Goal: Information Seeking & Learning: Understand process/instructions

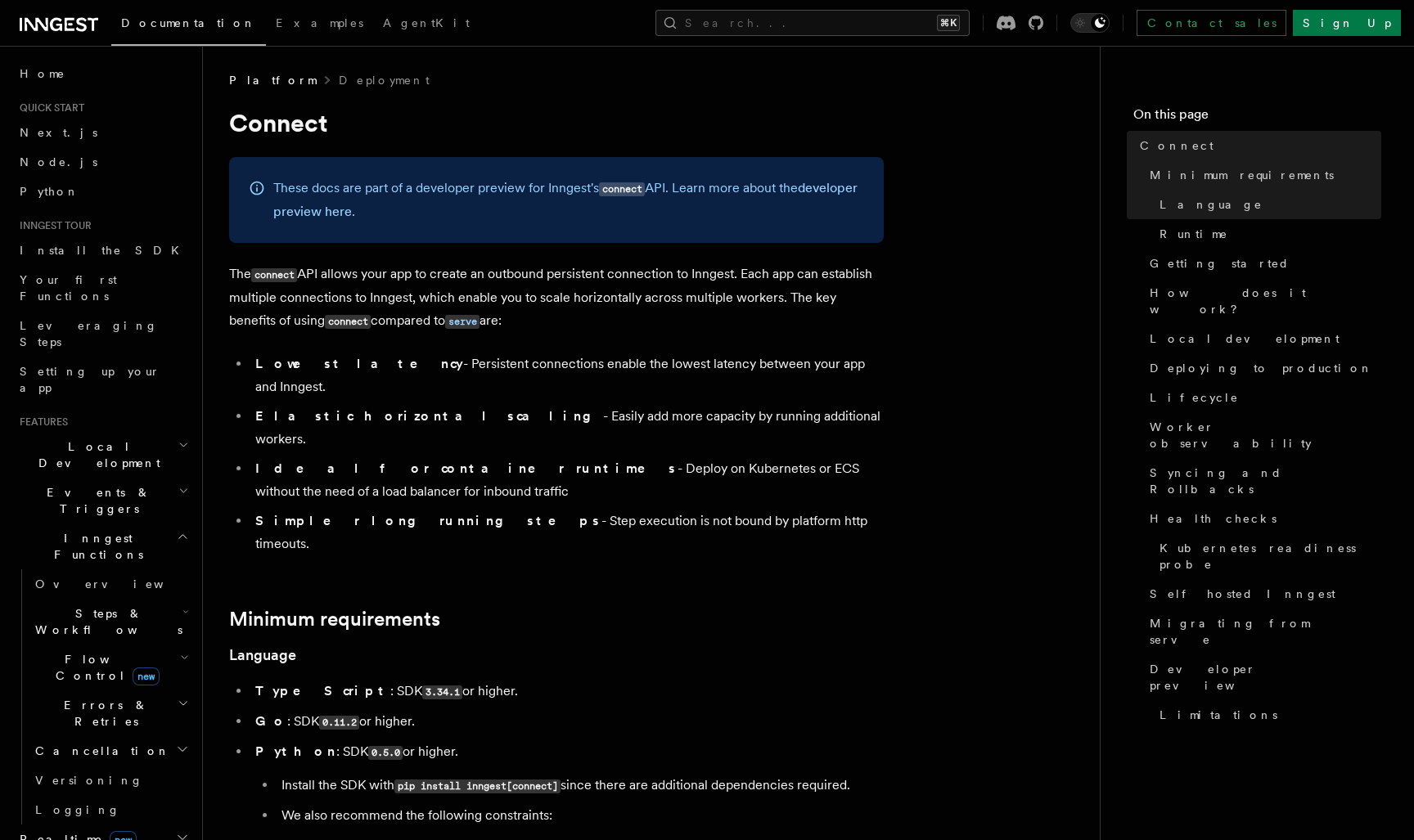
scroll to position [9, 0]
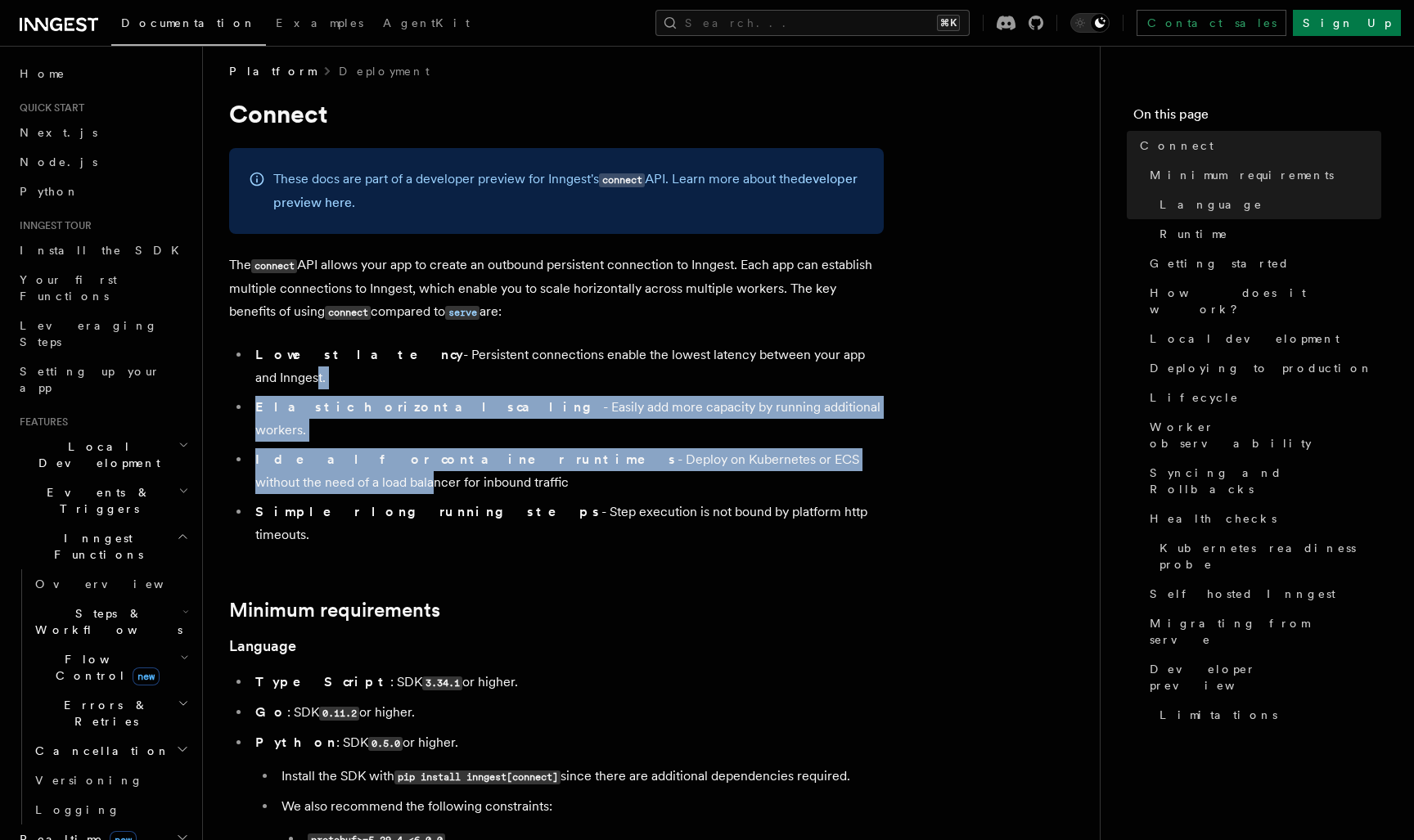
drag, startPoint x: 781, startPoint y: 421, endPoint x: 813, endPoint y: 353, distance: 75.2
click at [813, 353] on ul "Lowest latency - Persistent connections enable the lowest latency between your …" at bounding box center [556, 445] width 654 height 203
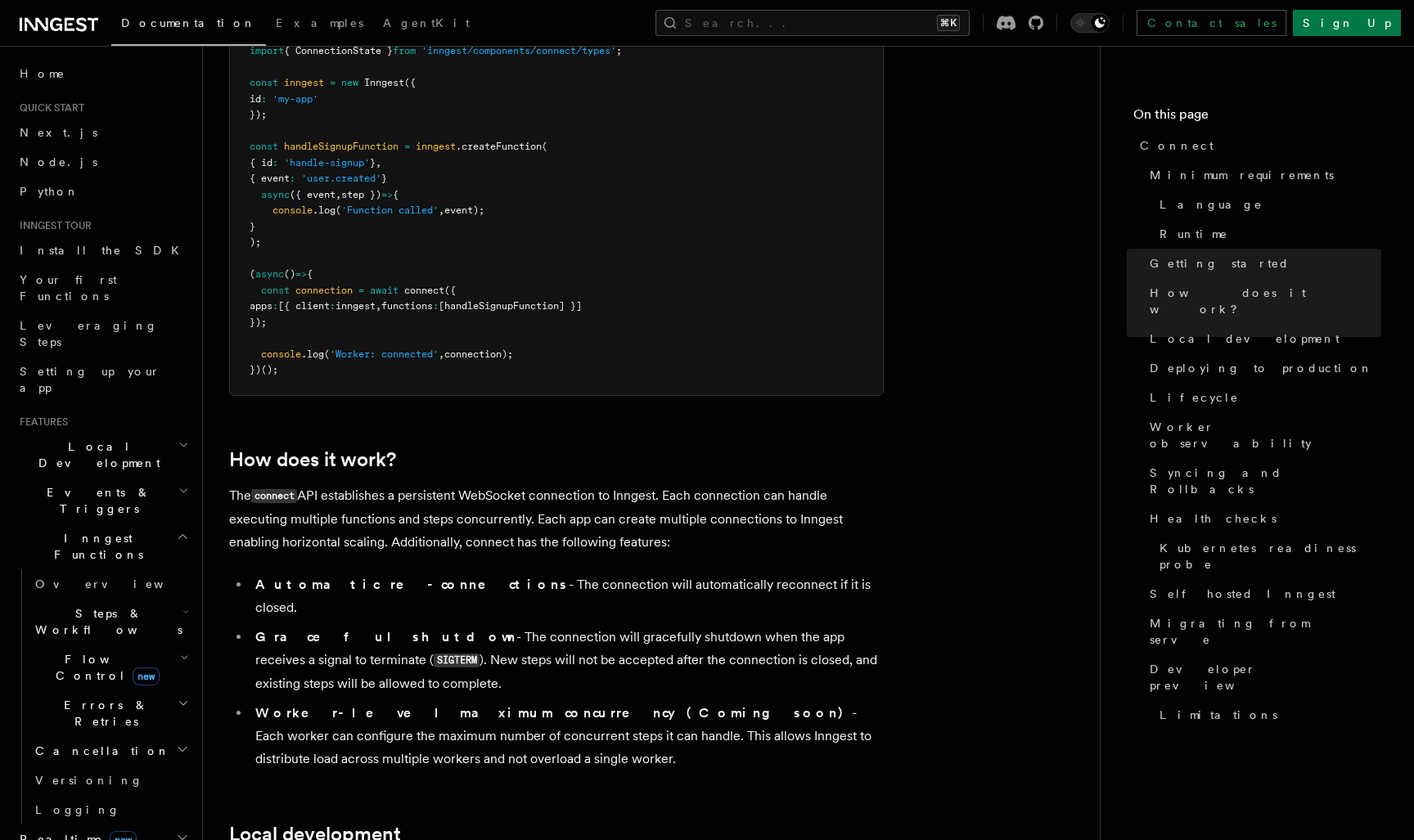
scroll to position [1341, 0]
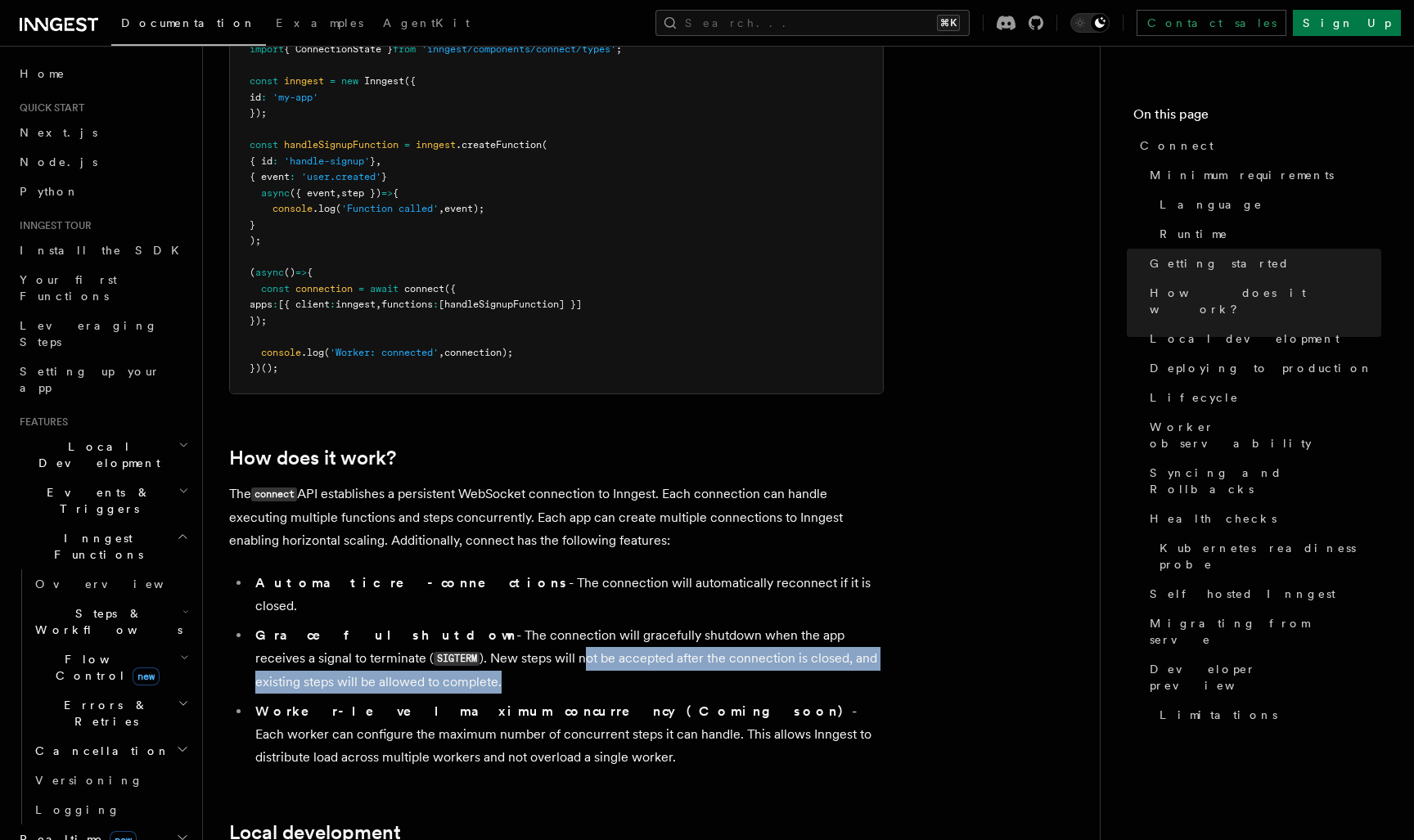
drag, startPoint x: 390, startPoint y: 589, endPoint x: 434, endPoint y: 530, distance: 73.6
click at [422, 624] on li "Graceful shutdown - The connection will gracefully shutdown when the app receiv…" at bounding box center [566, 658] width 633 height 69
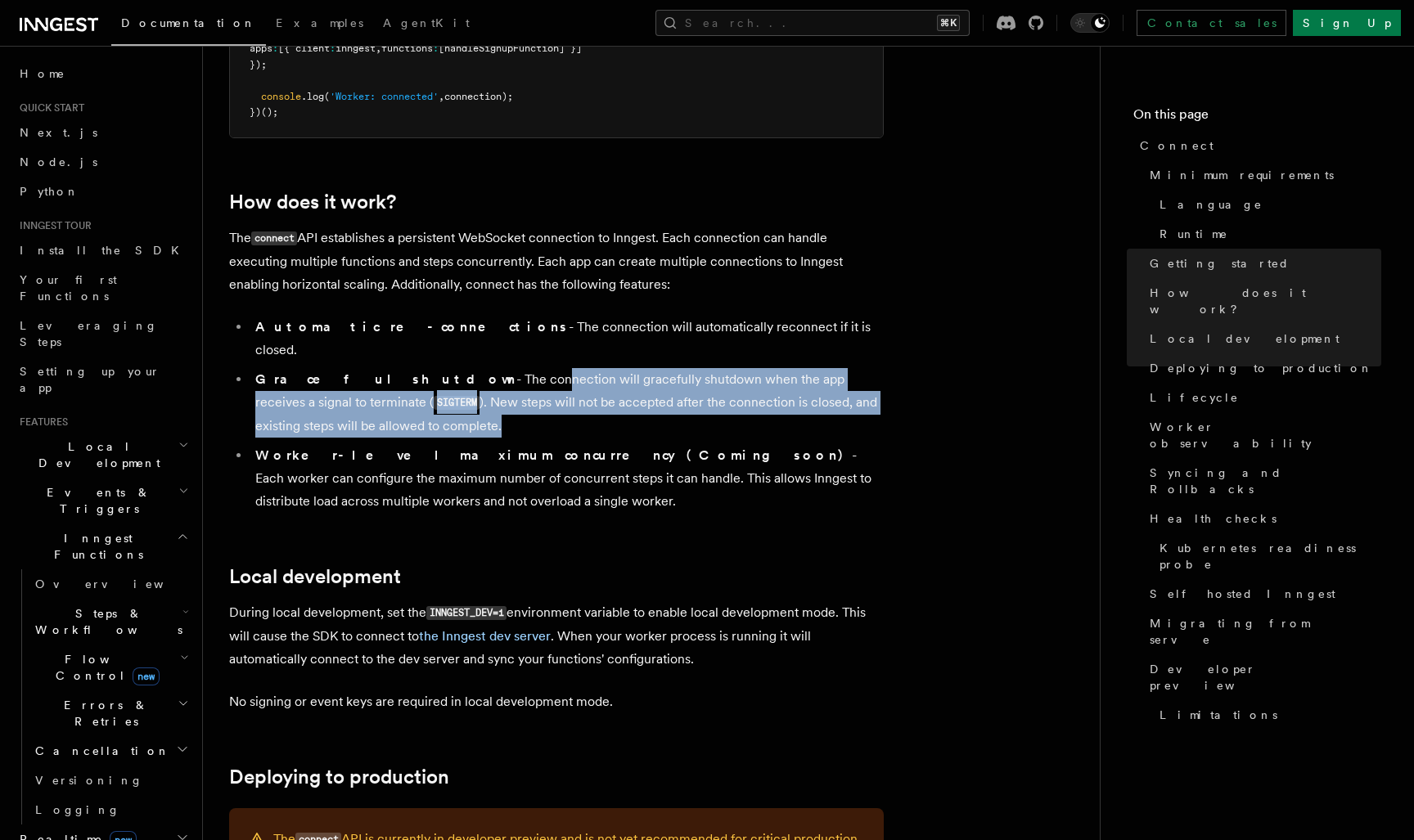
scroll to position [1611, 0]
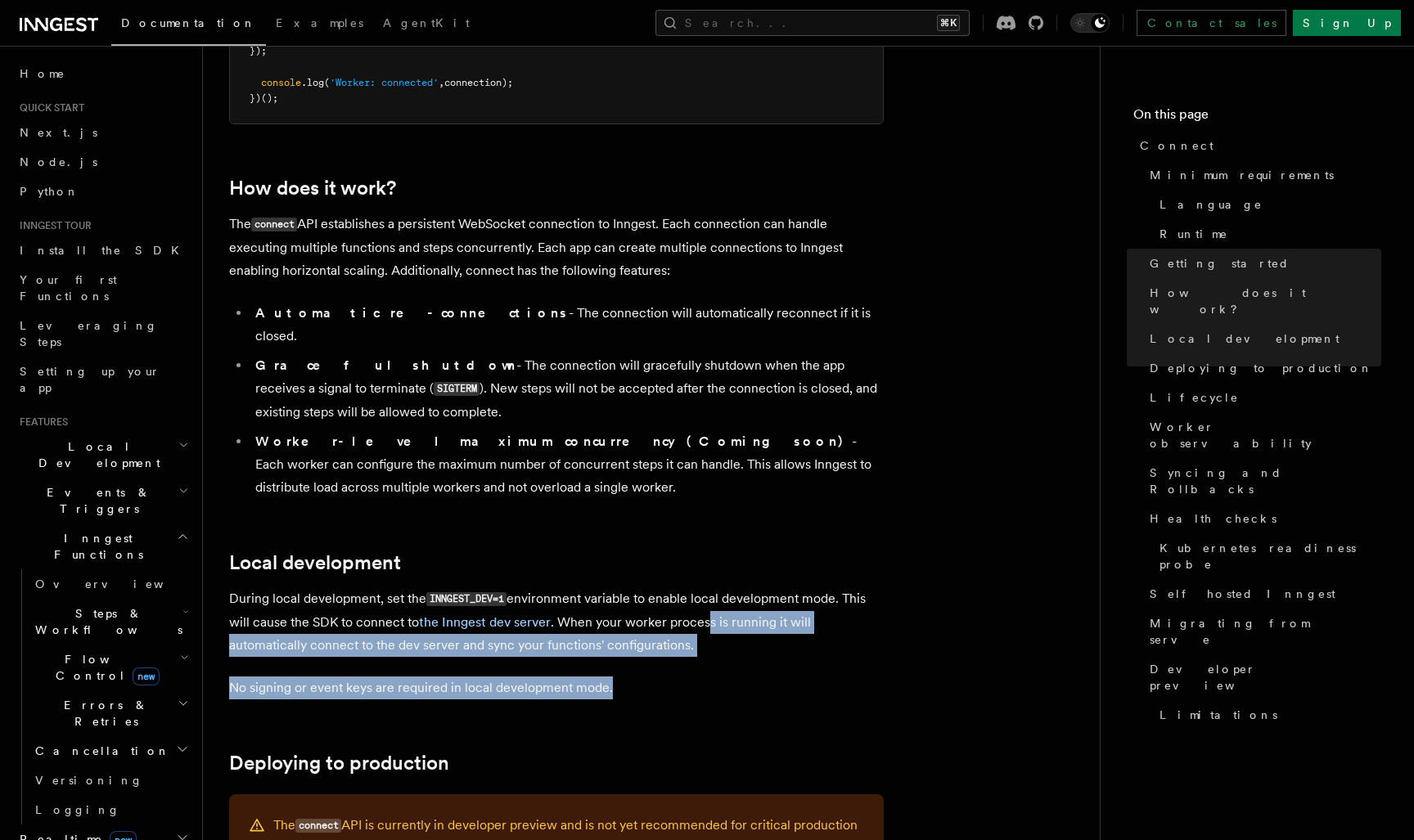
drag, startPoint x: 629, startPoint y: 581, endPoint x: 757, endPoint y: 484, distance: 160.6
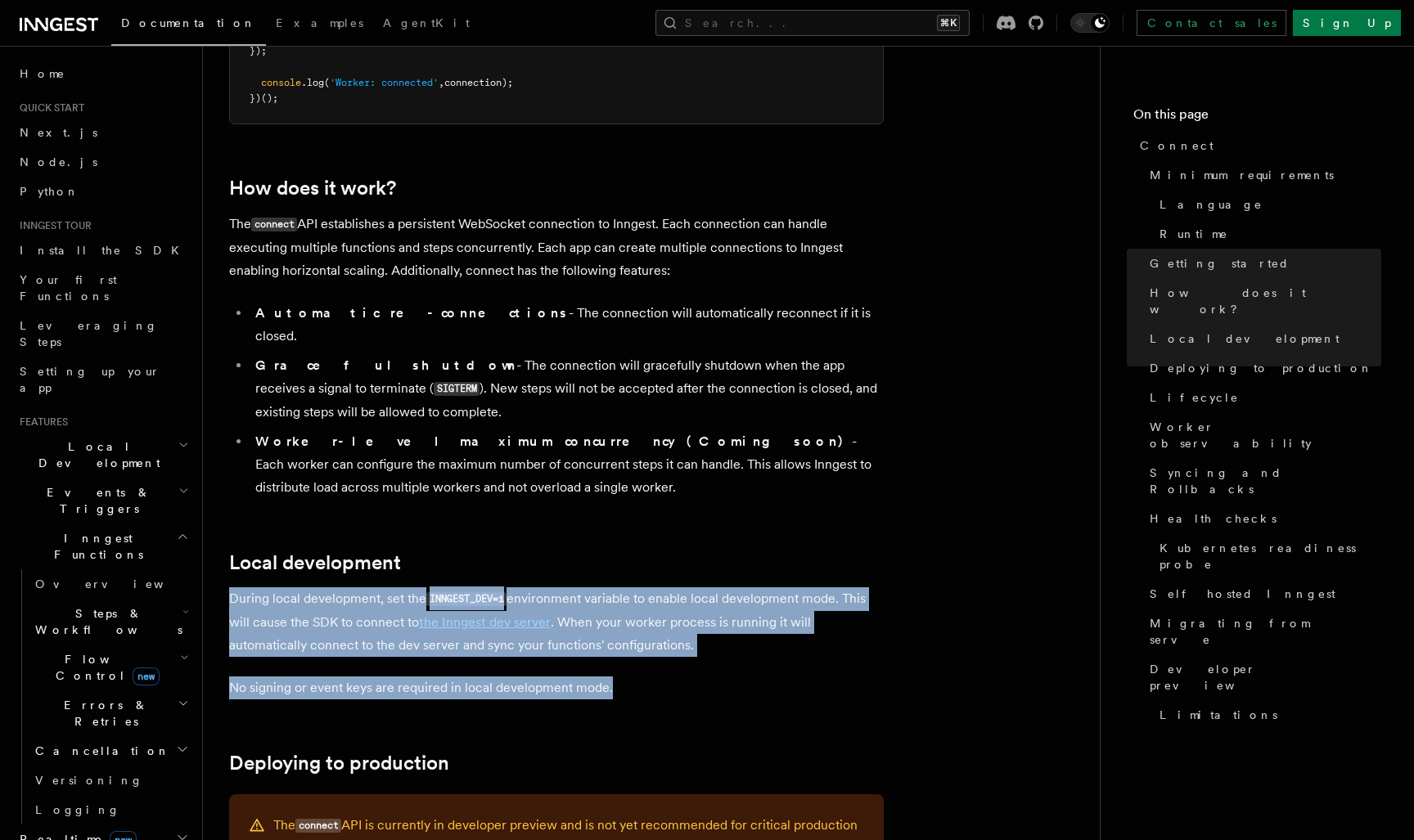
click at [676, 677] on p "No signing or event keys are required in local development mode." at bounding box center [556, 688] width 654 height 23
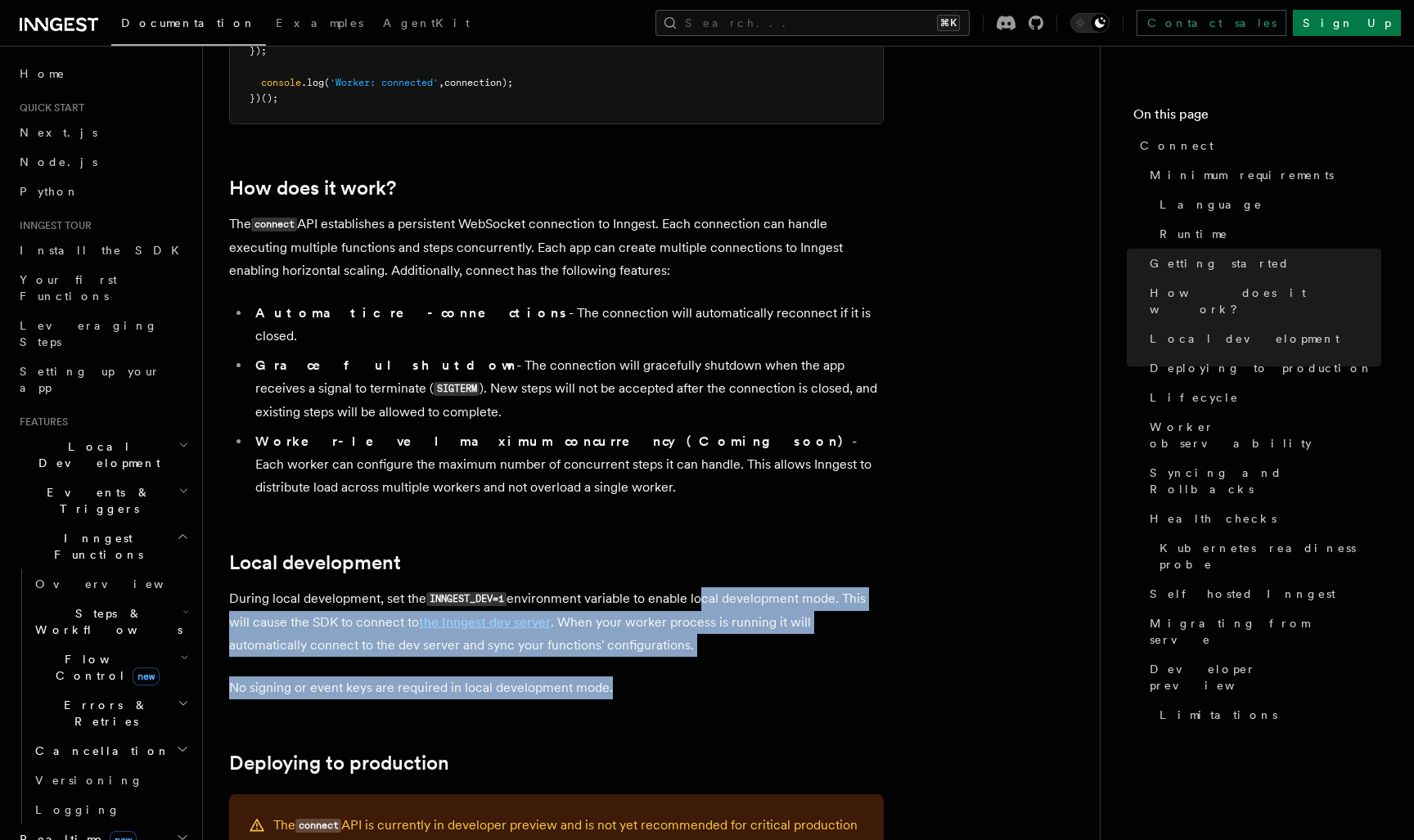
drag, startPoint x: 664, startPoint y: 579, endPoint x: 704, endPoint y: 487, distance: 100.3
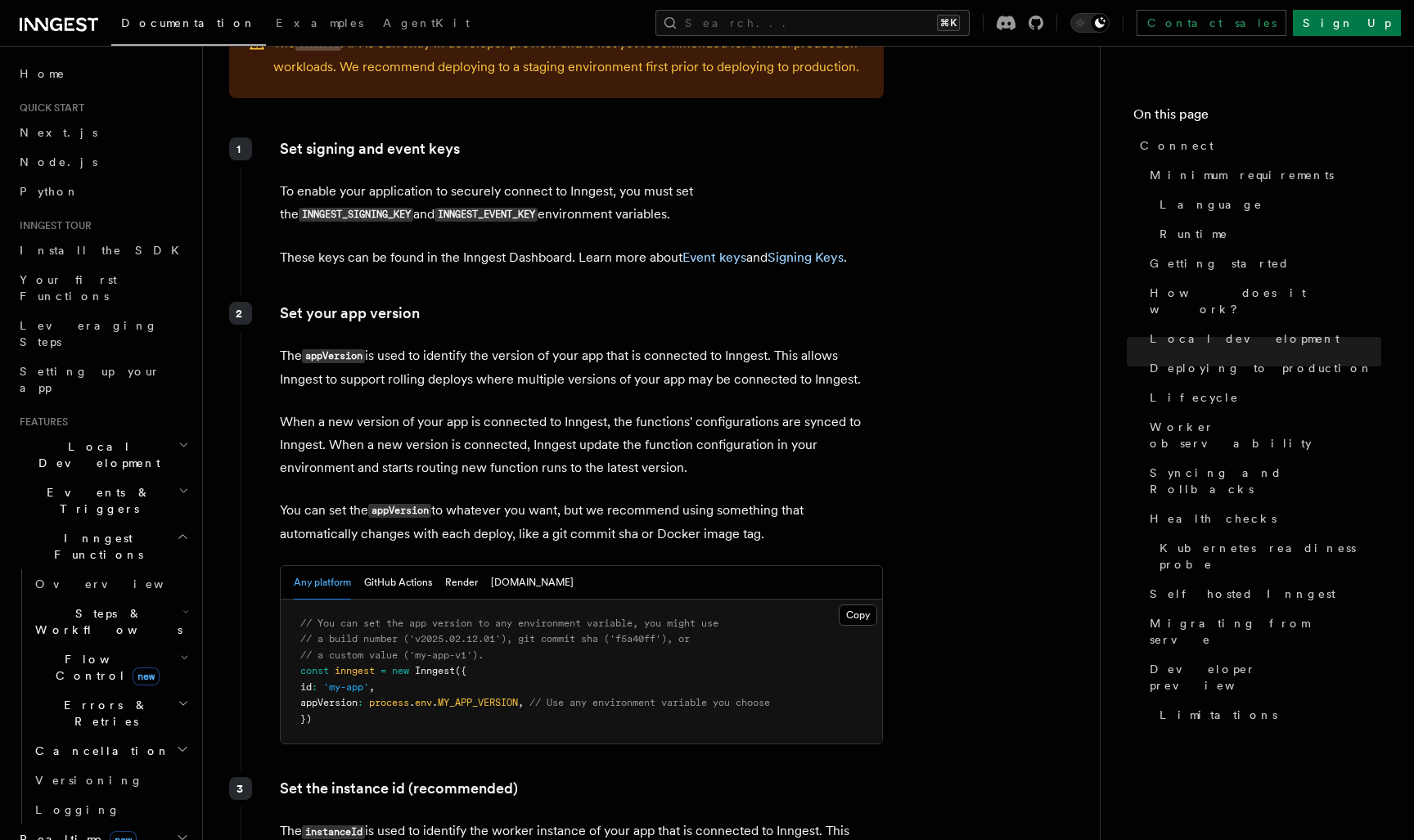
scroll to position [2388, 1]
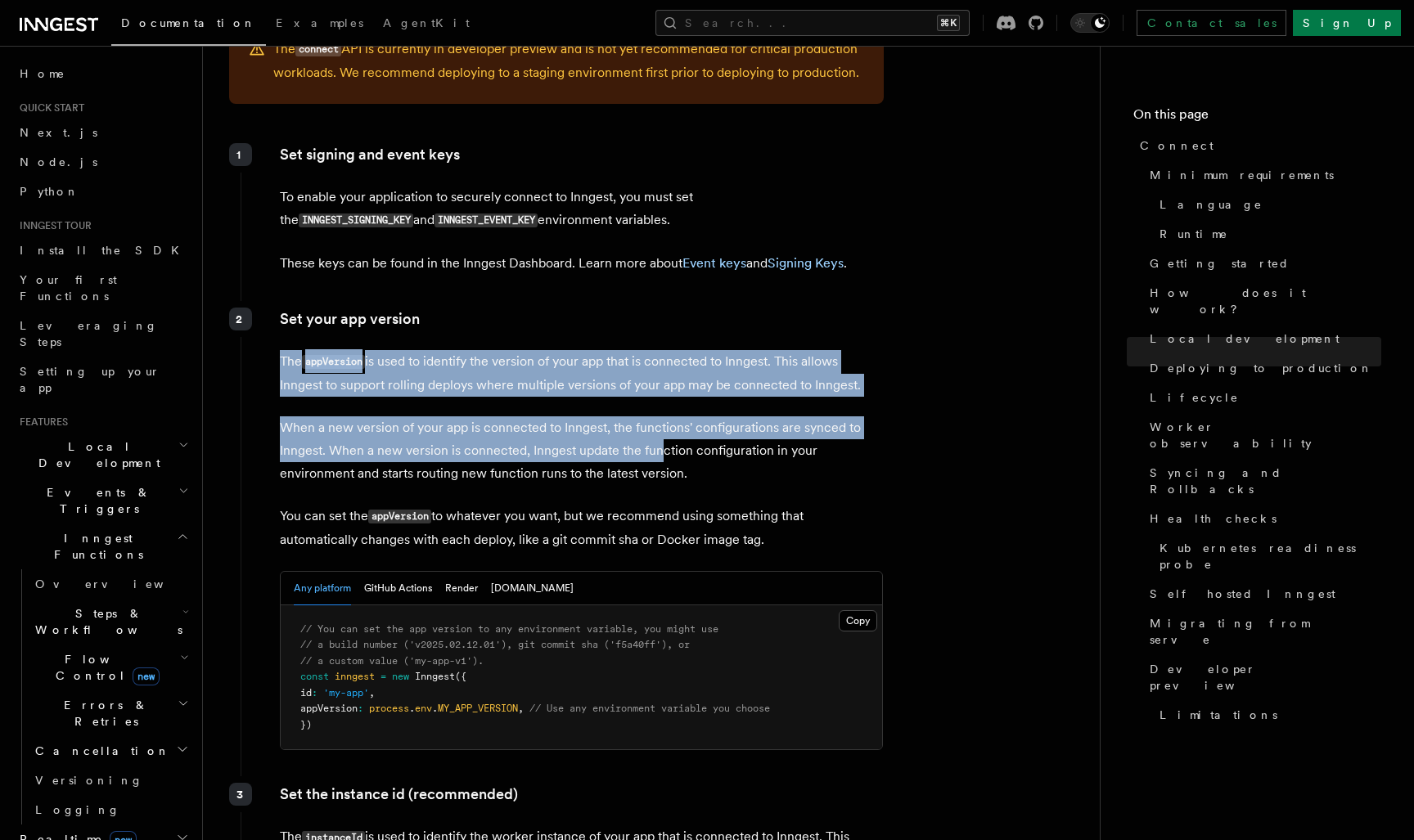
drag, startPoint x: 281, startPoint y: 248, endPoint x: 659, endPoint y: 335, distance: 387.9
click at [659, 335] on div "Set your app version The appVersion is used to identify the version of your app…" at bounding box center [562, 535] width 643 height 469
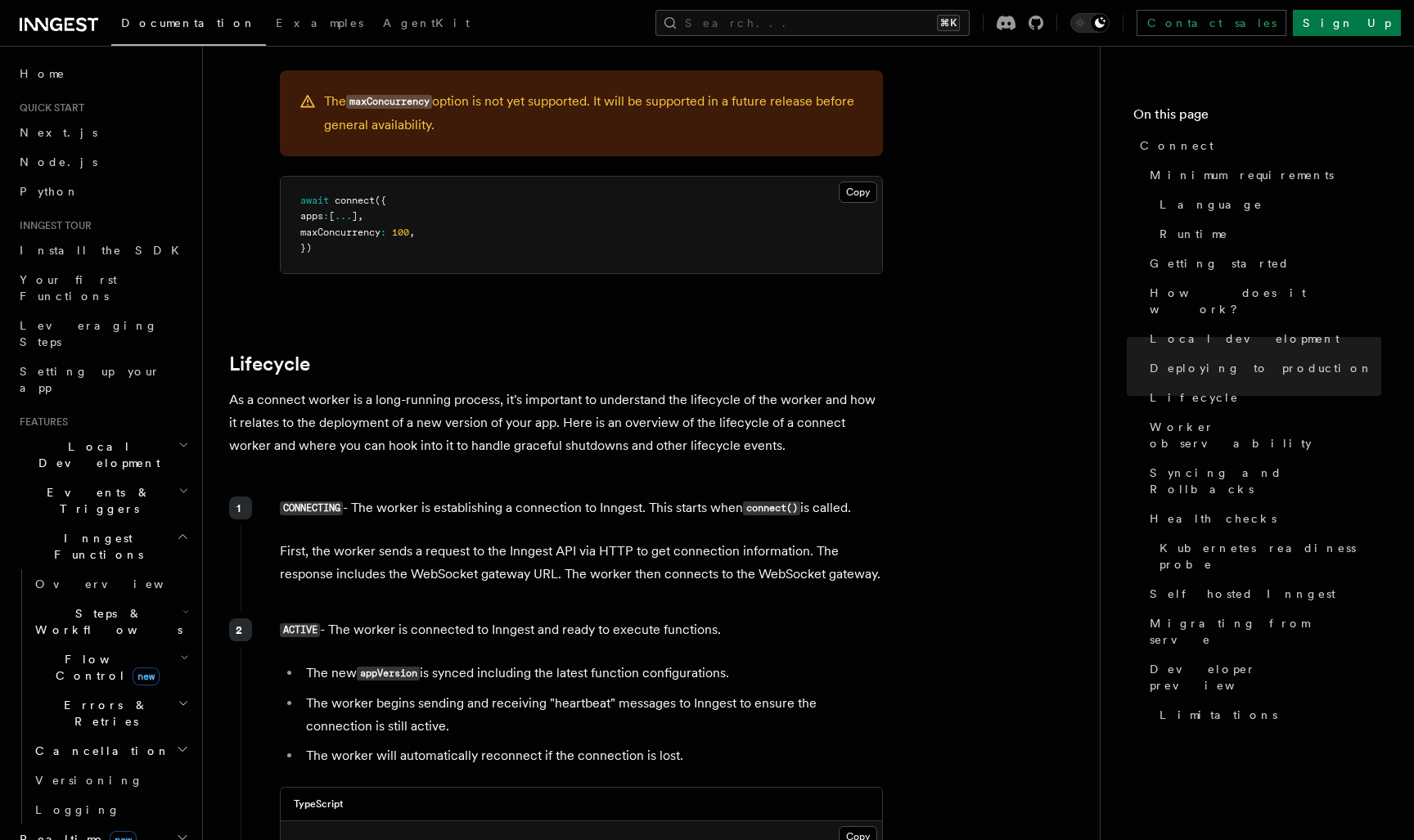
scroll to position [2780, 0]
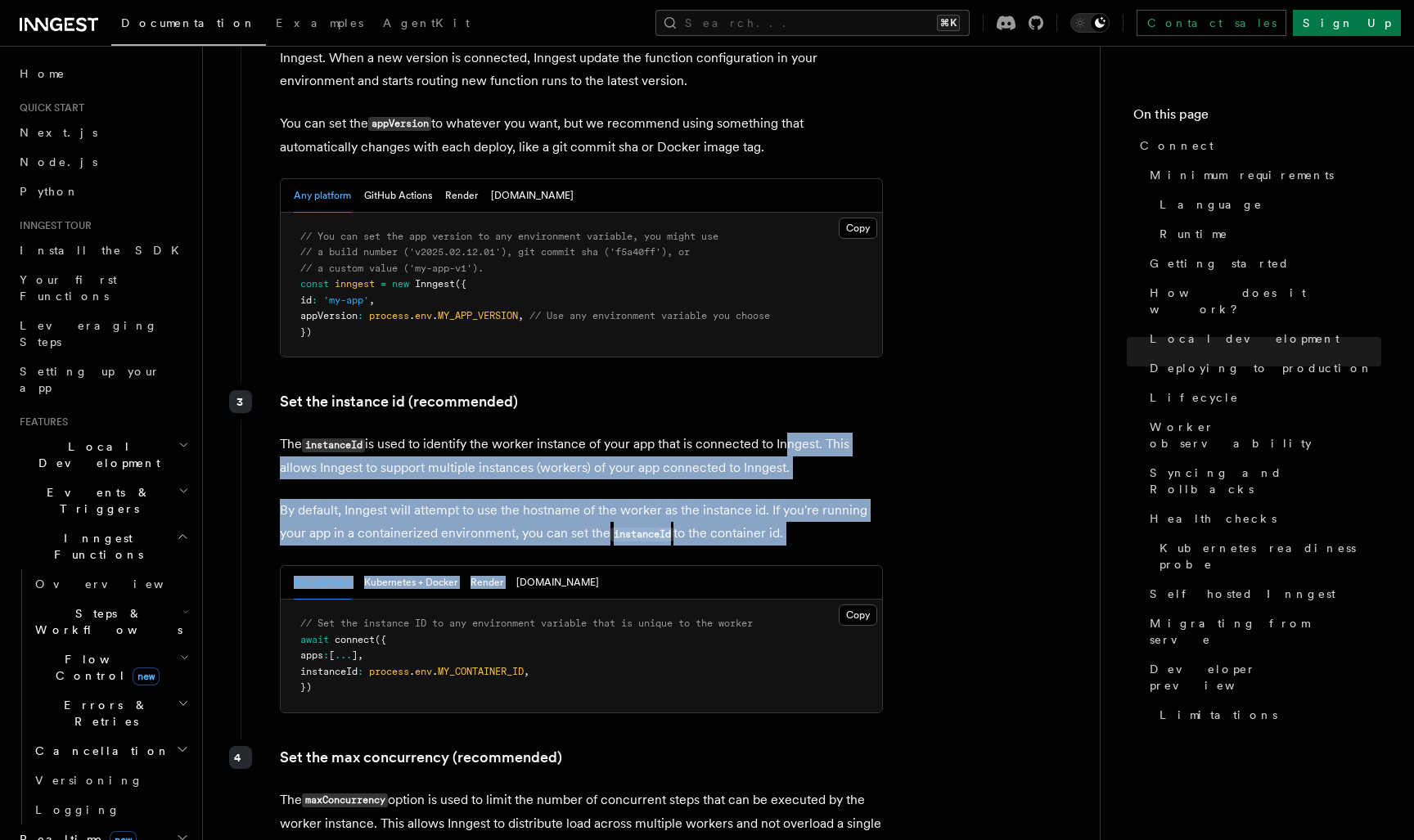
drag, startPoint x: 827, startPoint y: 448, endPoint x: 789, endPoint y: 338, distance: 116.4
click at [789, 384] on div "Set the instance id (recommended) The instanceId is used to identify the worker…" at bounding box center [562, 559] width 643 height 350
click at [779, 384] on div "Set the instance id (recommended) The instanceId is used to identify the worker…" at bounding box center [562, 559] width 643 height 350
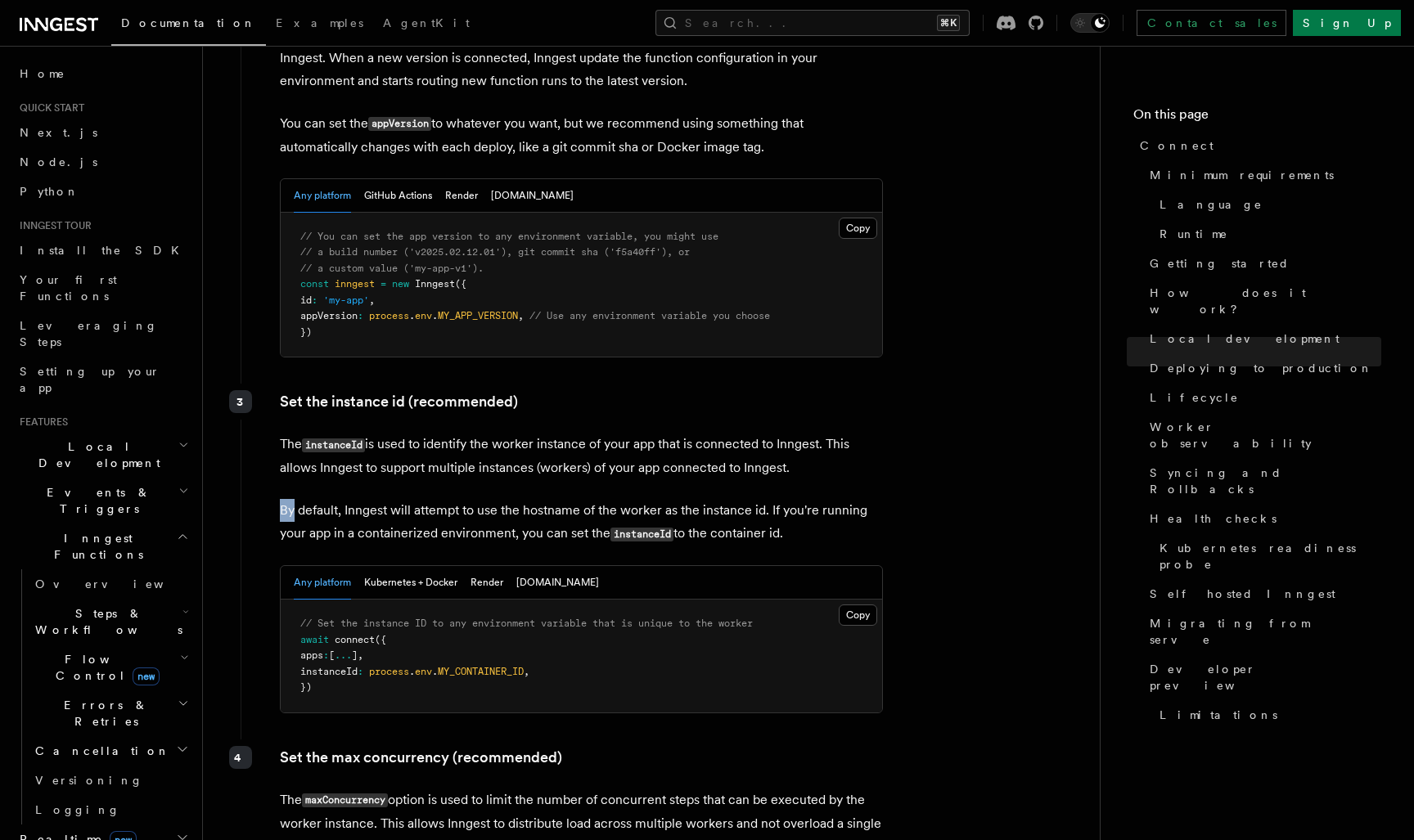
click at [779, 384] on div "Set the instance id (recommended) The instanceId is used to identify the worker…" at bounding box center [562, 559] width 643 height 350
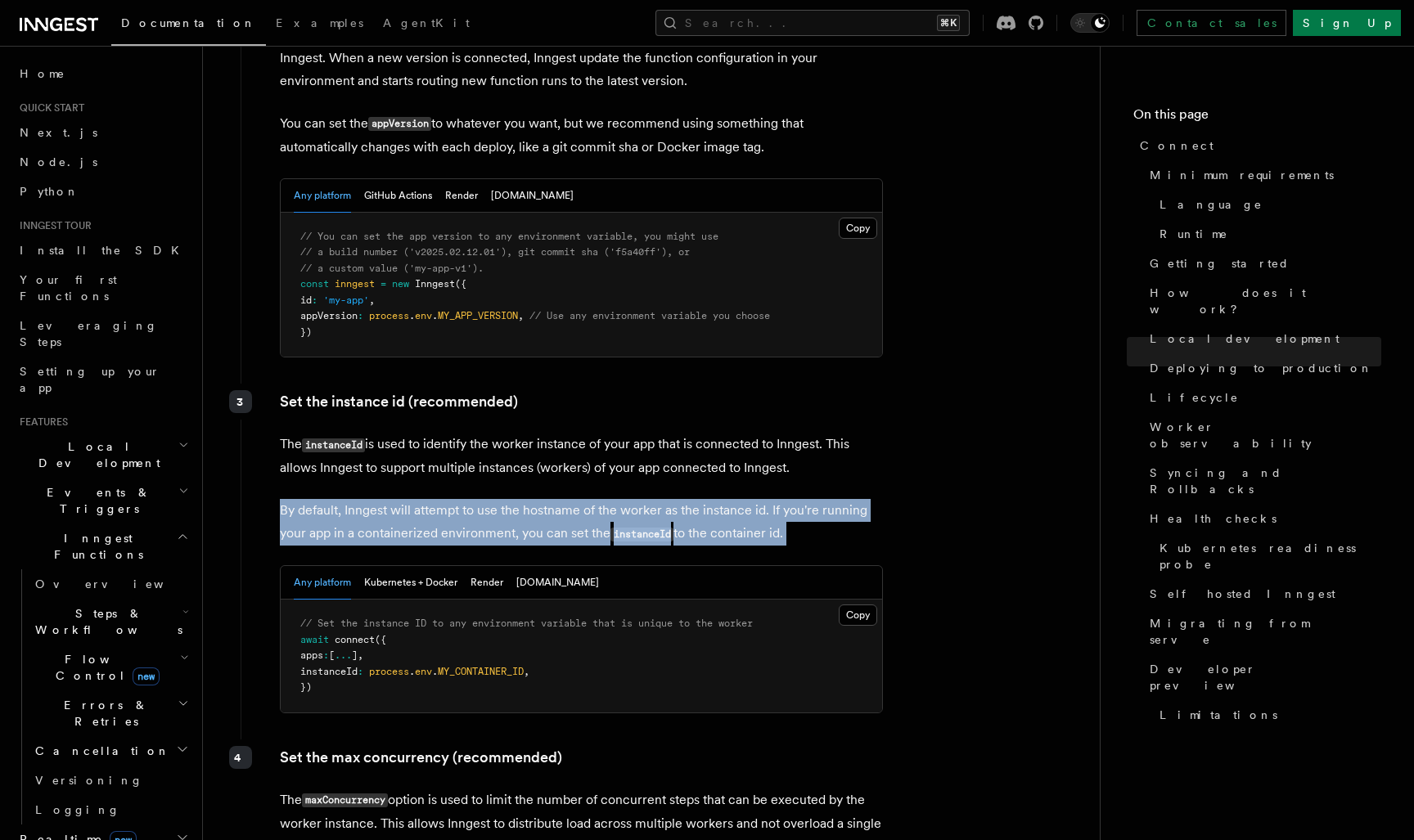
click at [779, 384] on div "Set the instance id (recommended) The instanceId is used to identify the worker…" at bounding box center [562, 559] width 643 height 350
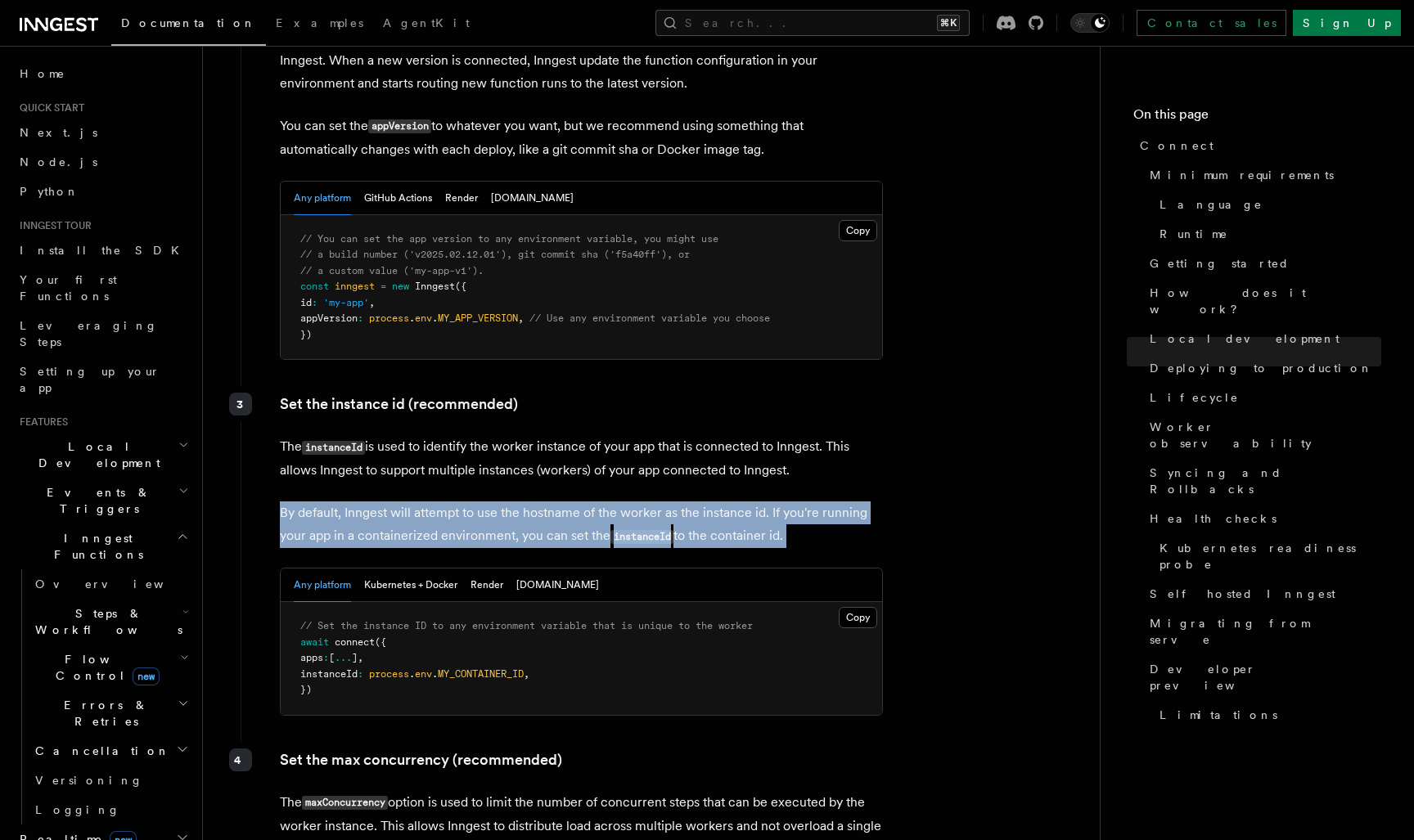
click at [854, 501] on p "By default, Inngest will attempt to use the hostname of the worker as the insta…" at bounding box center [581, 525] width 603 height 47
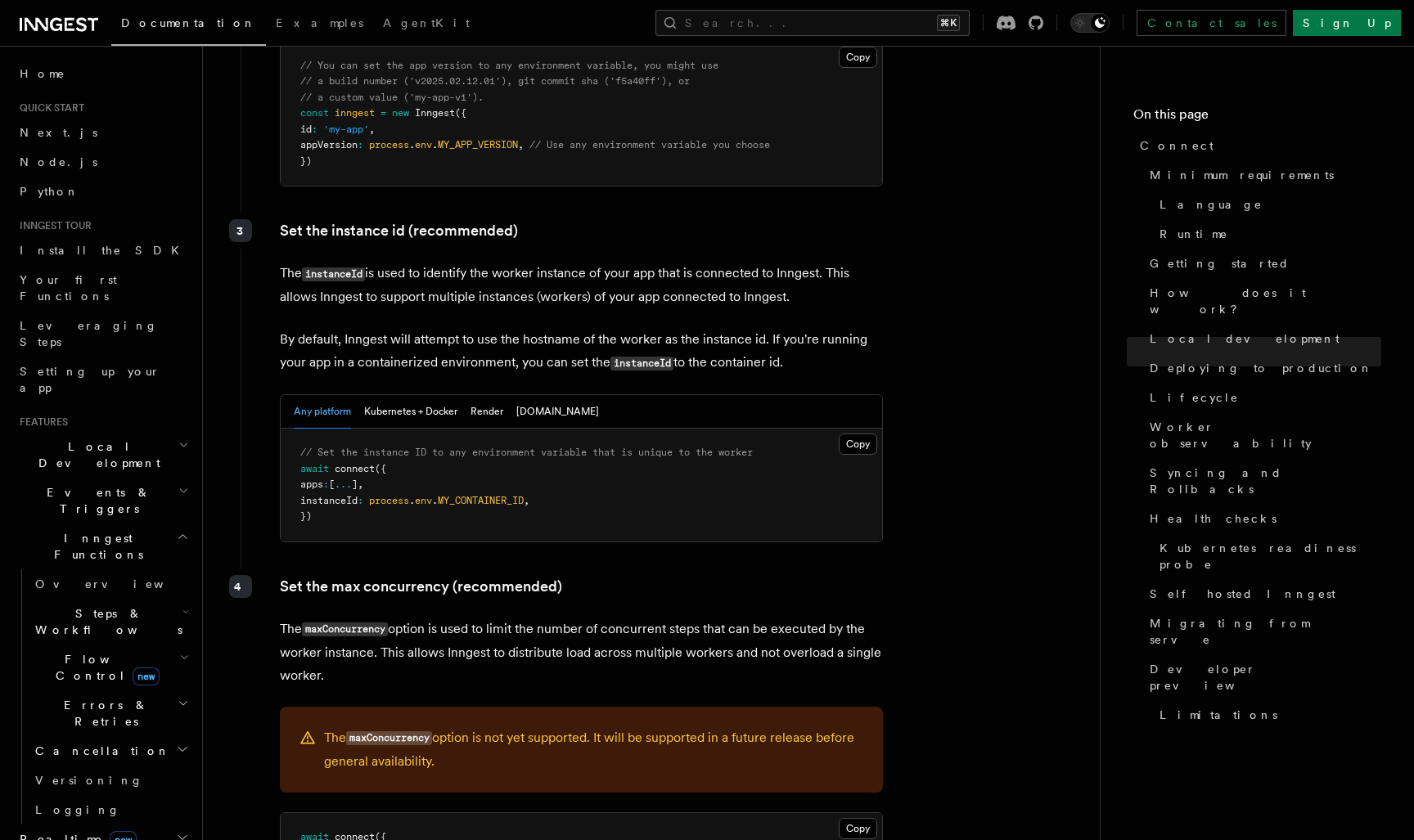
scroll to position [2957, 0]
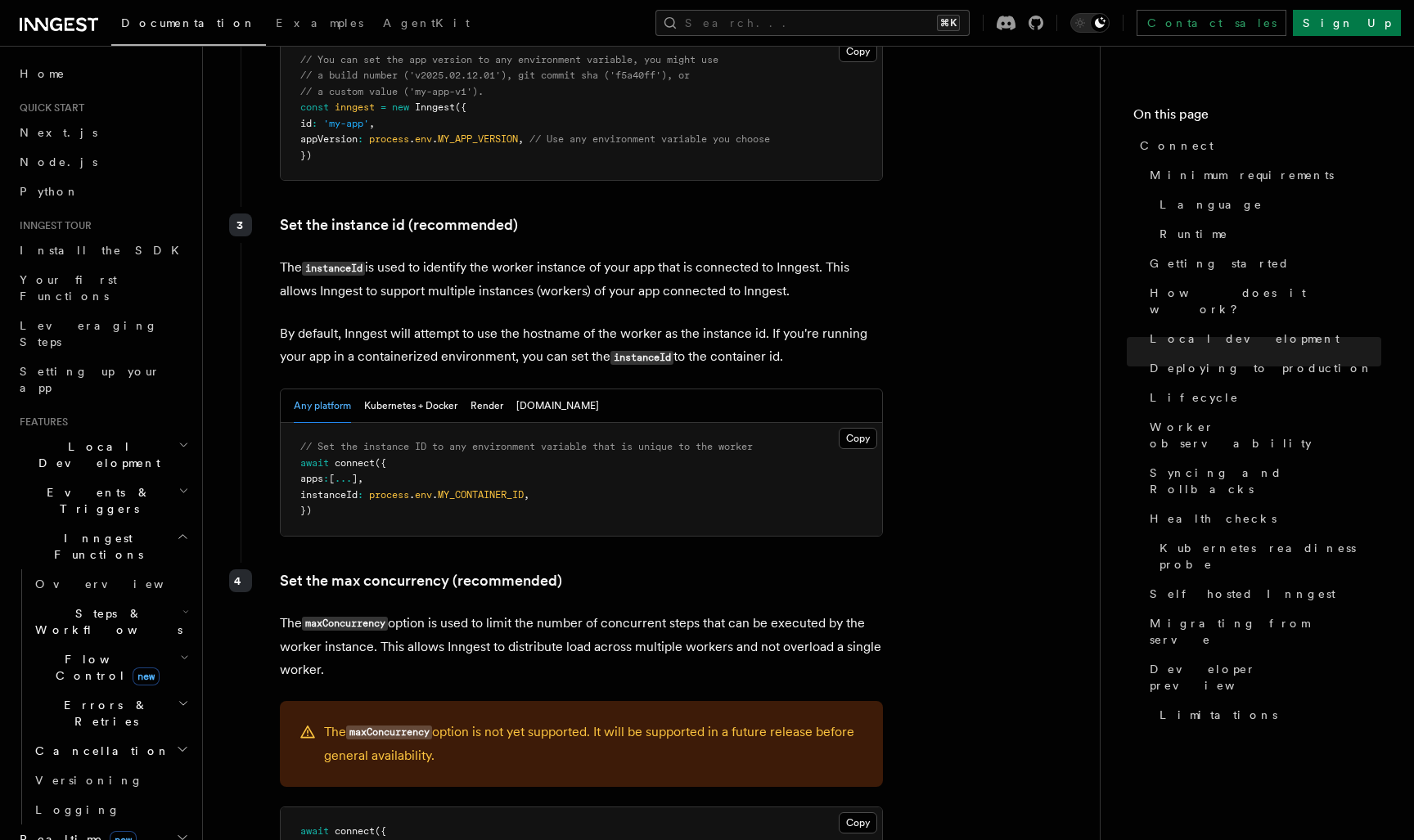
drag, startPoint x: 807, startPoint y: 262, endPoint x: 828, endPoint y: 225, distance: 42.5
click at [828, 322] on p "By default, Inngest will attempt to use the hostname of the worker as the insta…" at bounding box center [581, 346] width 603 height 47
click at [822, 322] on p "By default, Inngest will attempt to use the hostname of the worker as the insta…" at bounding box center [581, 346] width 603 height 47
drag, startPoint x: 824, startPoint y: 219, endPoint x: 833, endPoint y: 249, distance: 31.3
click at [833, 322] on p "By default, Inngest will attempt to use the hostname of the worker as the insta…" at bounding box center [581, 346] width 603 height 47
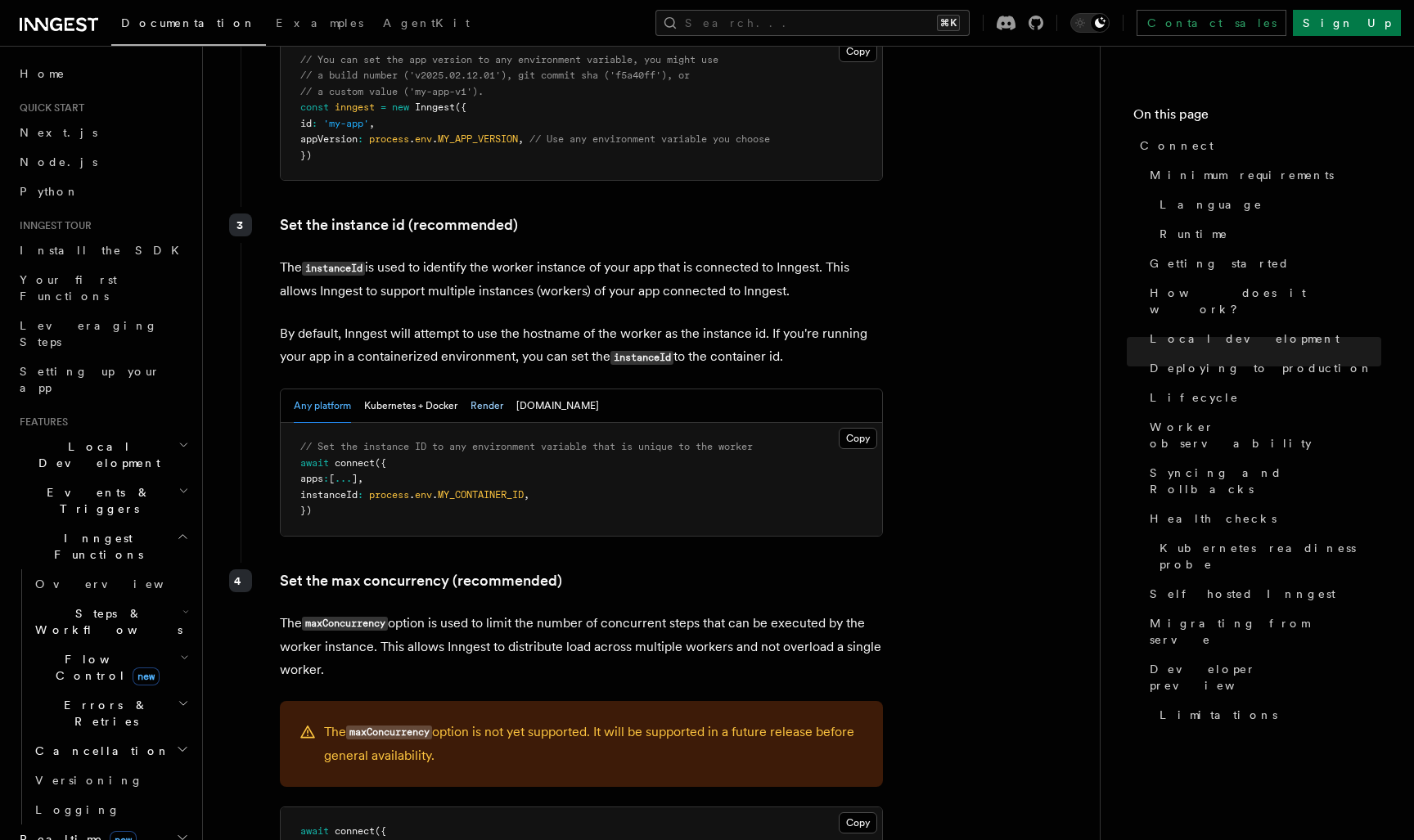
click at [491, 389] on button "Render" at bounding box center [486, 406] width 33 height 33
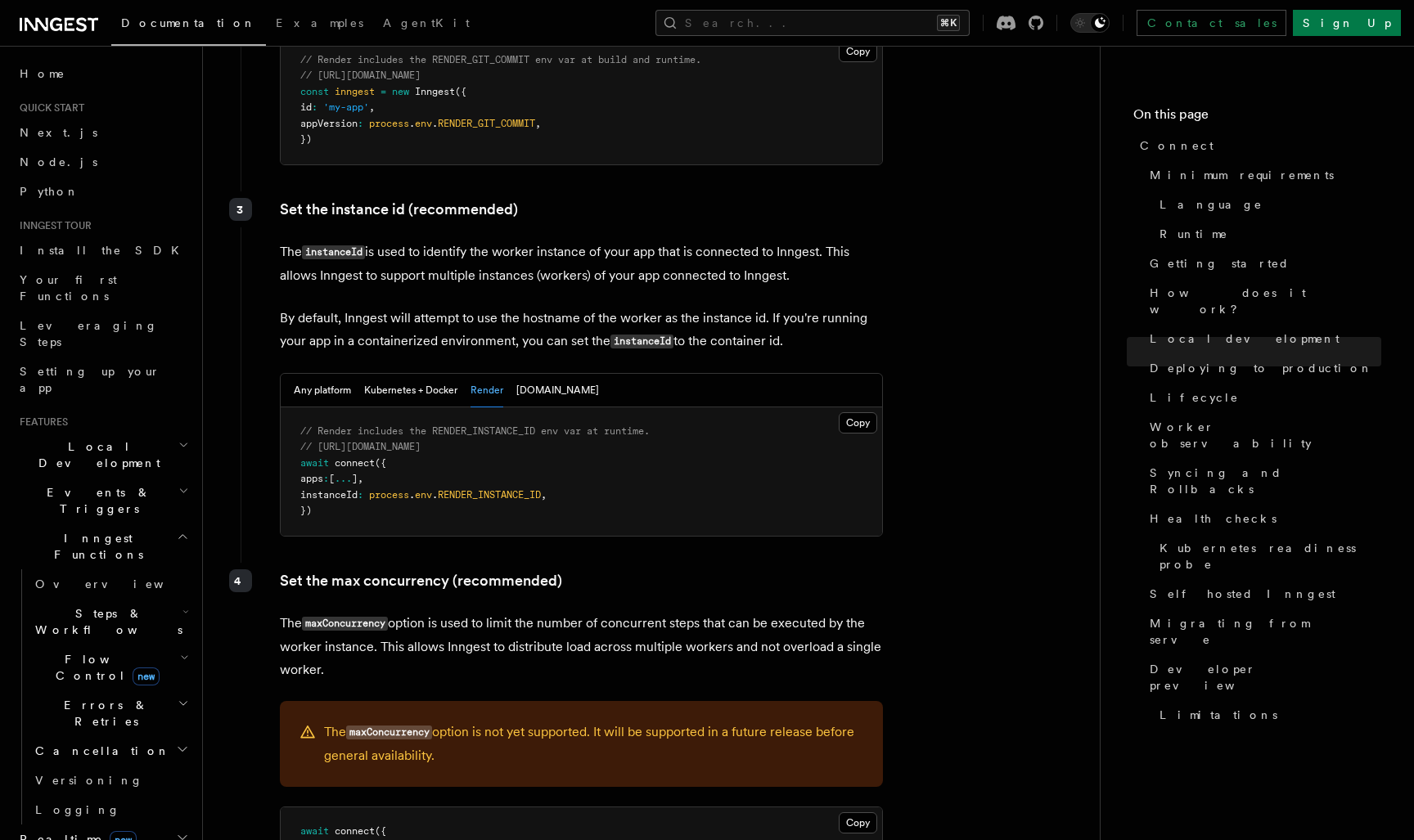
scroll to position [2942, 0]
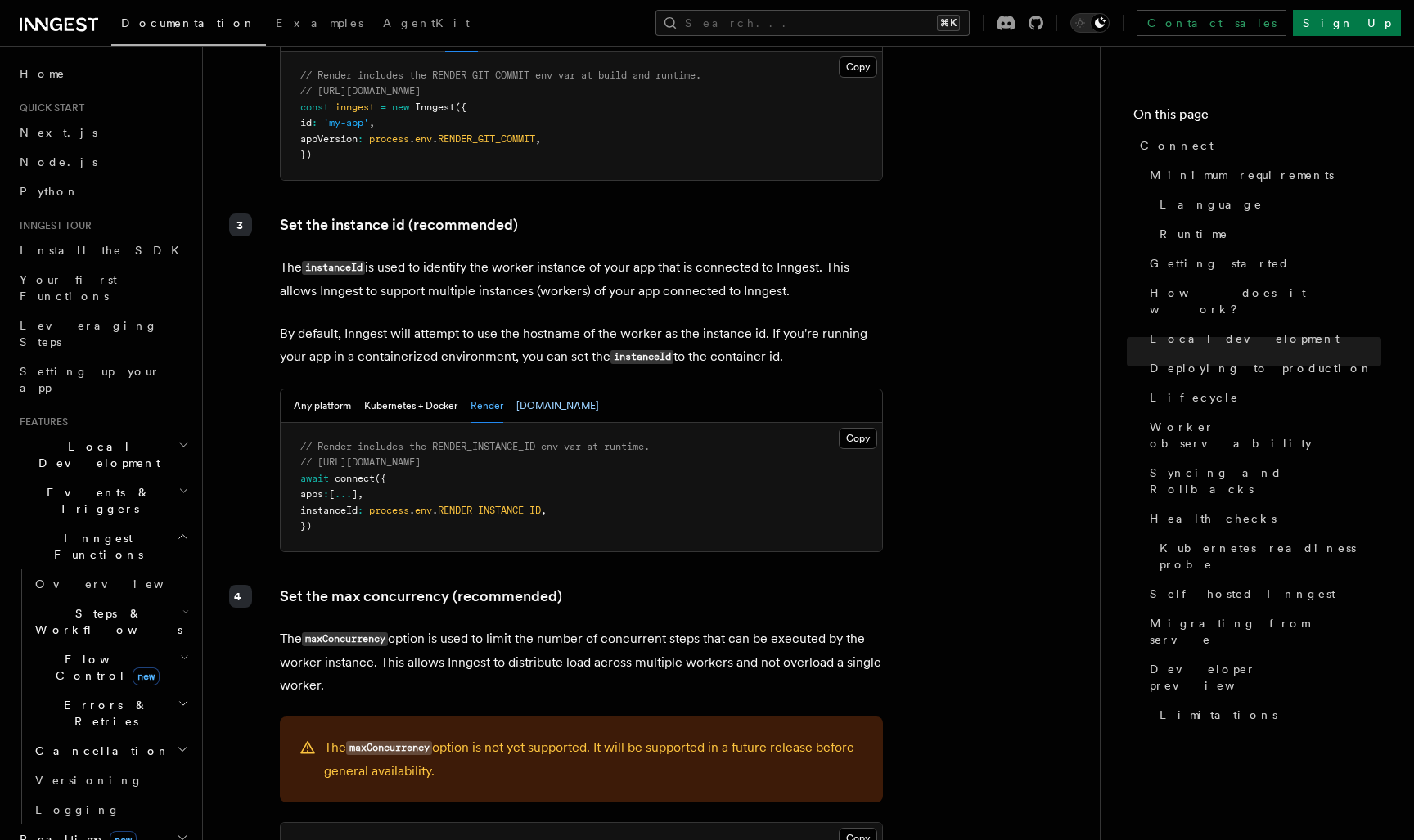
click at [524, 389] on button "[DOMAIN_NAME]" at bounding box center [557, 406] width 83 height 33
click at [607, 423] on pre "// Fly includes the FLY_MACHINE_ID env var at runtime. // https://fly.io/docs/m…" at bounding box center [581, 488] width 602 height 129
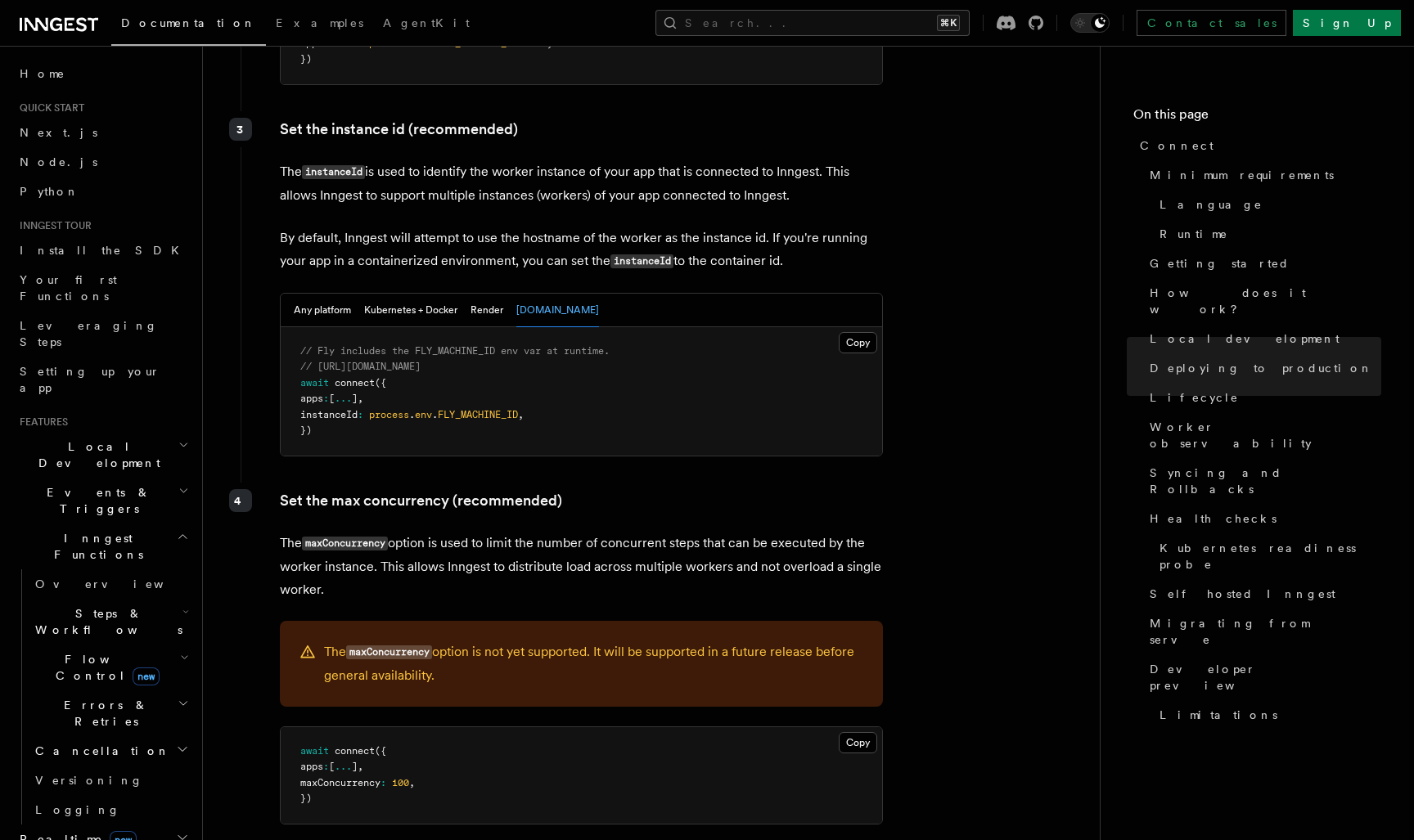
scroll to position [3038, 0]
click at [438, 293] on button "Kubernetes + Docker" at bounding box center [410, 310] width 93 height 33
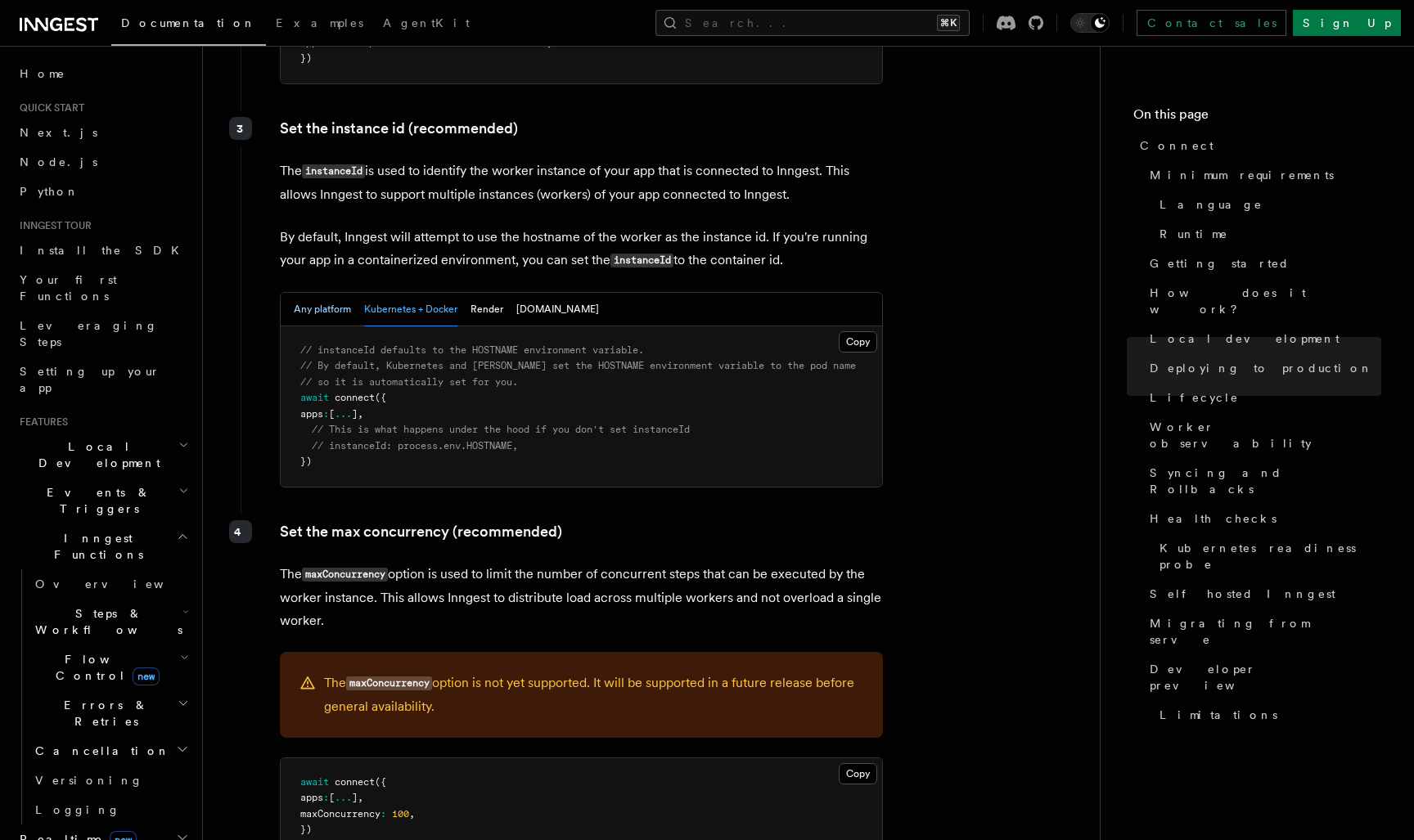
click at [344, 293] on button "Any platform" at bounding box center [322, 310] width 57 height 33
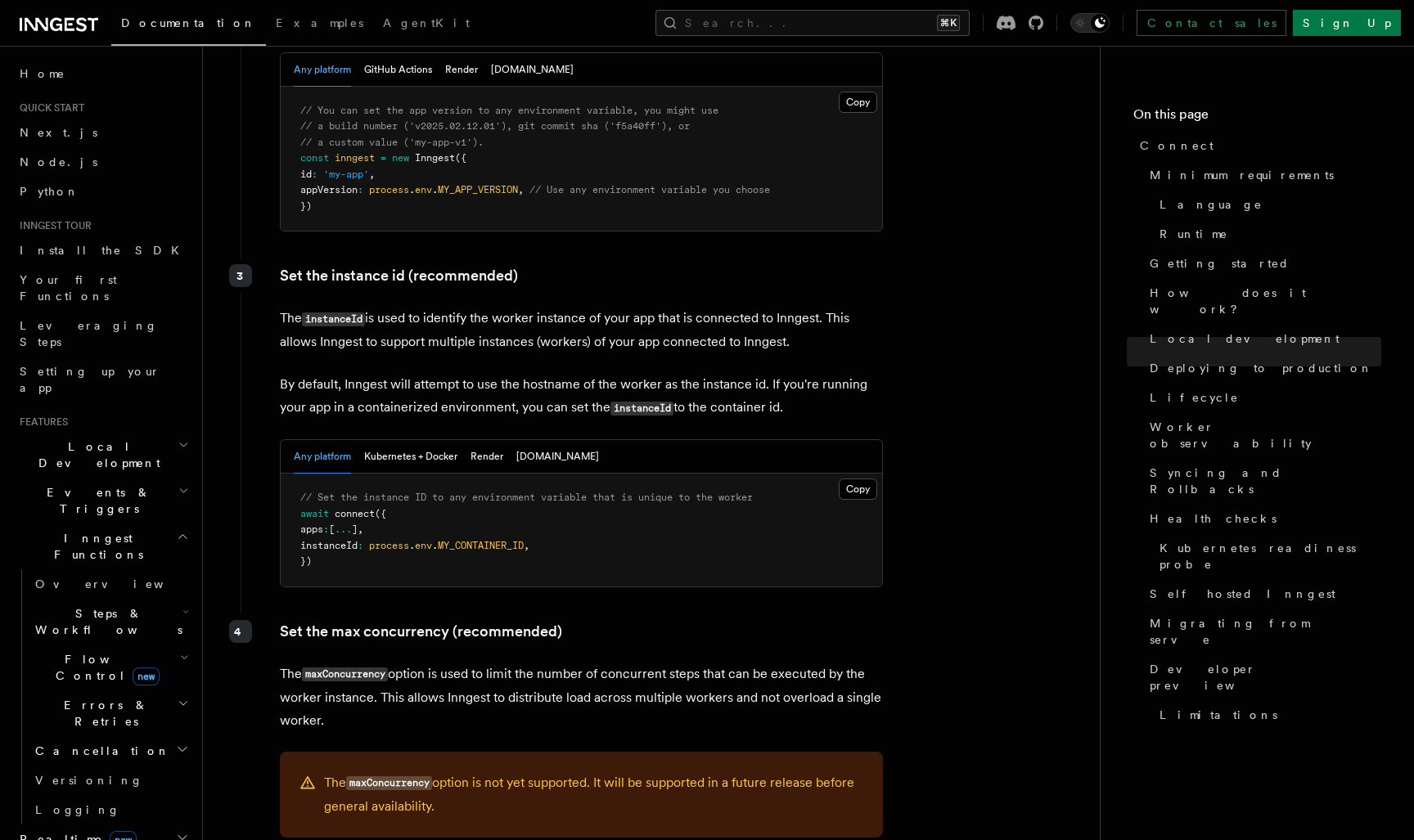
scroll to position [2907, 0]
drag, startPoint x: 805, startPoint y: 236, endPoint x: 800, endPoint y: 187, distance: 49.3
click at [800, 256] on div "Set the instance id (recommended) The instanceId is used to identify the worker…" at bounding box center [562, 431] width 643 height 350
click at [519, 256] on div "Set the instance id (recommended) The instanceId is used to identify the worker…" at bounding box center [562, 431] width 643 height 350
click at [483, 438] on button "Render" at bounding box center [486, 455] width 33 height 33
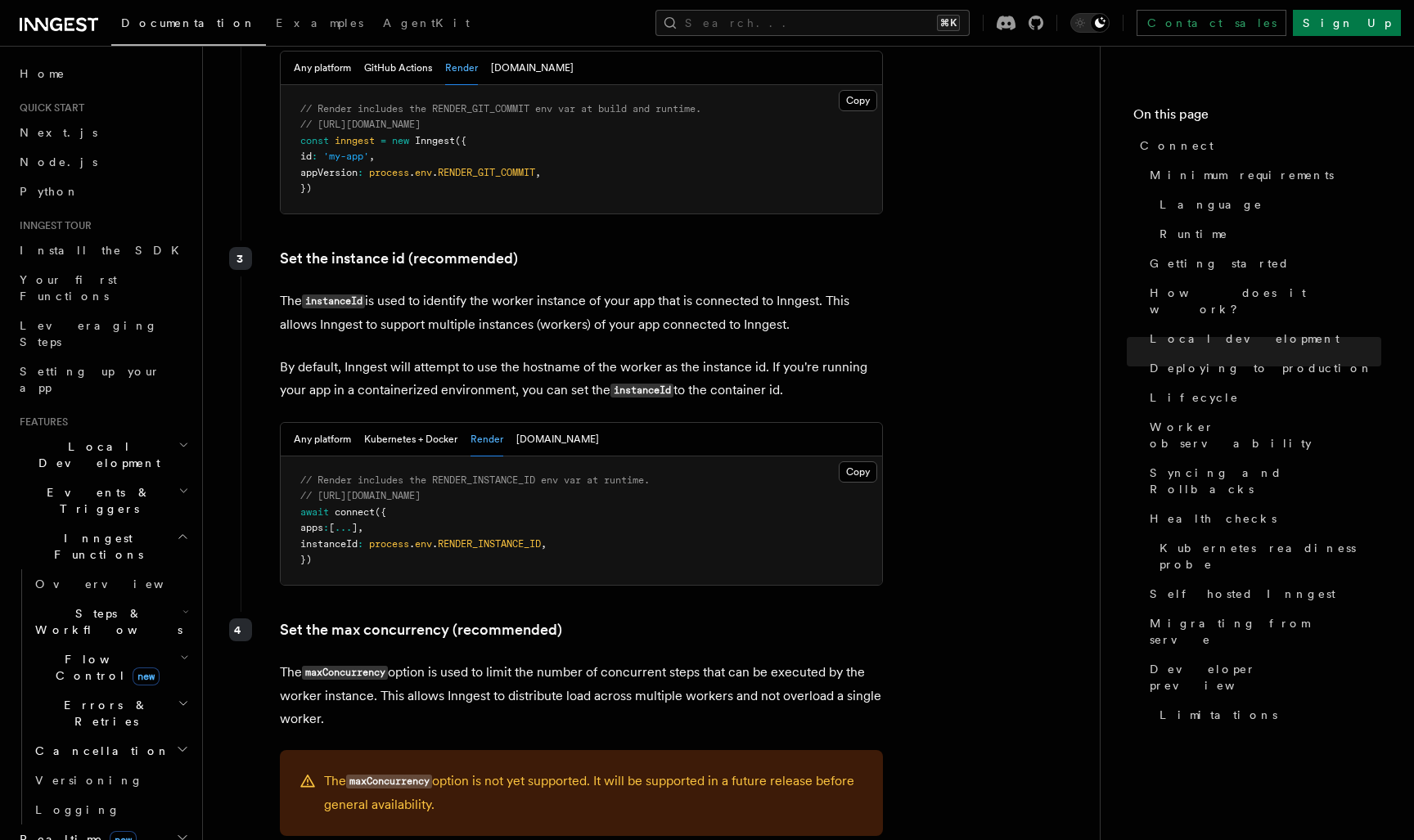
scroll to position [2892, 0]
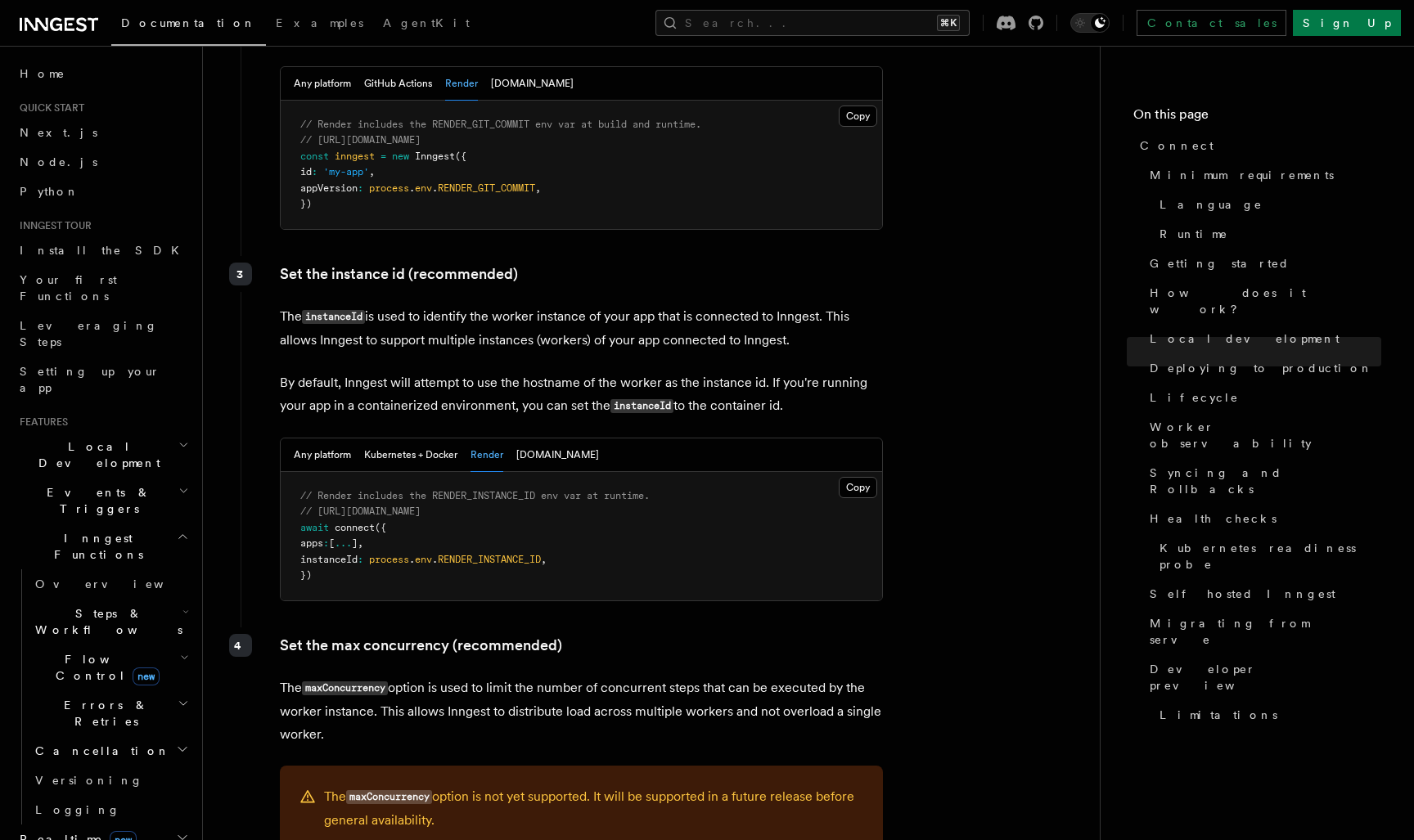
click at [547, 438] on div "Any platform Kubernetes + Docker Render Fly.io" at bounding box center [581, 455] width 602 height 33
click at [532, 438] on button "[DOMAIN_NAME]" at bounding box center [557, 455] width 83 height 33
click at [474, 438] on button "Render" at bounding box center [486, 455] width 33 height 33
drag, startPoint x: 802, startPoint y: 209, endPoint x: 802, endPoint y: 188, distance: 21.0
click at [802, 256] on div "Set the instance id (recommended) The instanceId is used to identify the worker…" at bounding box center [562, 438] width 643 height 365
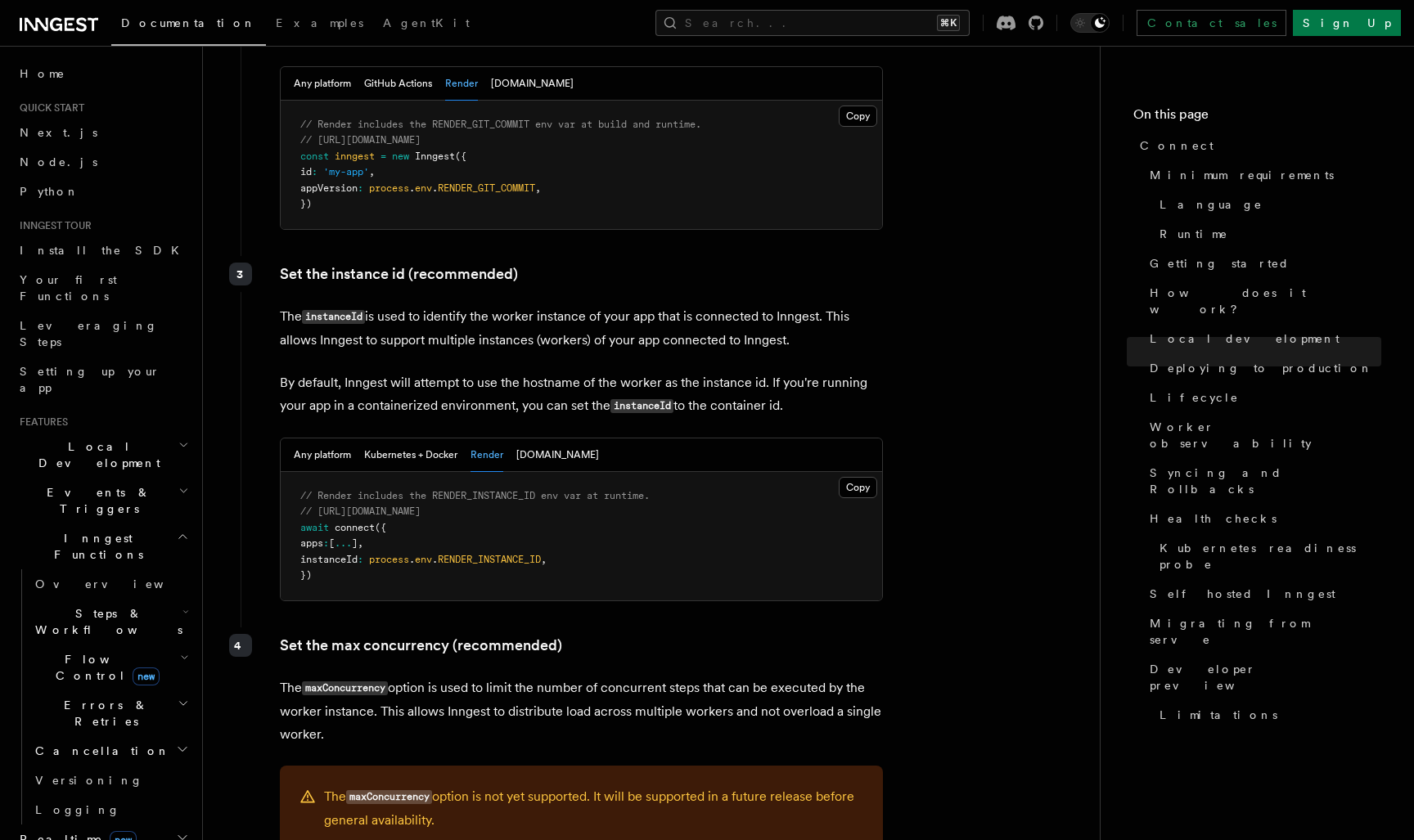
click at [802, 256] on div "Set the instance id (recommended) The instanceId is used to identify the worker…" at bounding box center [562, 438] width 643 height 365
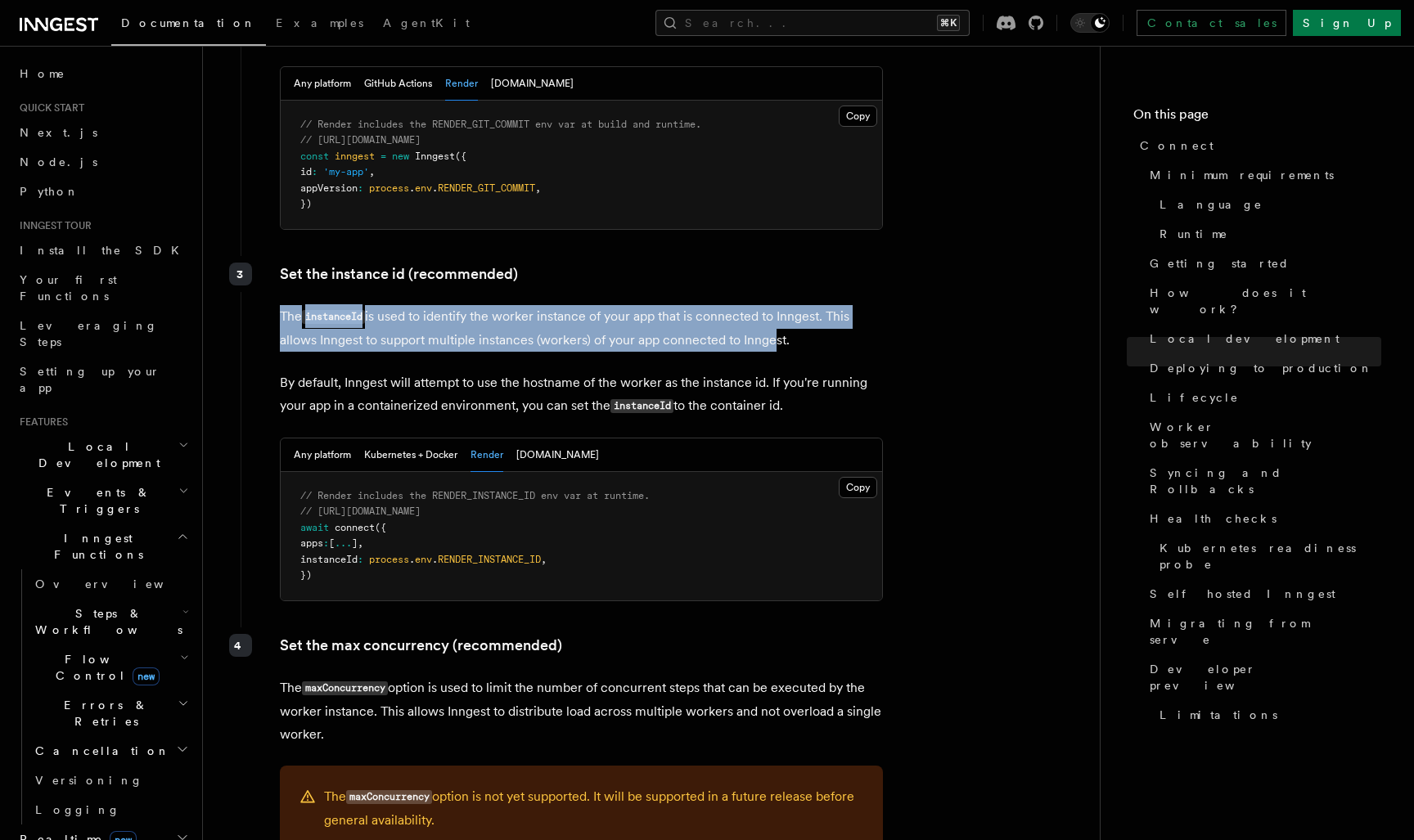
drag, startPoint x: 760, startPoint y: 192, endPoint x: 771, endPoint y: 241, distance: 50.2
click at [771, 256] on div "Set the instance id (recommended) The instanceId is used to identify the worker…" at bounding box center [562, 438] width 643 height 365
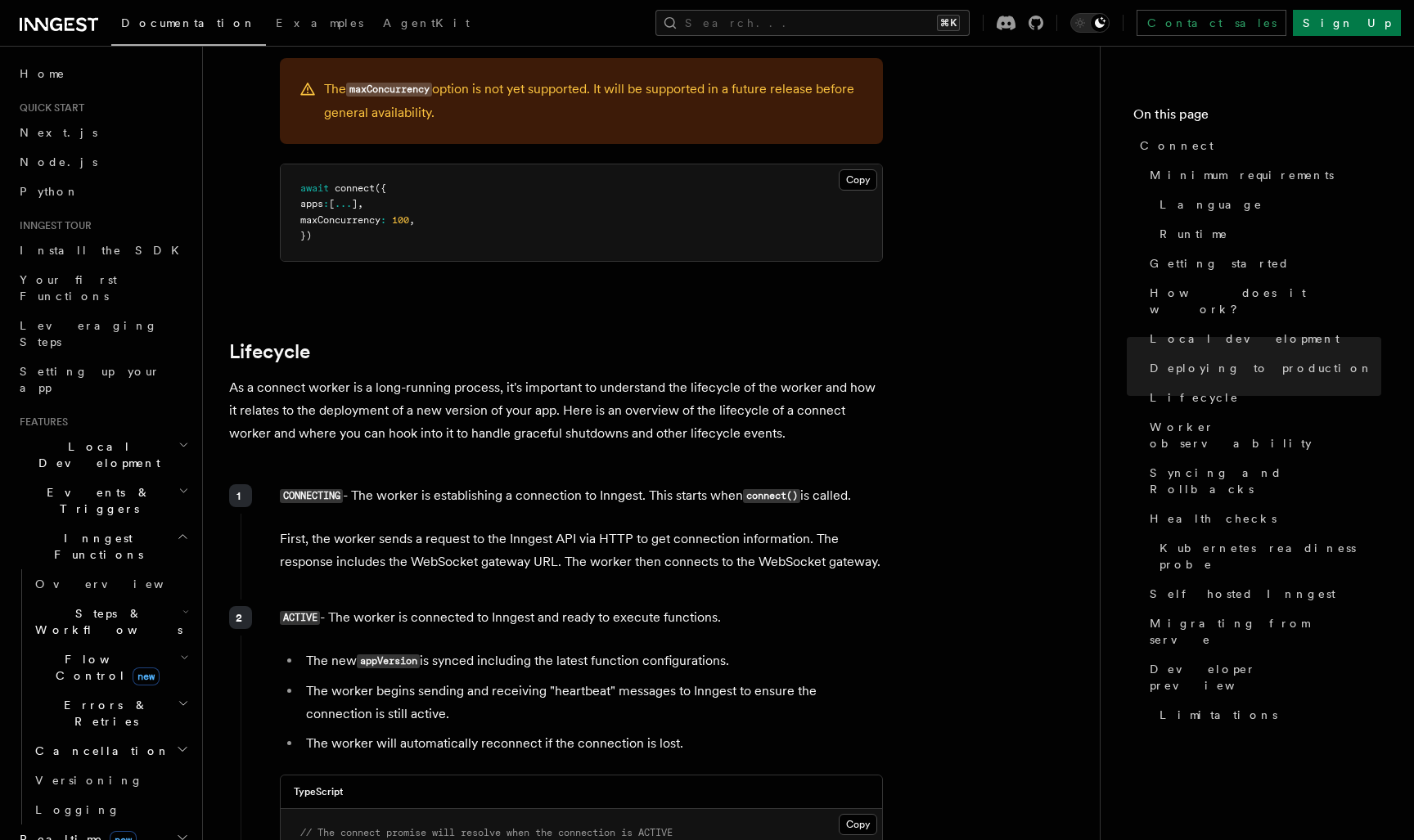
scroll to position [3614, 0]
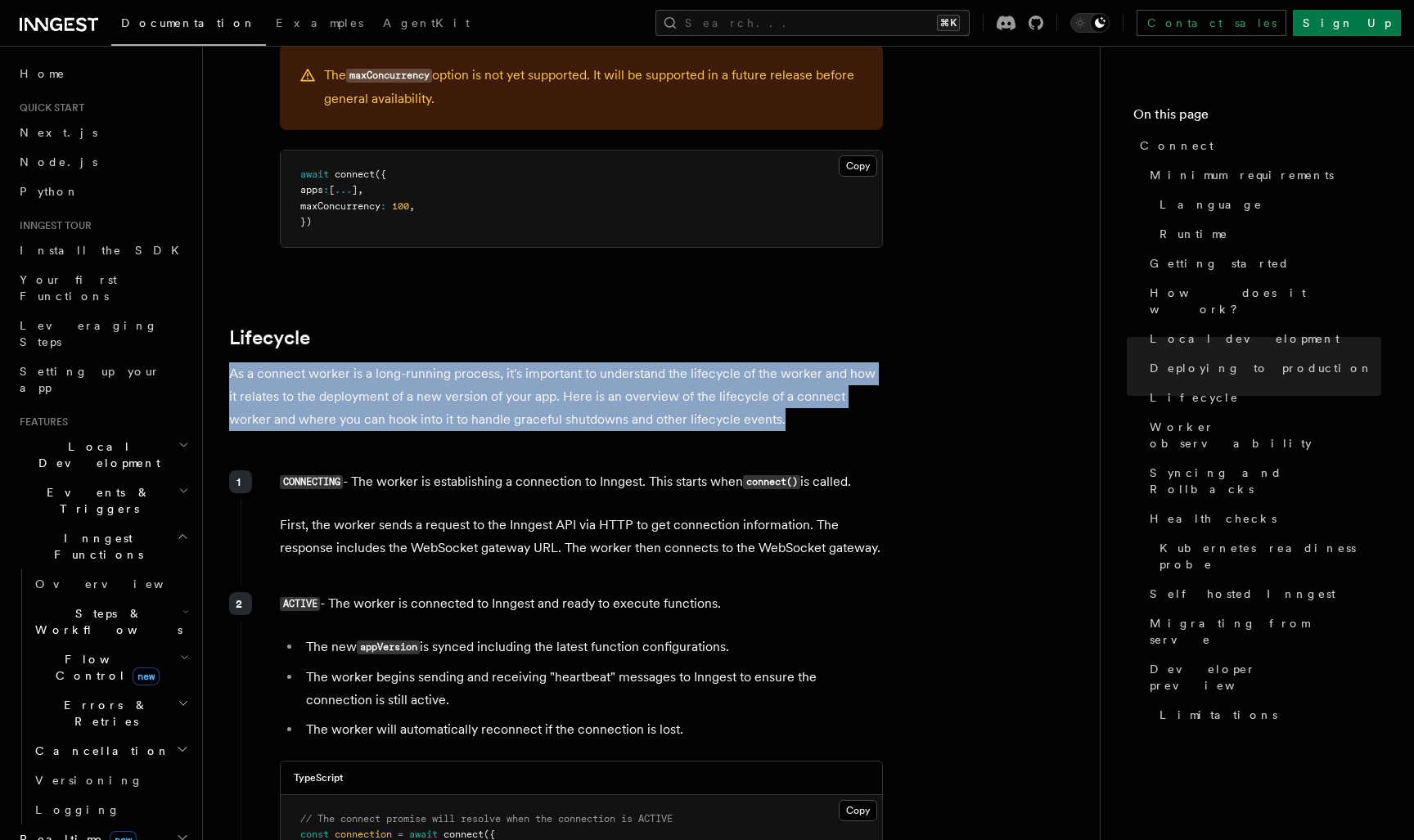
drag, startPoint x: 778, startPoint y: 322, endPoint x: 744, endPoint y: 243, distance: 86.0
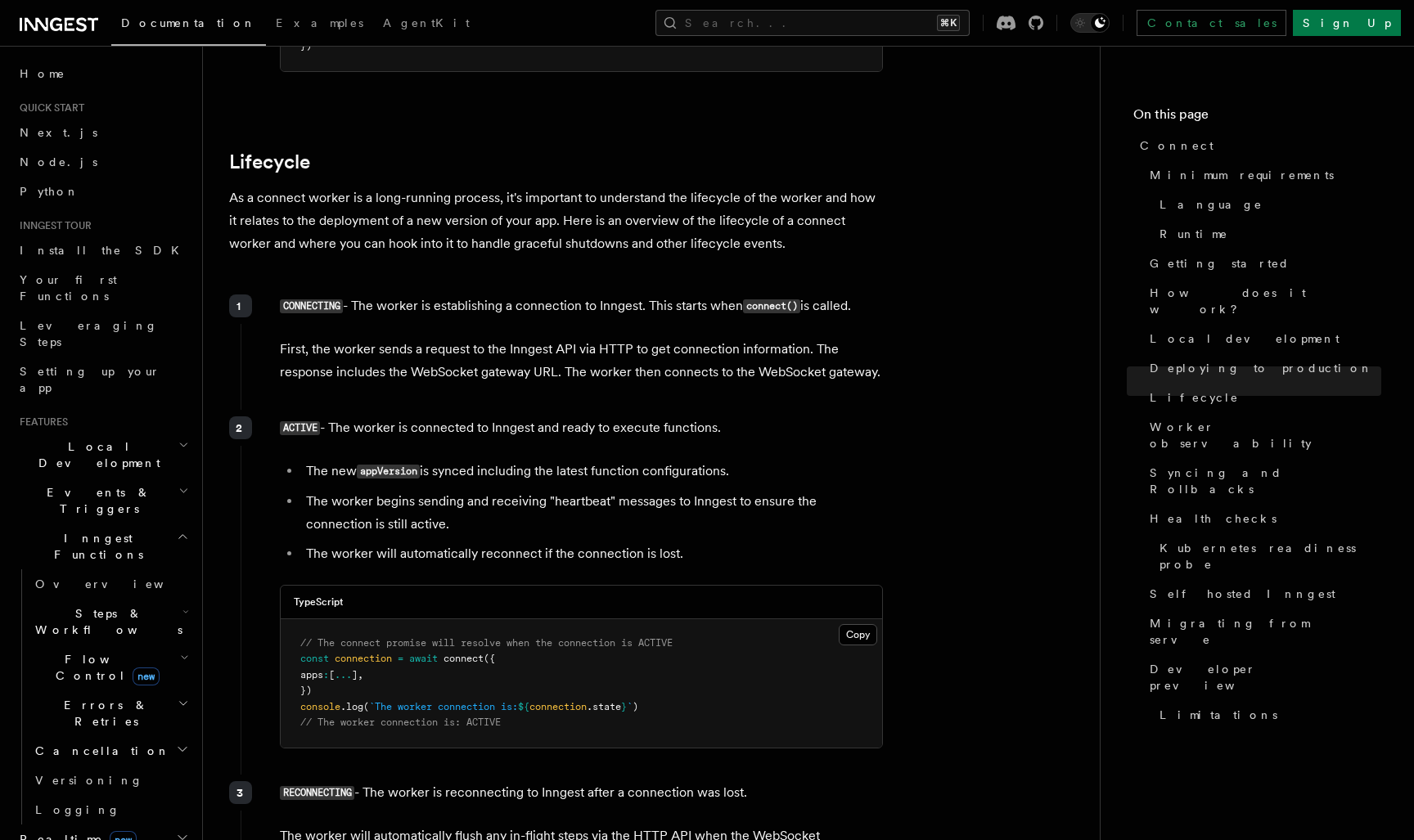
scroll to position [3810, 0]
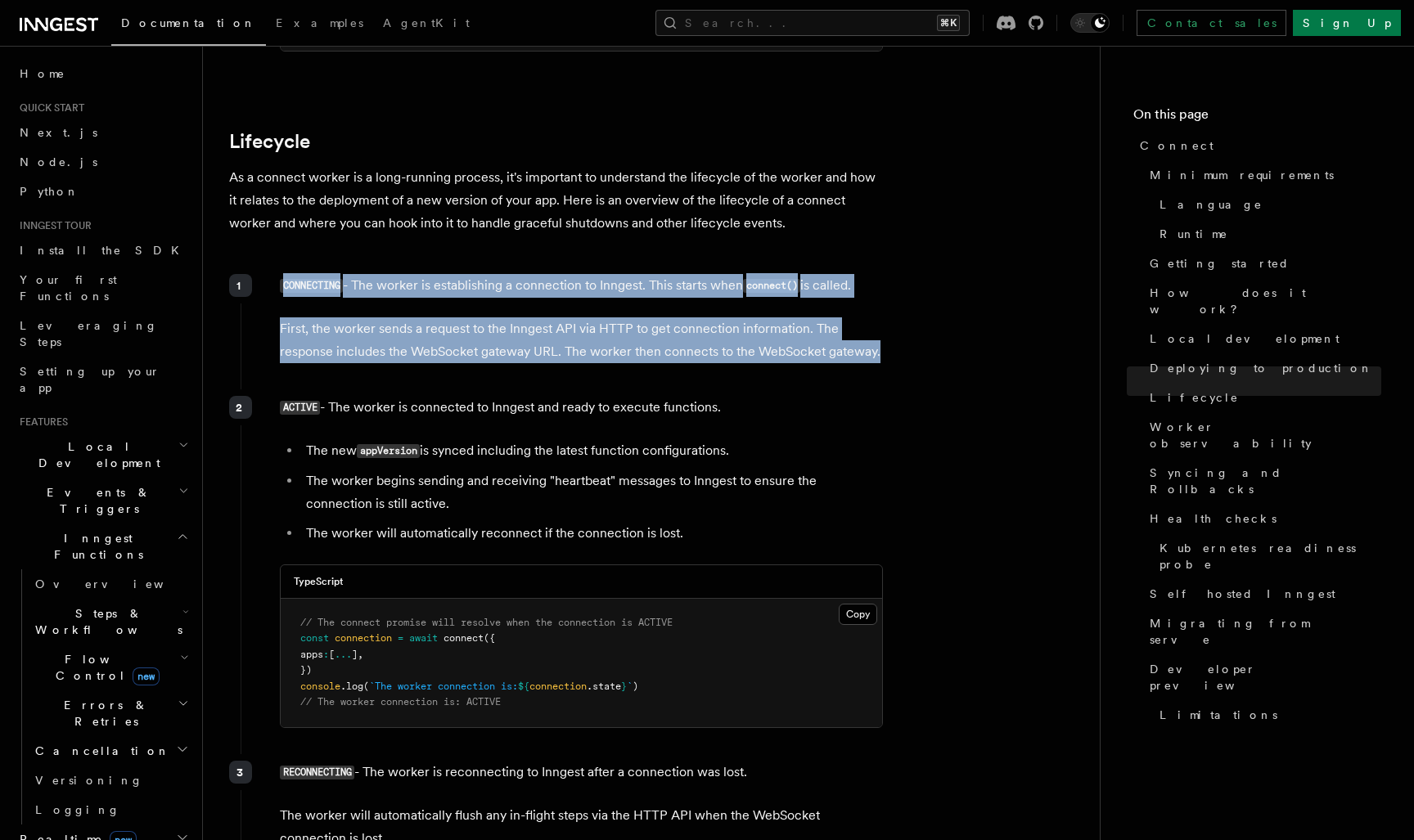
drag, startPoint x: 892, startPoint y: 250, endPoint x: 778, endPoint y: 159, distance: 145.9
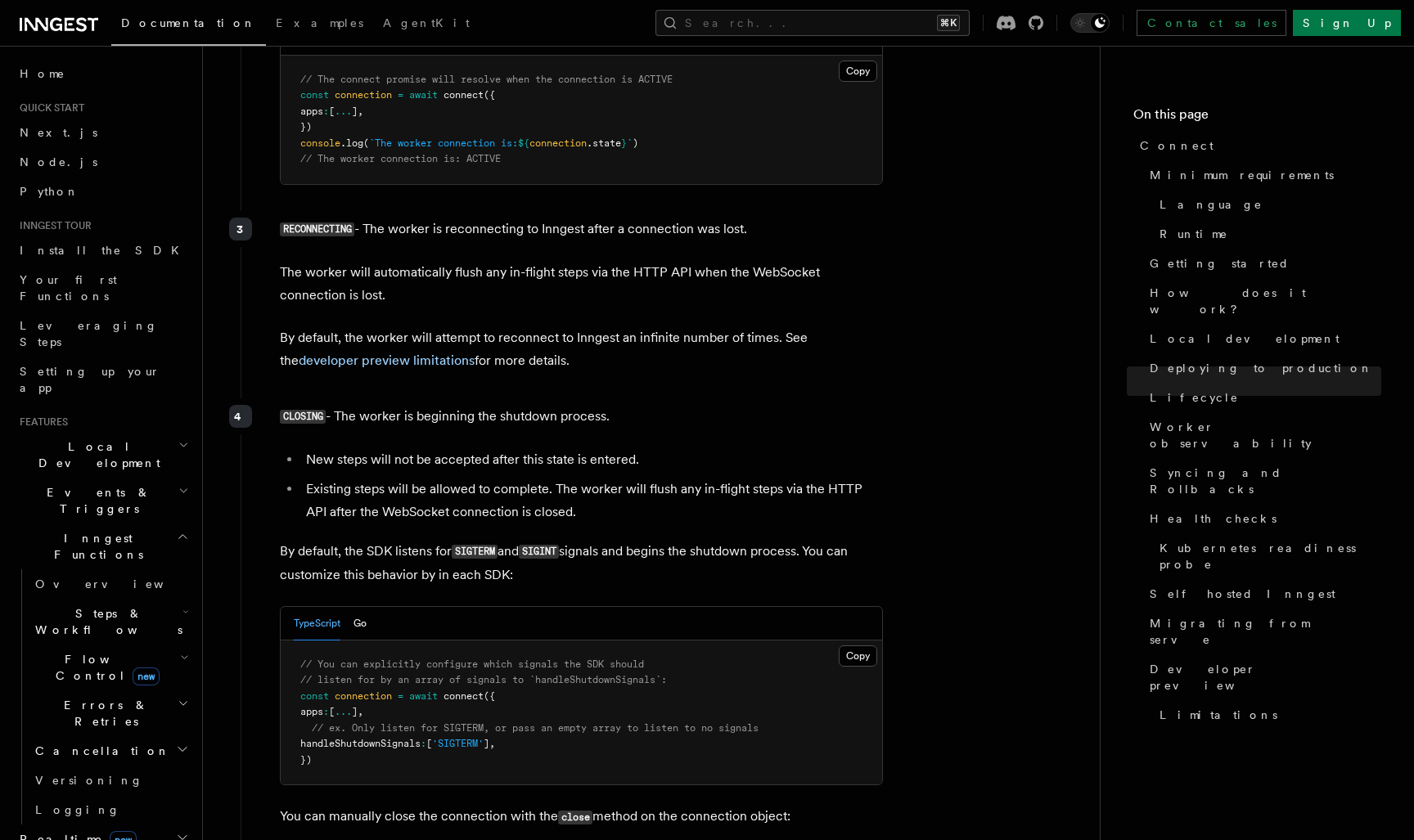
scroll to position [4355, 0]
drag, startPoint x: 574, startPoint y: 465, endPoint x: 658, endPoint y: 222, distance: 257.1
click at [630, 258] on div "1 CONNECTING - The worker is establishing a connection to Inngest. This starts …" at bounding box center [556, 459] width 654 height 1474
click at [669, 278] on div "RECONNECTING - The worker is reconnecting to Inngest after a connection was los…" at bounding box center [562, 300] width 643 height 181
drag, startPoint x: 661, startPoint y: 271, endPoint x: 571, endPoint y: 94, distance: 198.6
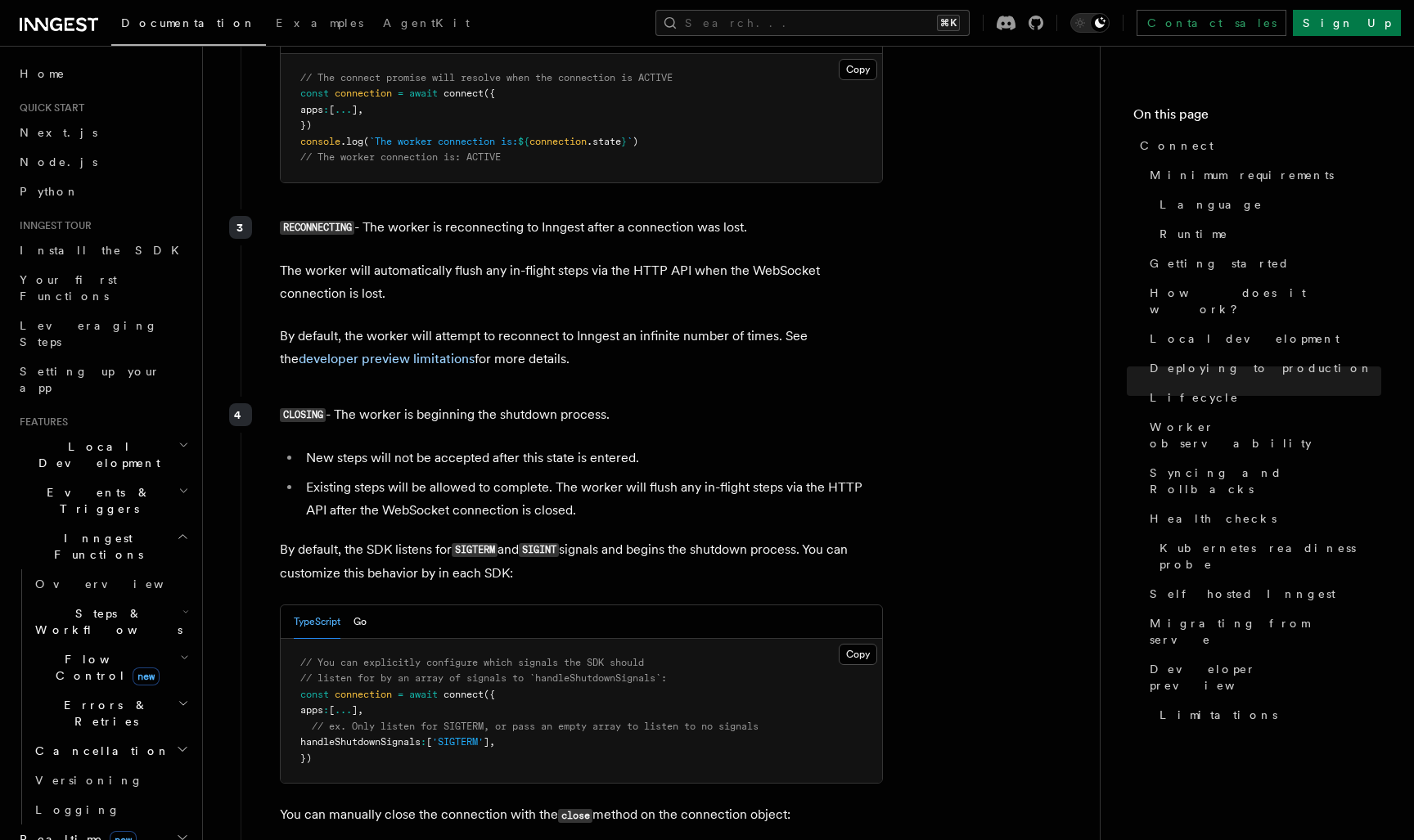
click at [584, 110] on div "1 CONNECTING - The worker is establishing a connection to Inngest. This starts …" at bounding box center [556, 459] width 654 height 1474
click at [556, 216] on p "RECONNECTING - The worker is reconnecting to Inngest after a connection was los…" at bounding box center [581, 228] width 603 height 23
drag, startPoint x: 622, startPoint y: 269, endPoint x: 631, endPoint y: 144, distance: 125.3
click at [628, 209] on div "RECONNECTING - The worker is reconnecting to Inngest after a connection was los…" at bounding box center [562, 300] width 643 height 181
drag, startPoint x: 602, startPoint y: 98, endPoint x: 633, endPoint y: 252, distance: 157.1
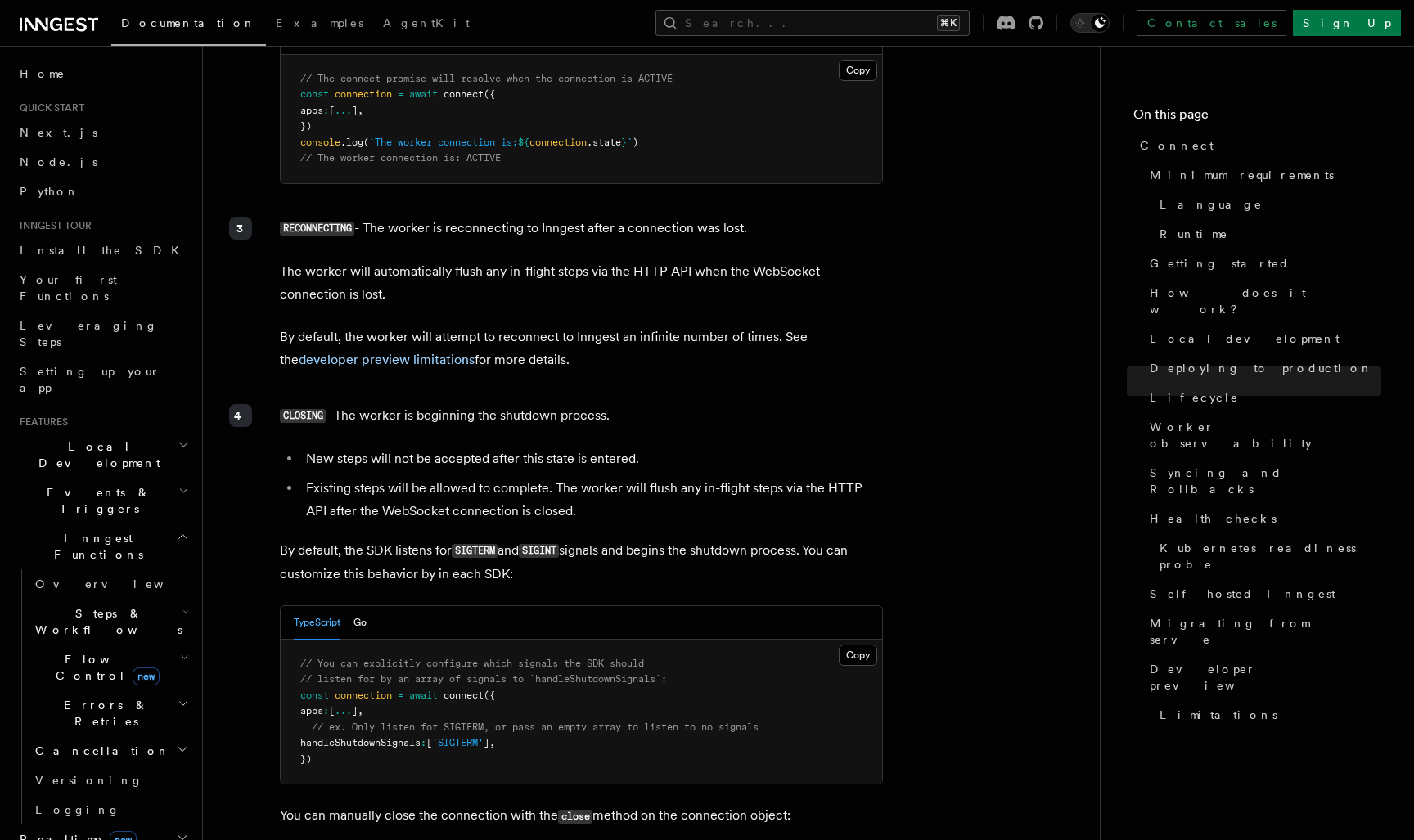
click at [633, 252] on div "1 CONNECTING - The worker is establishing a connection to Inngest. This starts …" at bounding box center [556, 460] width 654 height 1474
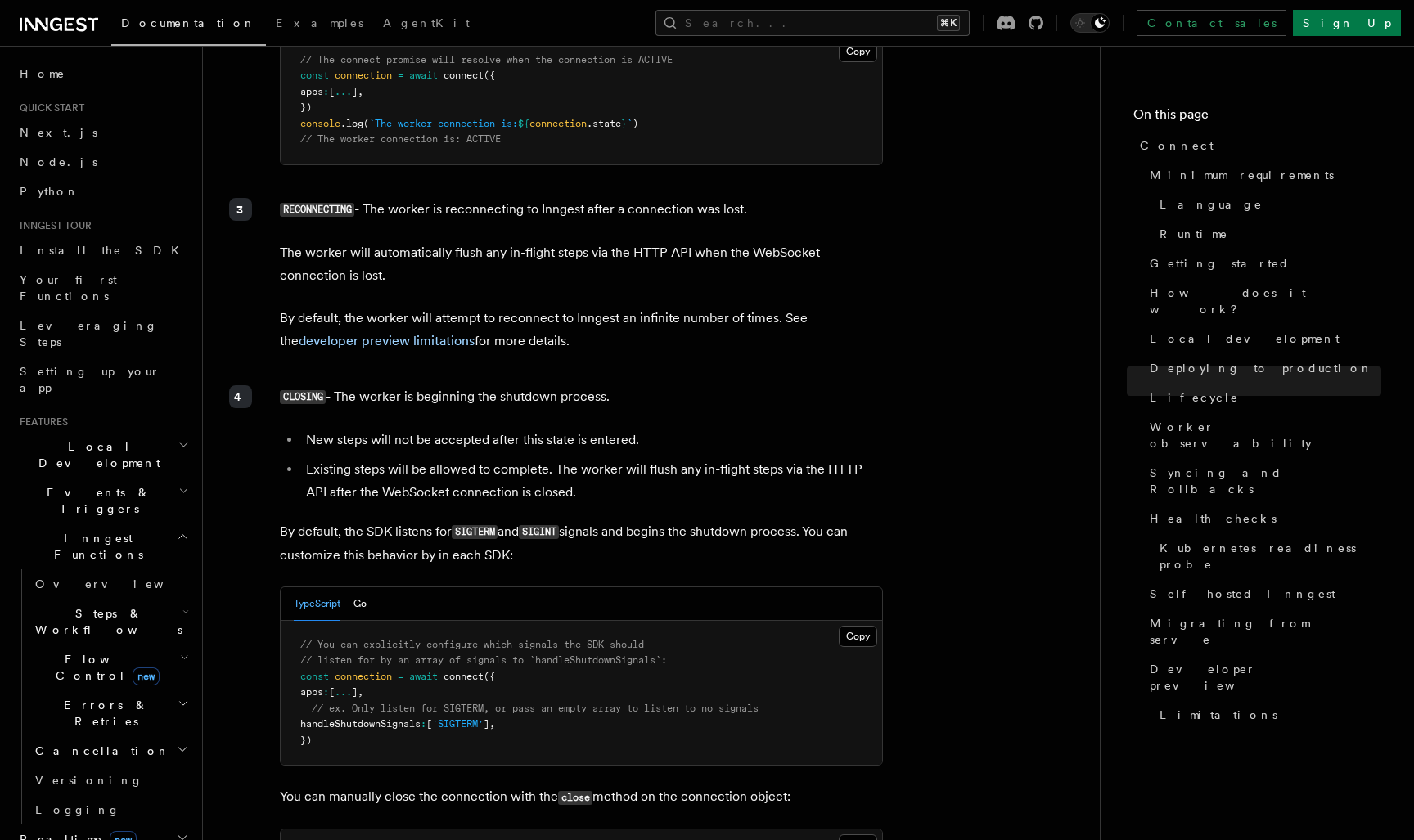
scroll to position [4379, 0]
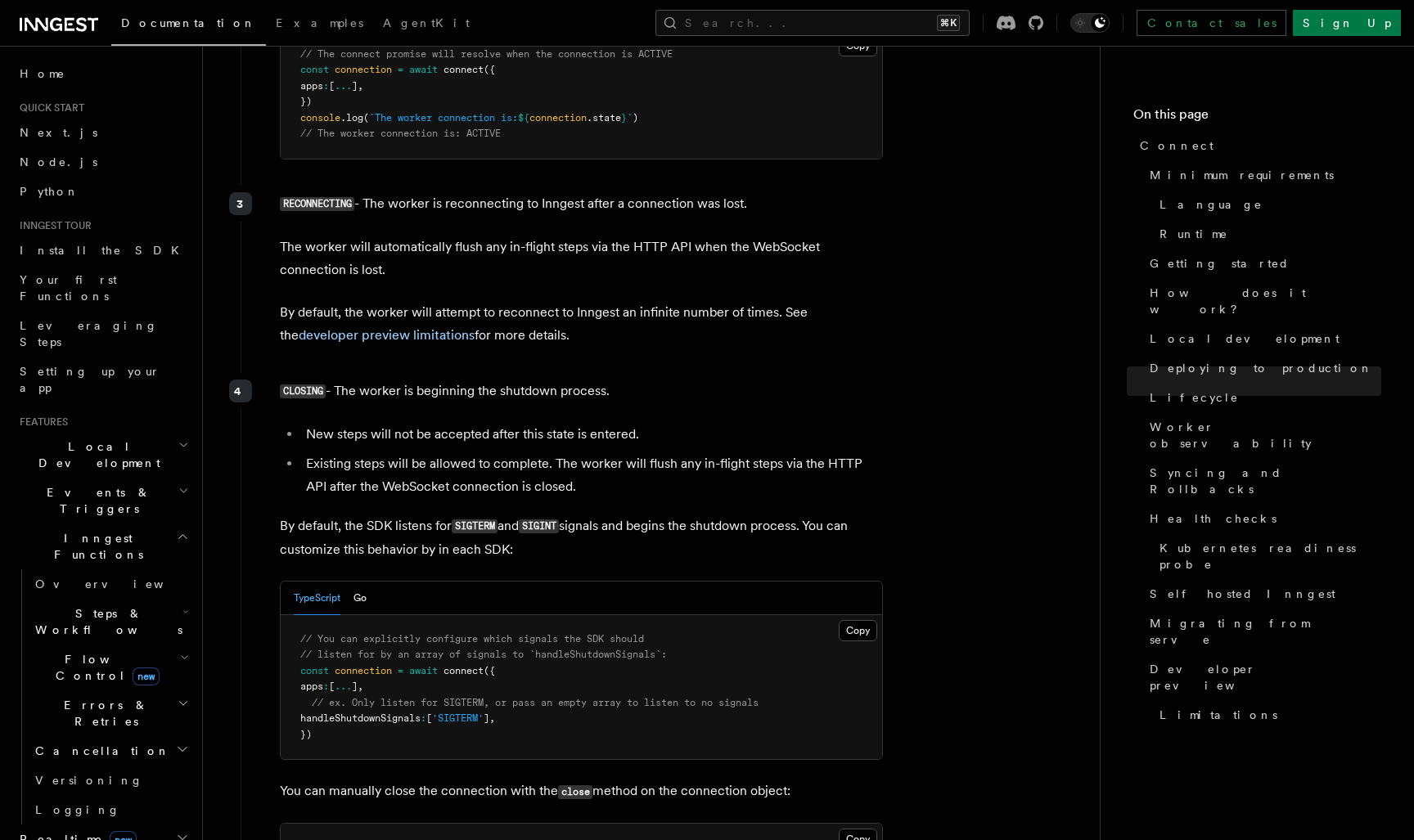
click at [633, 252] on div "RECONNECTING - The worker is reconnecting to Inngest after a connection was los…" at bounding box center [562, 276] width 643 height 181
drag, startPoint x: 641, startPoint y: 235, endPoint x: 459, endPoint y: 127, distance: 211.6
click at [459, 186] on div "RECONNECTING - The worker is reconnecting to Inngest after a connection was los…" at bounding box center [562, 276] width 643 height 181
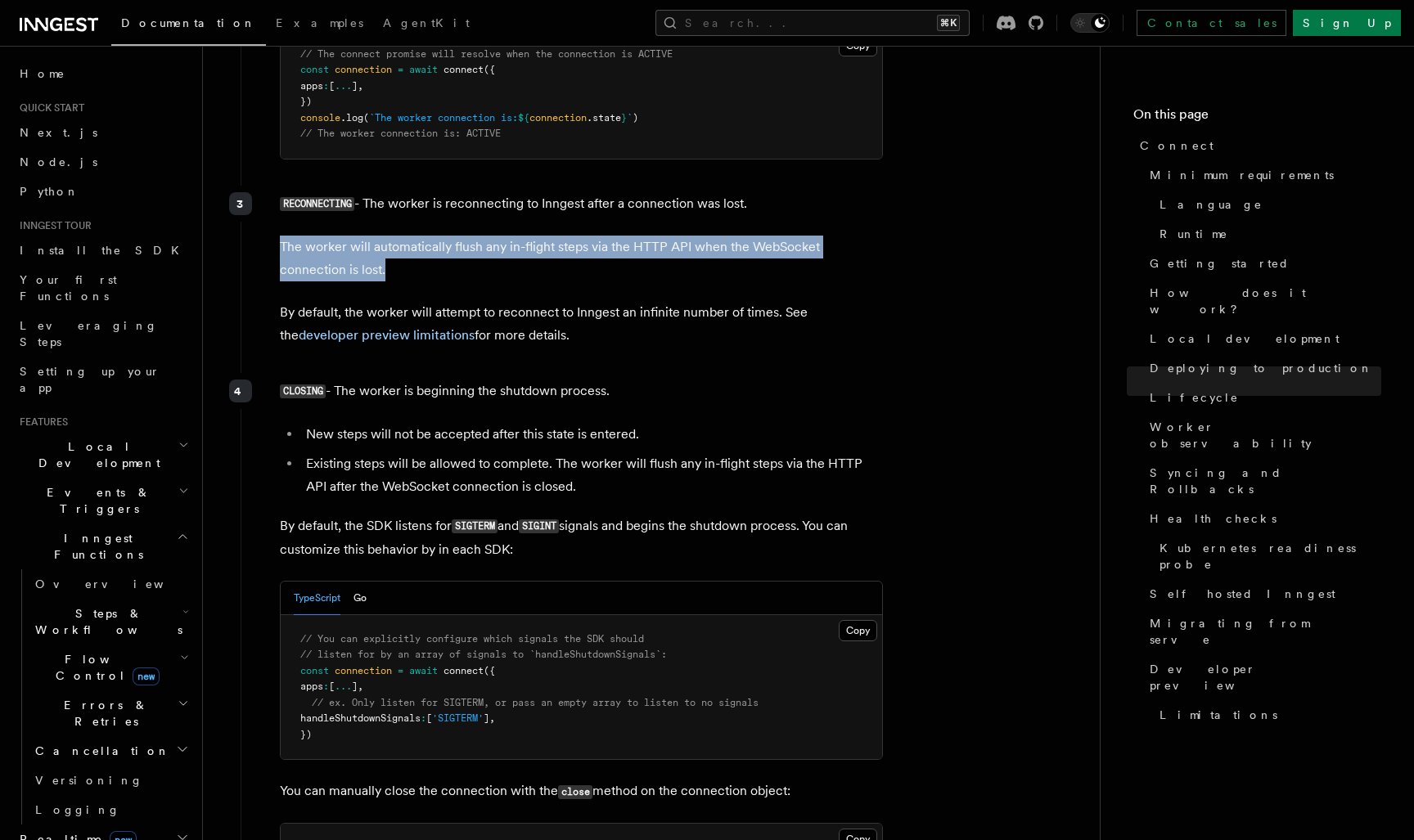
drag, startPoint x: 463, startPoint y: 113, endPoint x: 481, endPoint y: 166, distance: 56.0
click at [481, 186] on div "RECONNECTING - The worker is reconnecting to Inngest after a connection was los…" at bounding box center [562, 276] width 643 height 181
click at [482, 236] on p "The worker will automatically flush any in-flight steps via the HTTP API when t…" at bounding box center [581, 259] width 603 height 46
drag, startPoint x: 518, startPoint y: 157, endPoint x: 536, endPoint y: 118, distance: 43.0
click at [535, 186] on div "RECONNECTING - The worker is reconnecting to Inngest after a connection was los…" at bounding box center [562, 276] width 643 height 181
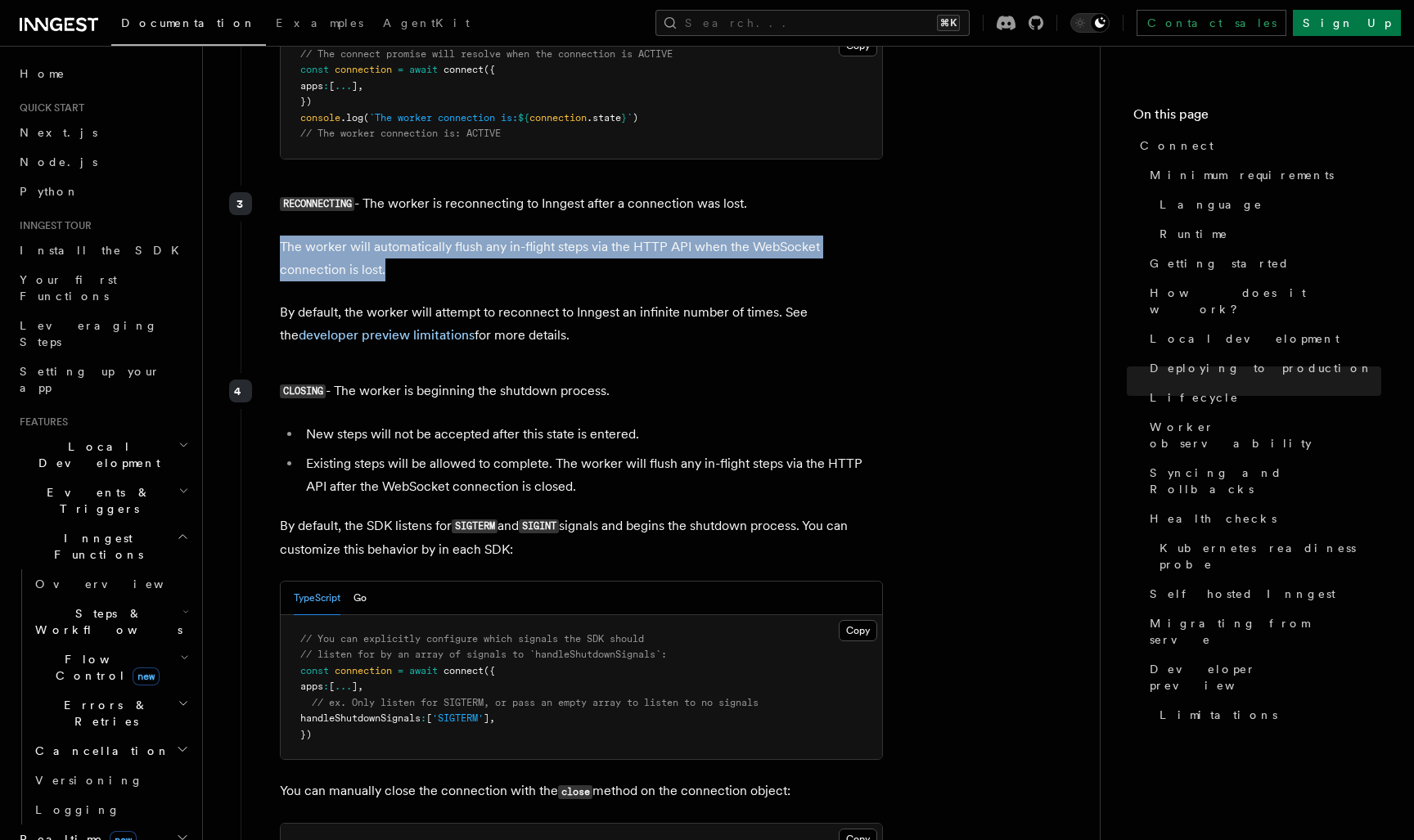
click at [532, 186] on div "RECONNECTING - The worker is reconnecting to Inngest after a connection was los…" at bounding box center [562, 276] width 643 height 181
drag, startPoint x: 505, startPoint y: 124, endPoint x: 513, endPoint y: 165, distance: 41.8
click at [513, 186] on div "RECONNECTING - The worker is reconnecting to Inngest after a connection was los…" at bounding box center [562, 276] width 643 height 181
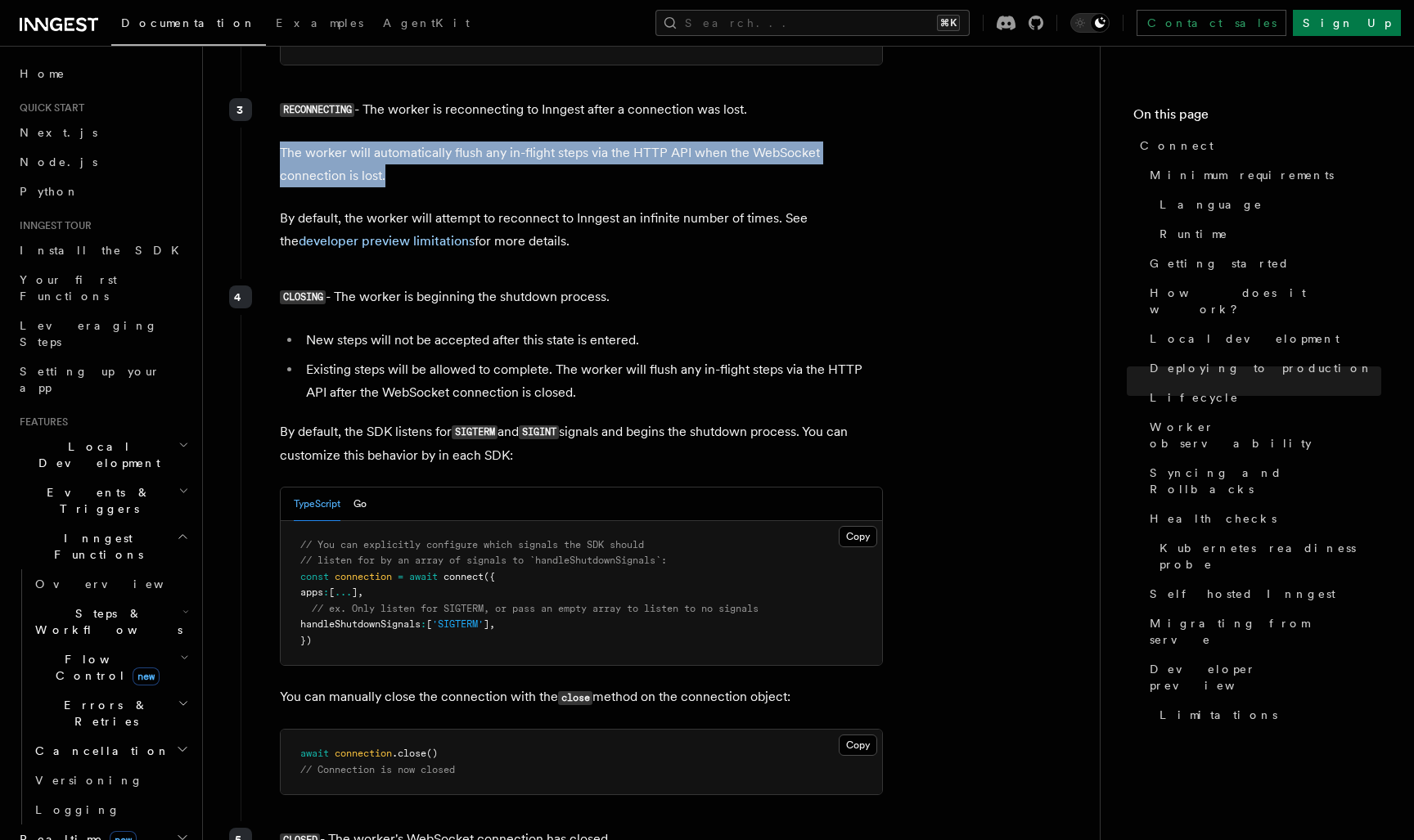
scroll to position [4472, 0]
drag, startPoint x: 611, startPoint y: 125, endPoint x: 616, endPoint y: 100, distance: 25.5
click at [616, 100] on div "RECONNECTING - The worker is reconnecting to Inngest after a connection was los…" at bounding box center [562, 183] width 643 height 181
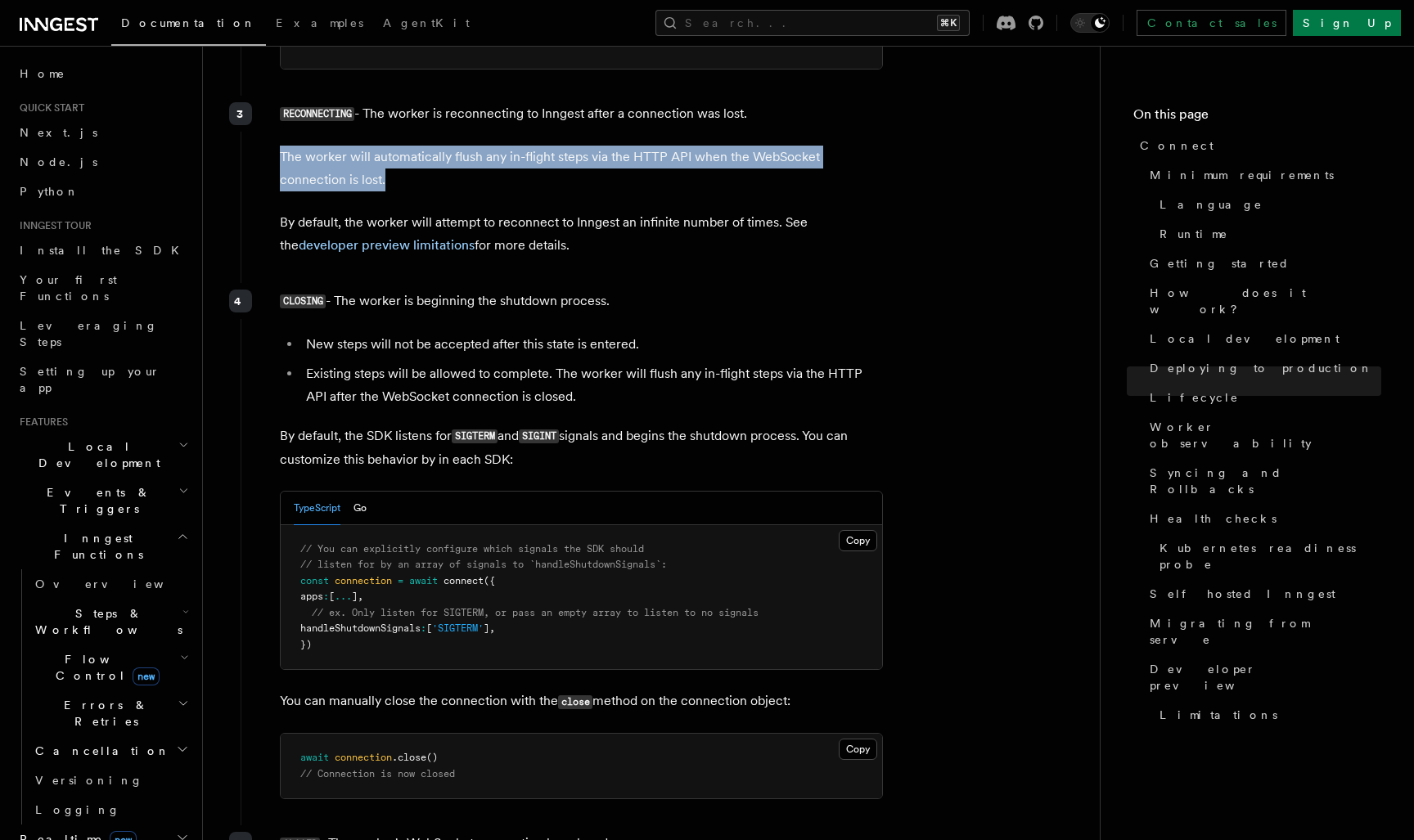
scroll to position [4469, 0]
click at [577, 100] on div "RECONNECTING - The worker is reconnecting to Inngest after a connection was los…" at bounding box center [562, 186] width 643 height 181
drag, startPoint x: 484, startPoint y: 100, endPoint x: 555, endPoint y: 139, distance: 81.0
click at [555, 139] on div "RECONNECTING - The worker is reconnecting to Inngest after a connection was los…" at bounding box center [562, 186] width 643 height 181
click at [586, 211] on p "By default, the worker will attempt to reconnect to Inngest an infinite number …" at bounding box center [581, 233] width 603 height 46
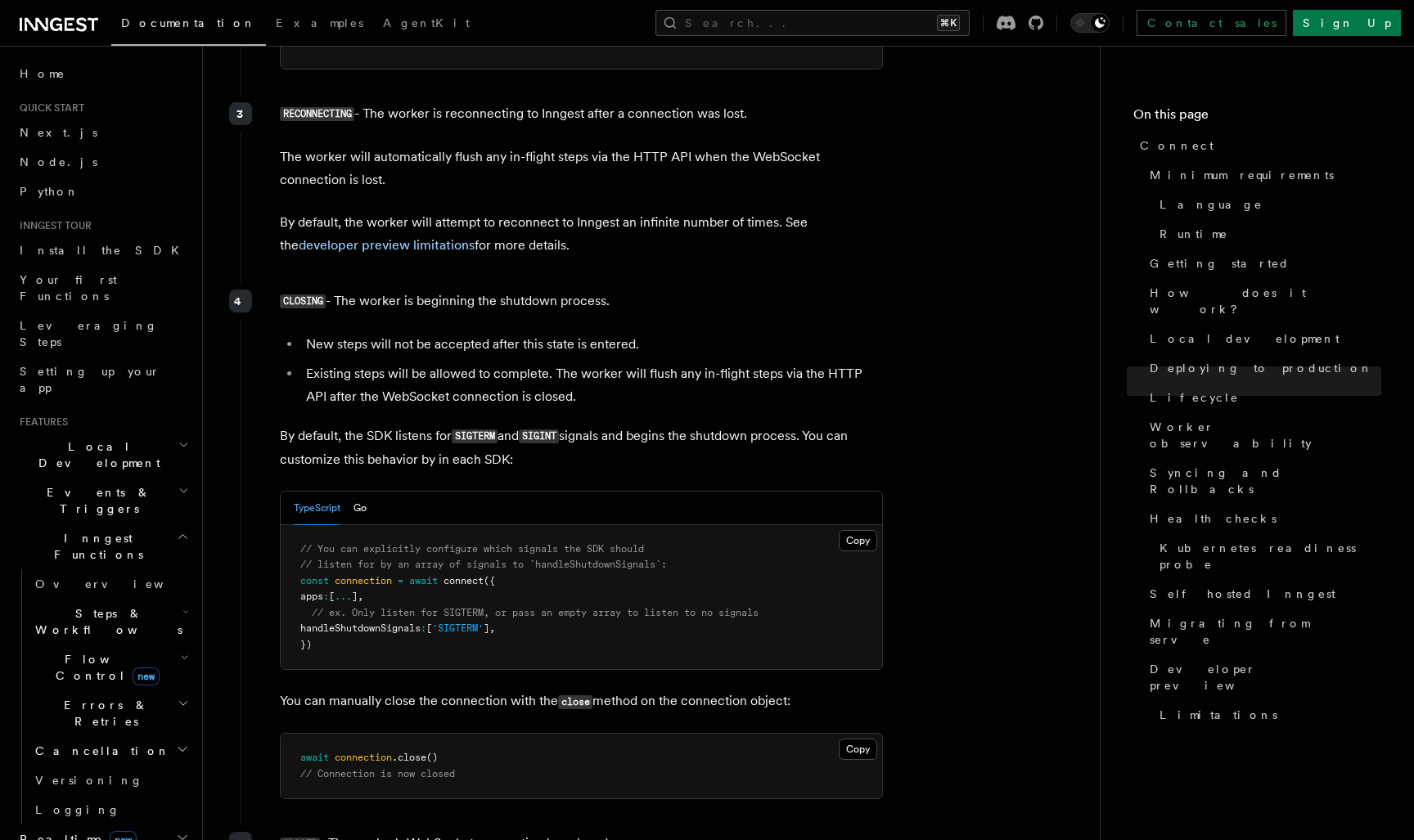
scroll to position [4471, 0]
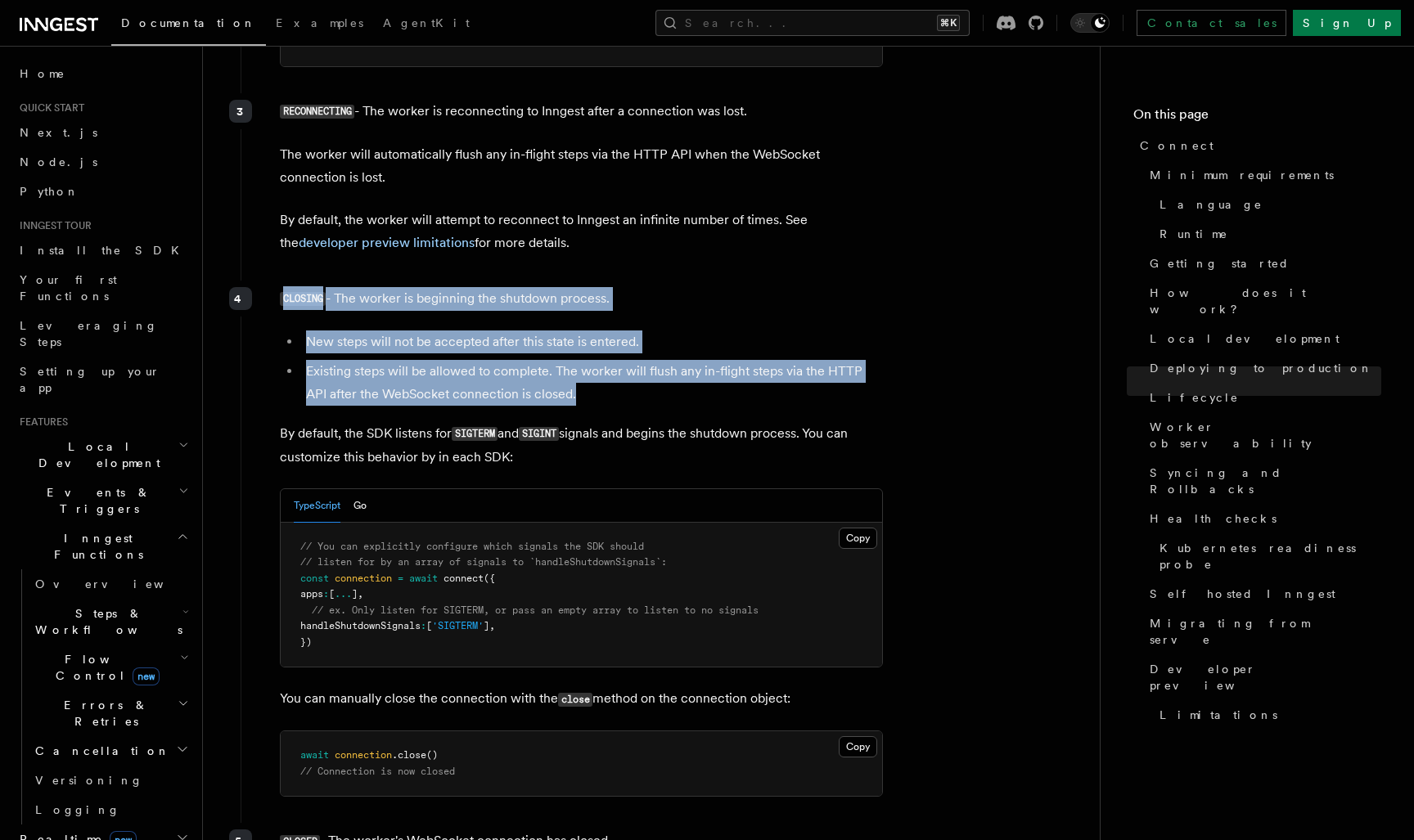
drag, startPoint x: 459, startPoint y: 177, endPoint x: 576, endPoint y: 274, distance: 152.0
click at [576, 280] on div "CLOSING - The worker is beginning the shutdown process. New steps will not be a…" at bounding box center [562, 549] width 643 height 537
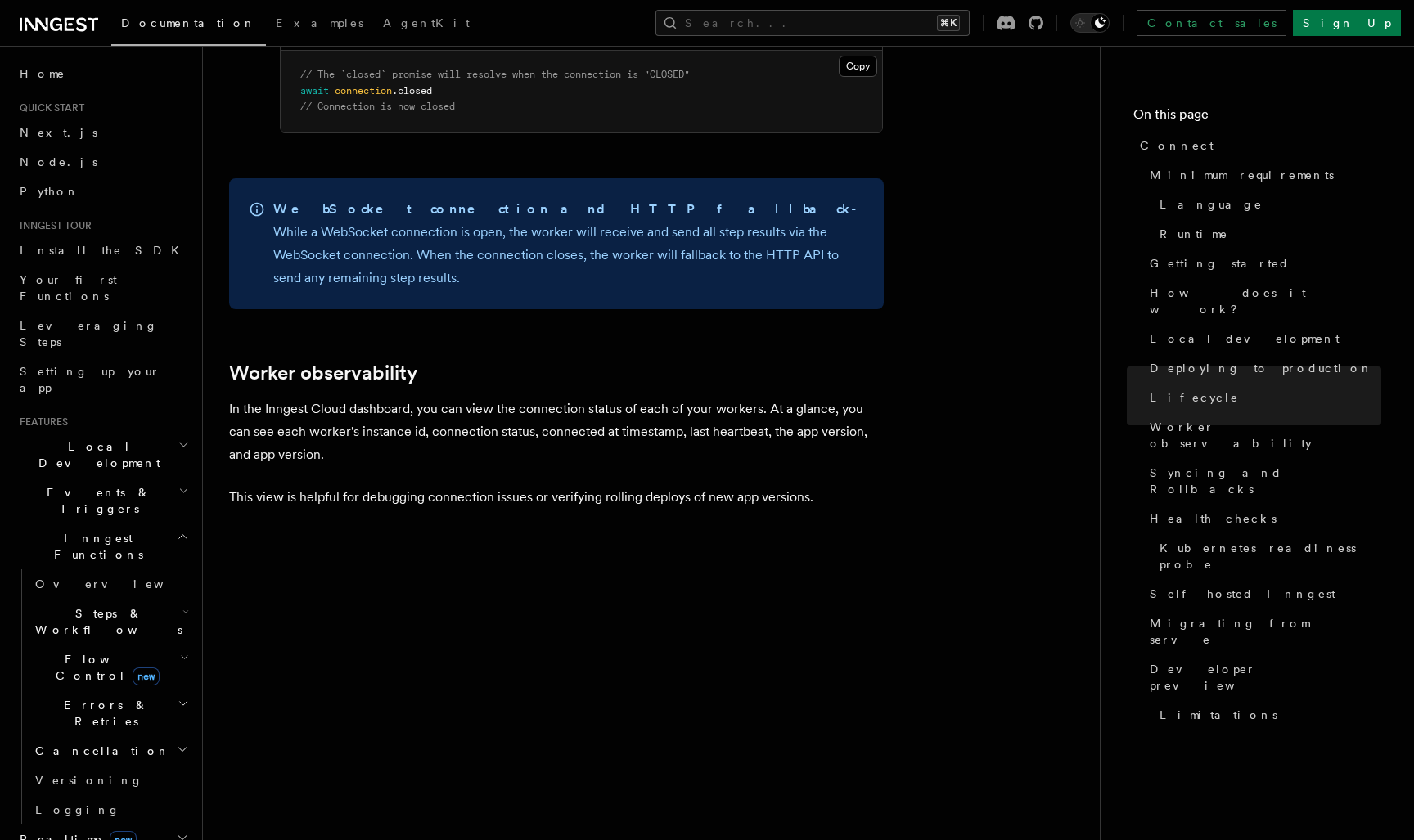
scroll to position [5387, 0]
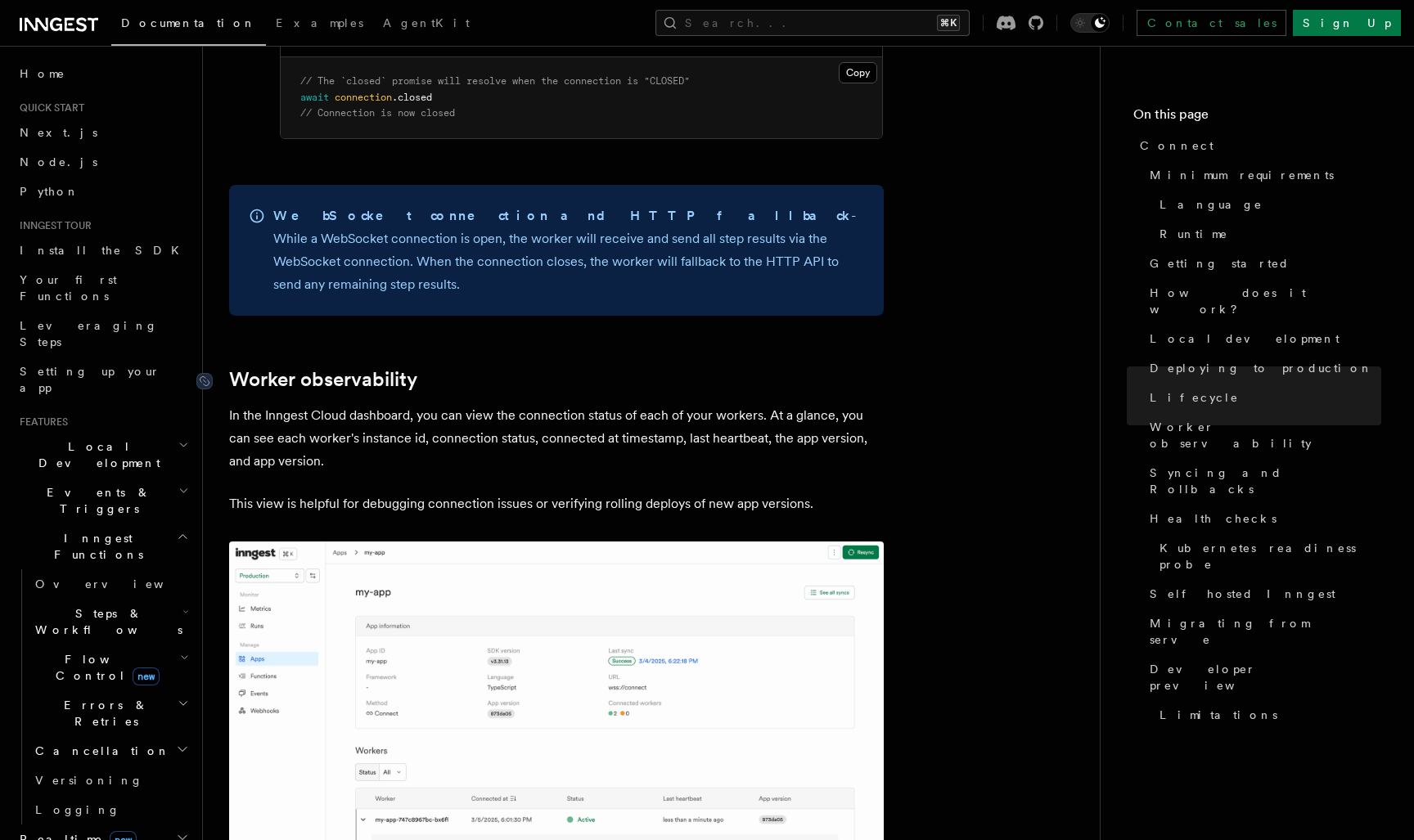
drag, startPoint x: 282, startPoint y: 241, endPoint x: 295, endPoint y: 245, distance: 13.6
click at [402, 404] on p "In the Inngest Cloud dashboard, you can view the connection status of each of y…" at bounding box center [556, 438] width 654 height 69
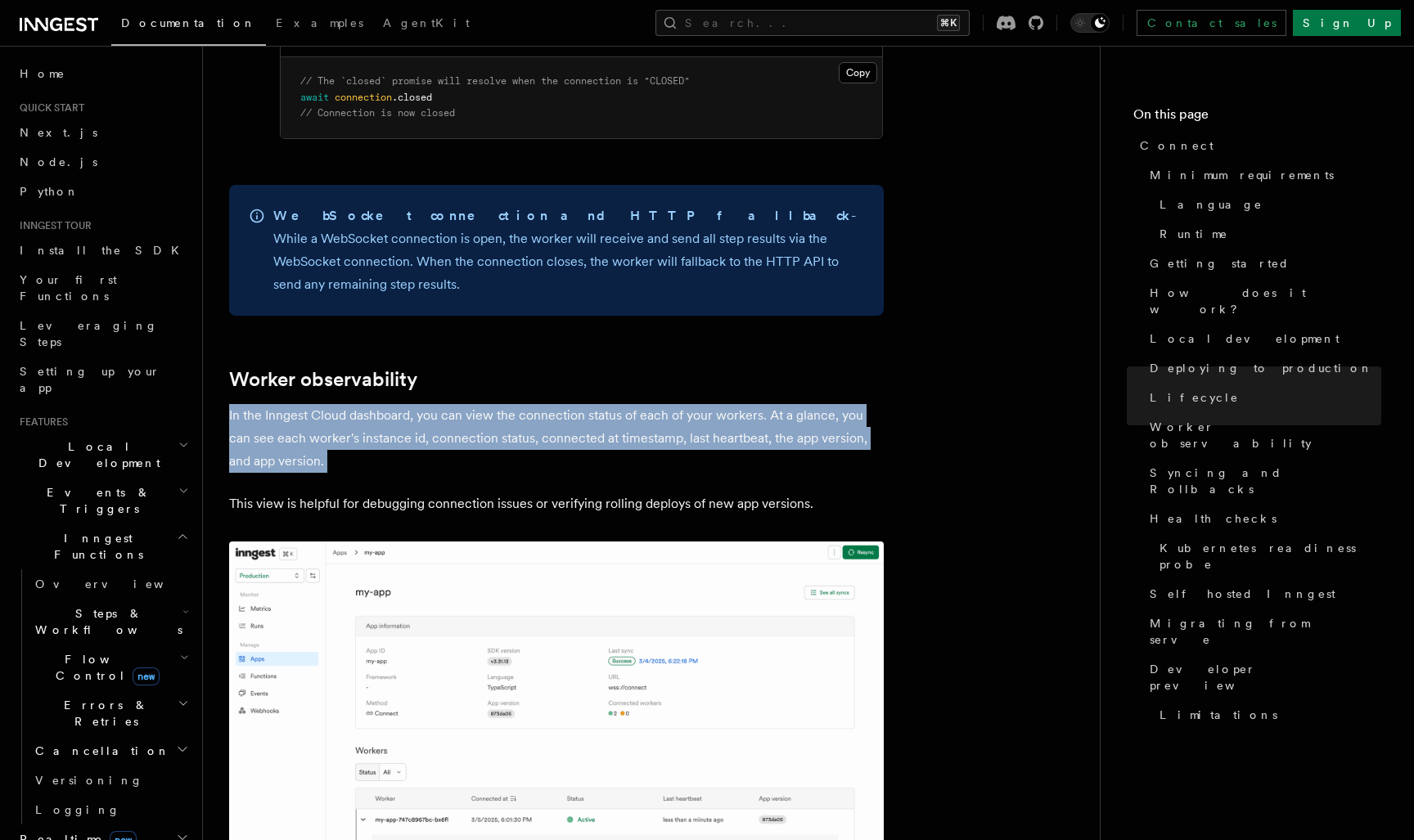
drag, startPoint x: 429, startPoint y: 305, endPoint x: 573, endPoint y: 238, distance: 158.8
click at [573, 368] on h2 "Worker observability" at bounding box center [556, 379] width 654 height 23
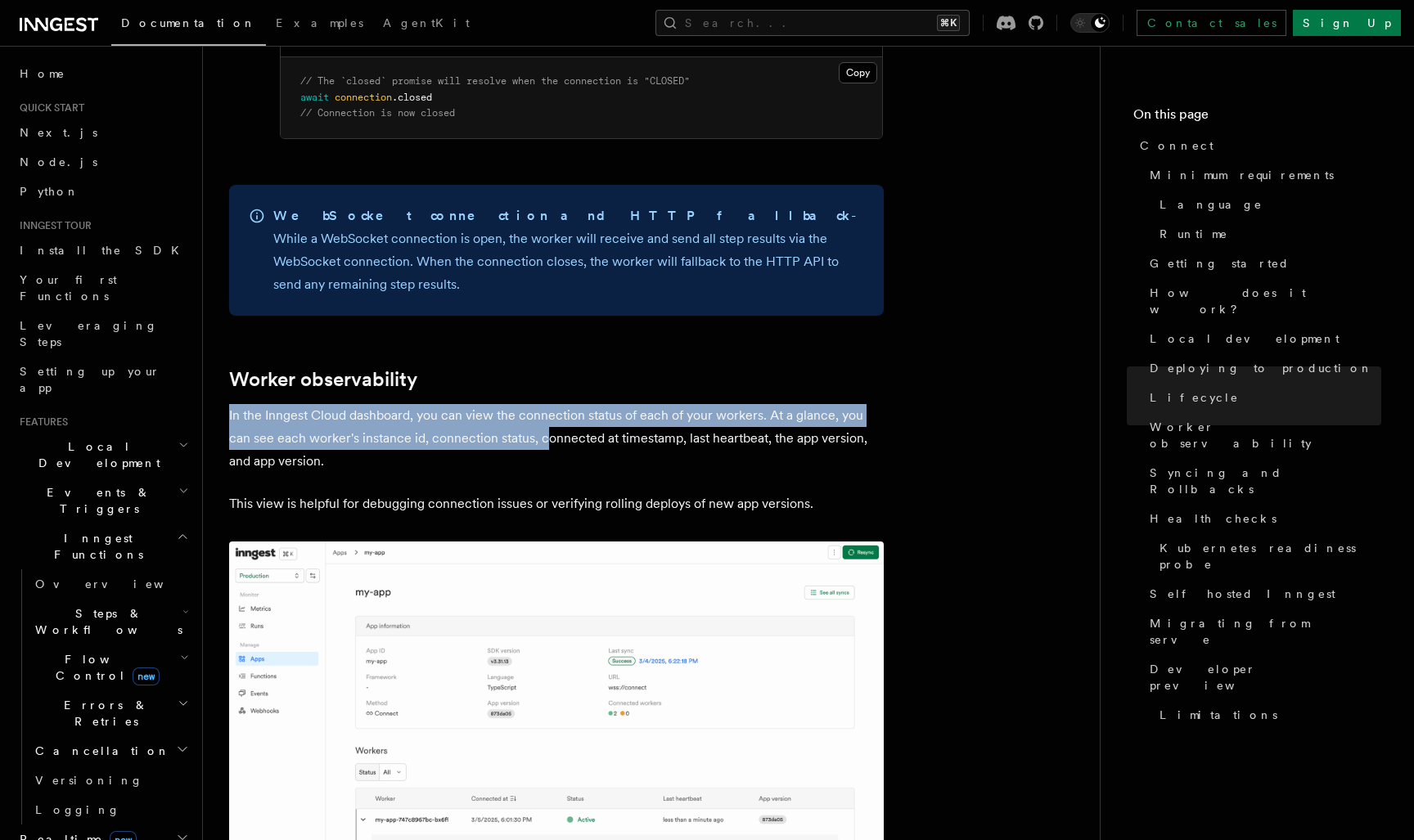
drag, startPoint x: 515, startPoint y: 233, endPoint x: 550, endPoint y: 302, distance: 77.4
click at [550, 404] on p "In the Inngest Cloud dashboard, you can view the connection status of each of y…" at bounding box center [556, 438] width 654 height 69
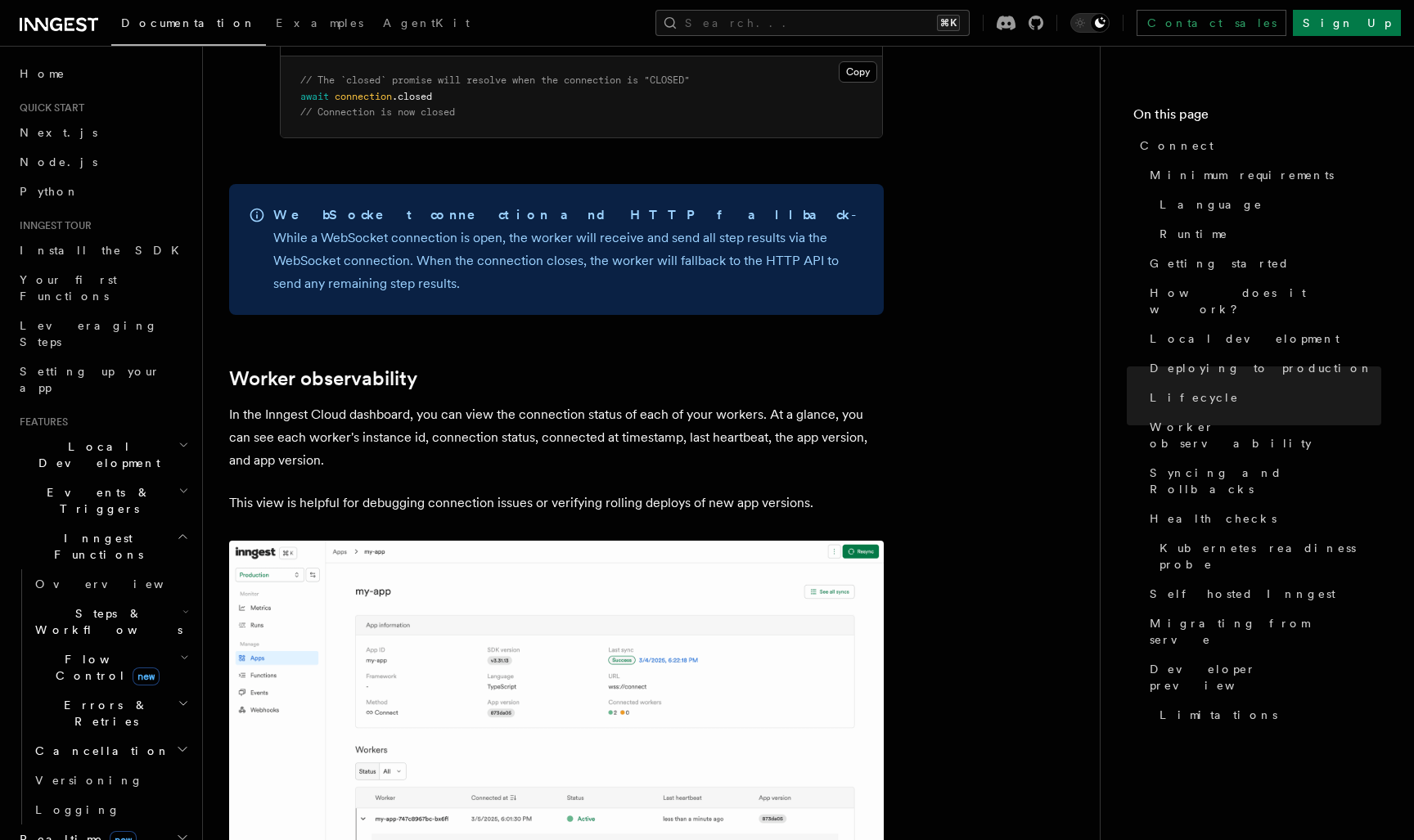
scroll to position [5388, 0]
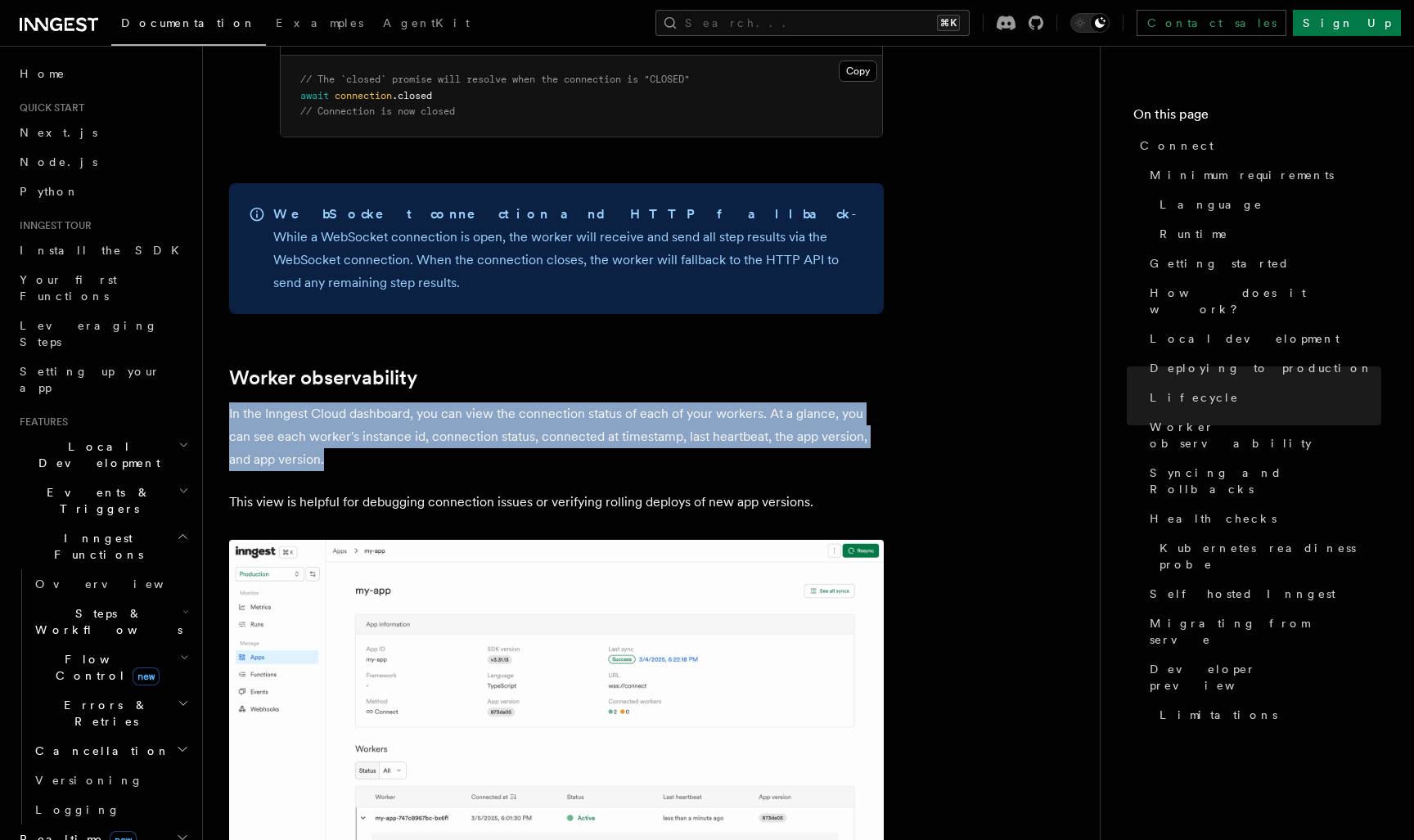
drag, startPoint x: 540, startPoint y: 312, endPoint x: 592, endPoint y: 228, distance: 98.8
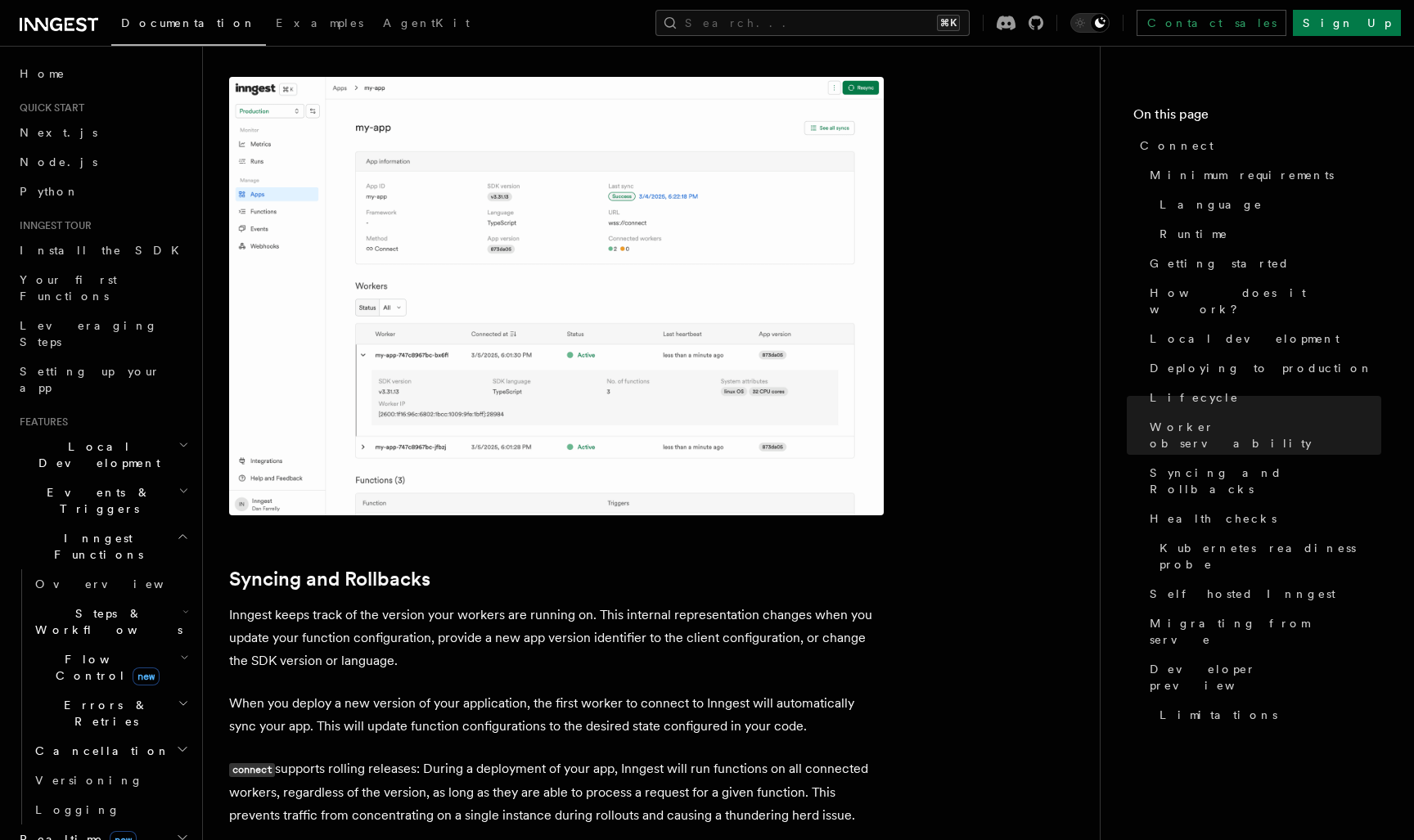
scroll to position [5852, 0]
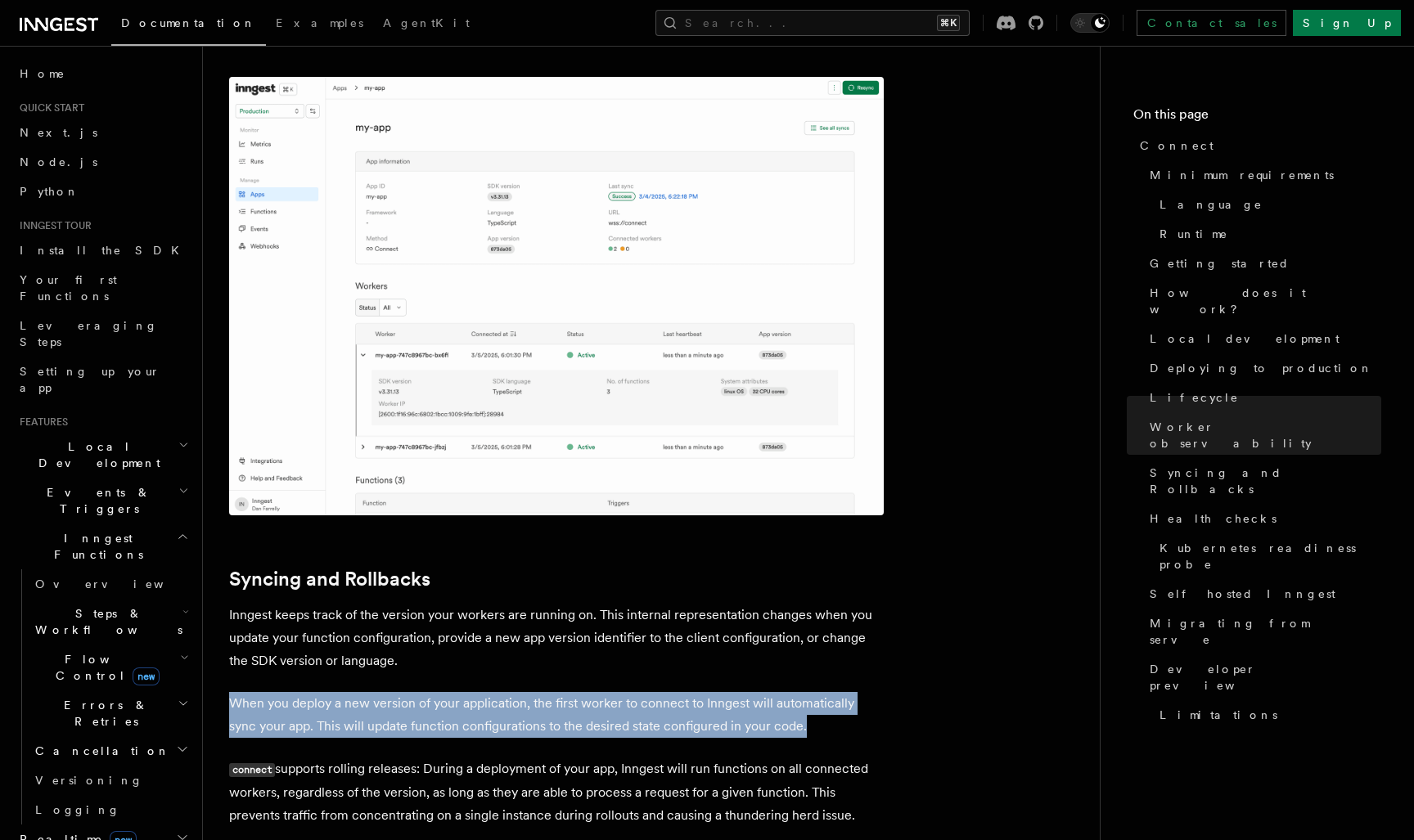
drag, startPoint x: 863, startPoint y: 595, endPoint x: 858, endPoint y: 528, distance: 67.2
click at [755, 604] on p "Inngest keeps track of the version your workers are running on. This internal r…" at bounding box center [556, 638] width 654 height 69
drag, startPoint x: 786, startPoint y: 589, endPoint x: 797, endPoint y: 529, distance: 61.0
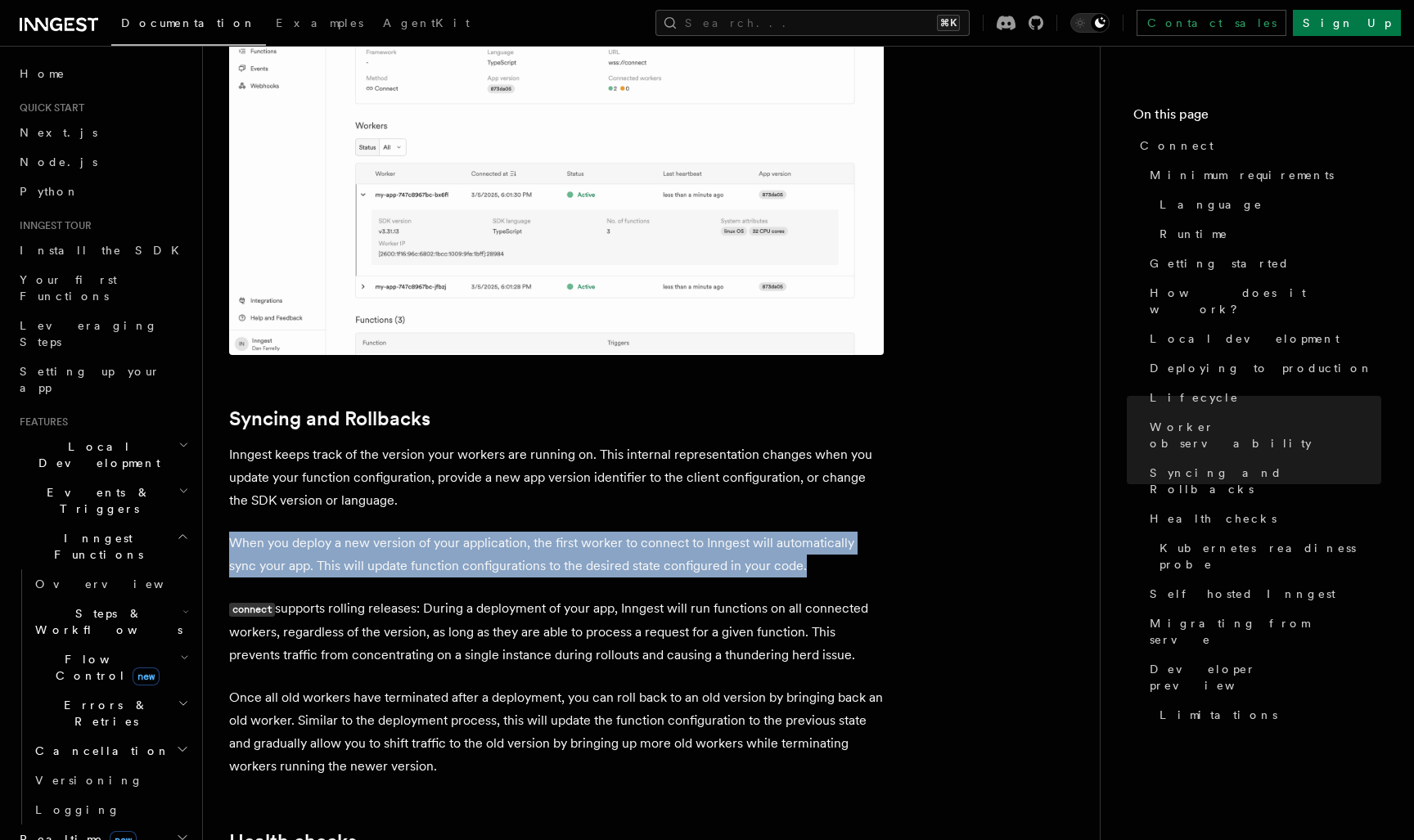
scroll to position [6016, 0]
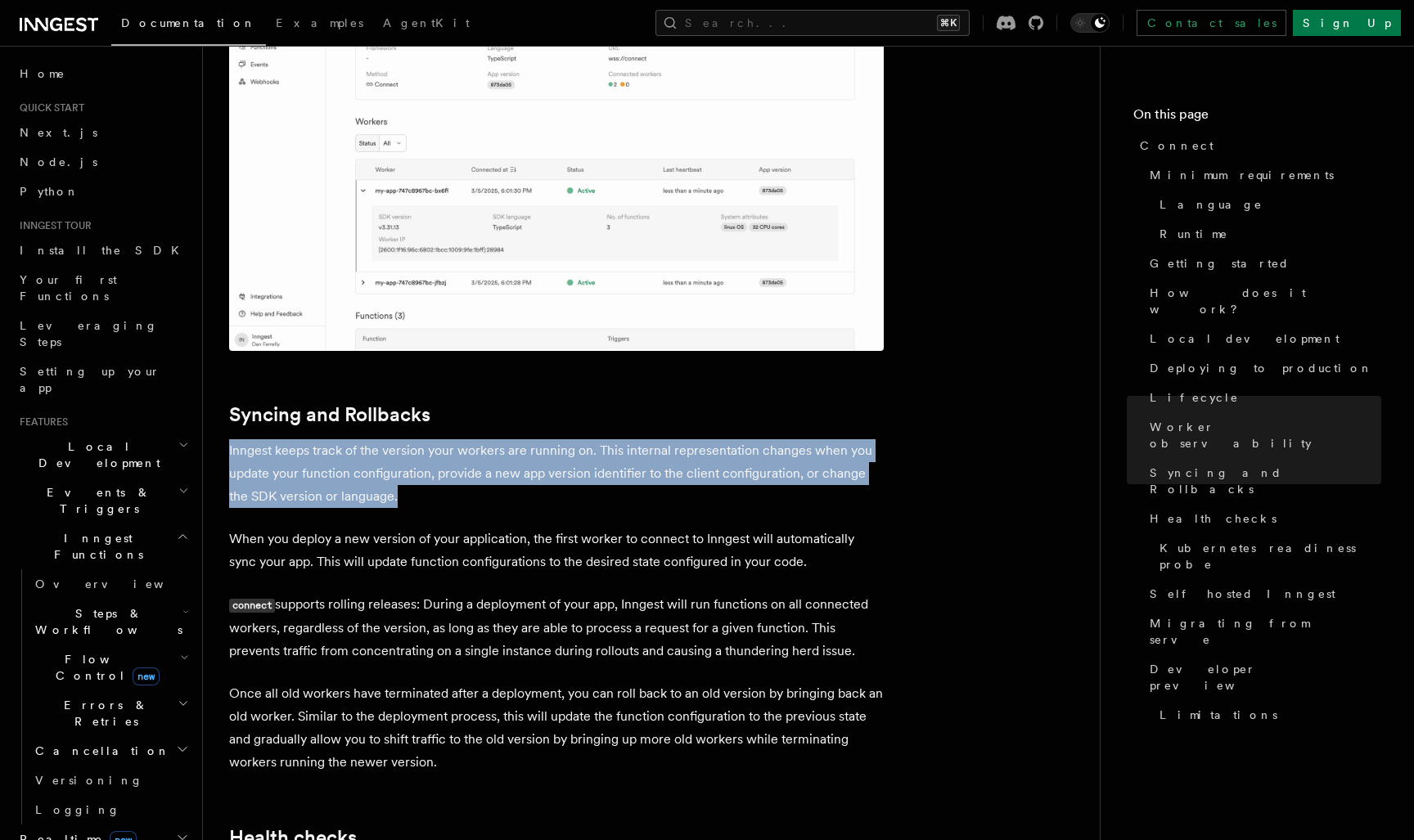
drag, startPoint x: 602, startPoint y: 356, endPoint x: 624, endPoint y: 298, distance: 62.0
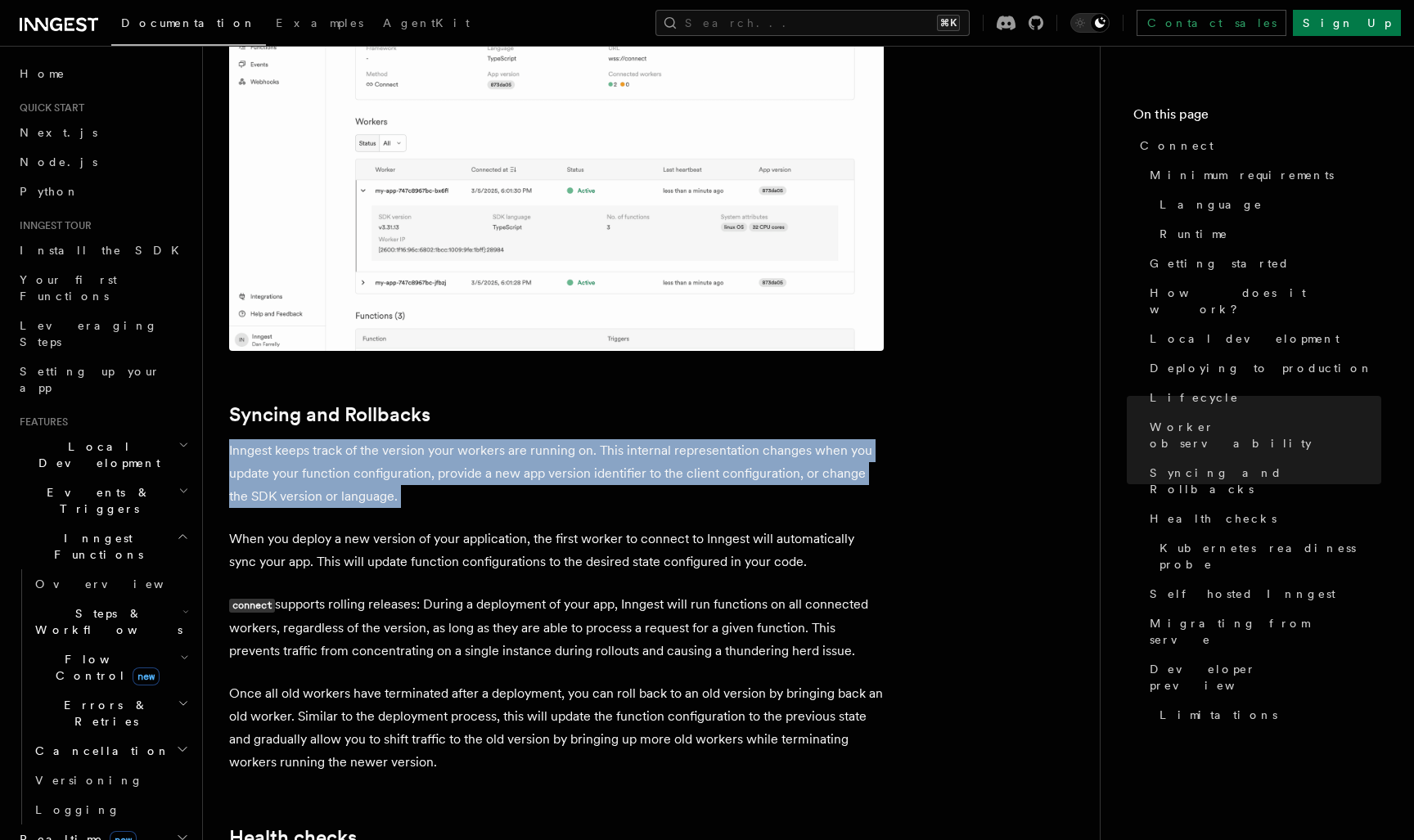
drag, startPoint x: 624, startPoint y: 298, endPoint x: 631, endPoint y: 363, distance: 65.4
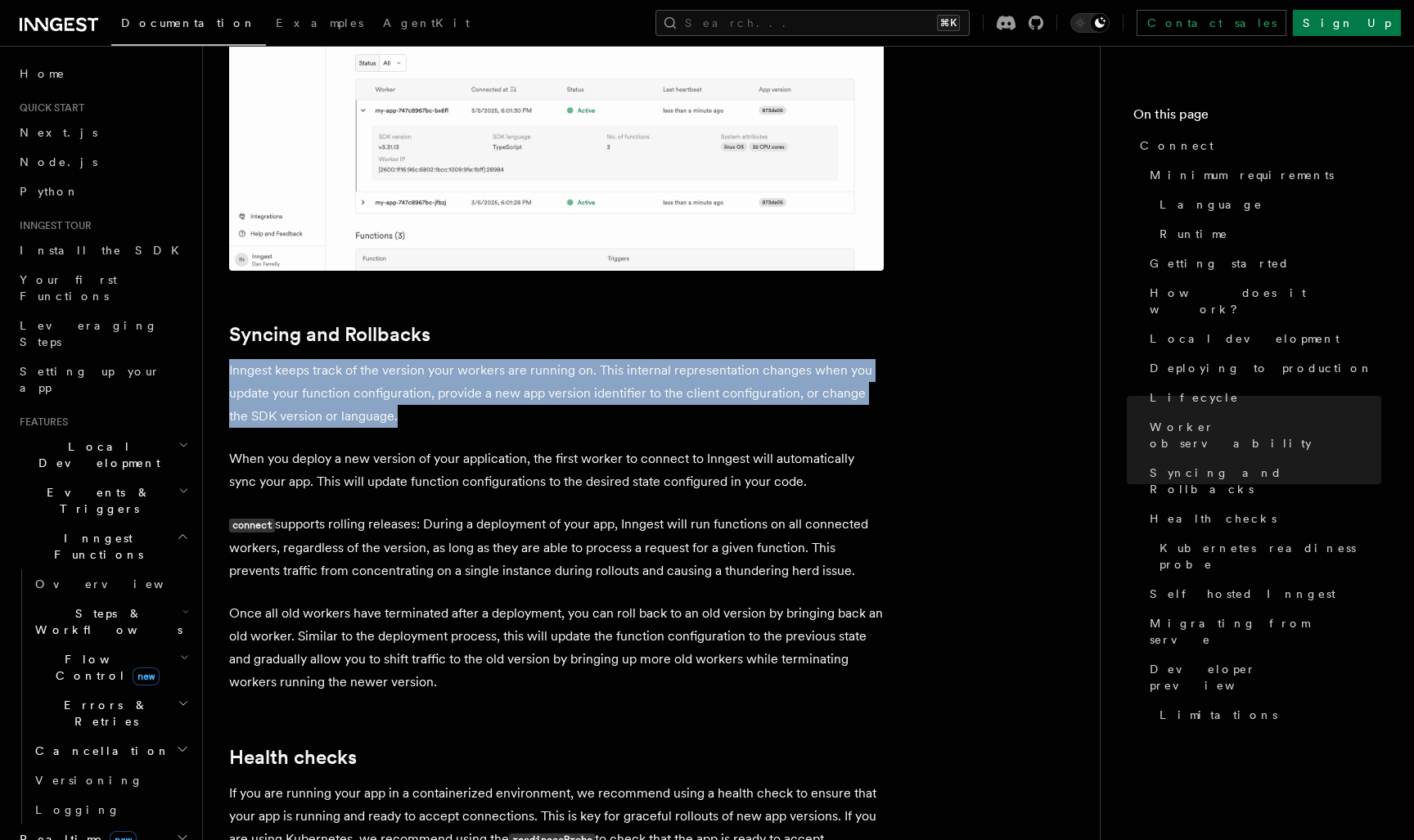
scroll to position [6097, 0]
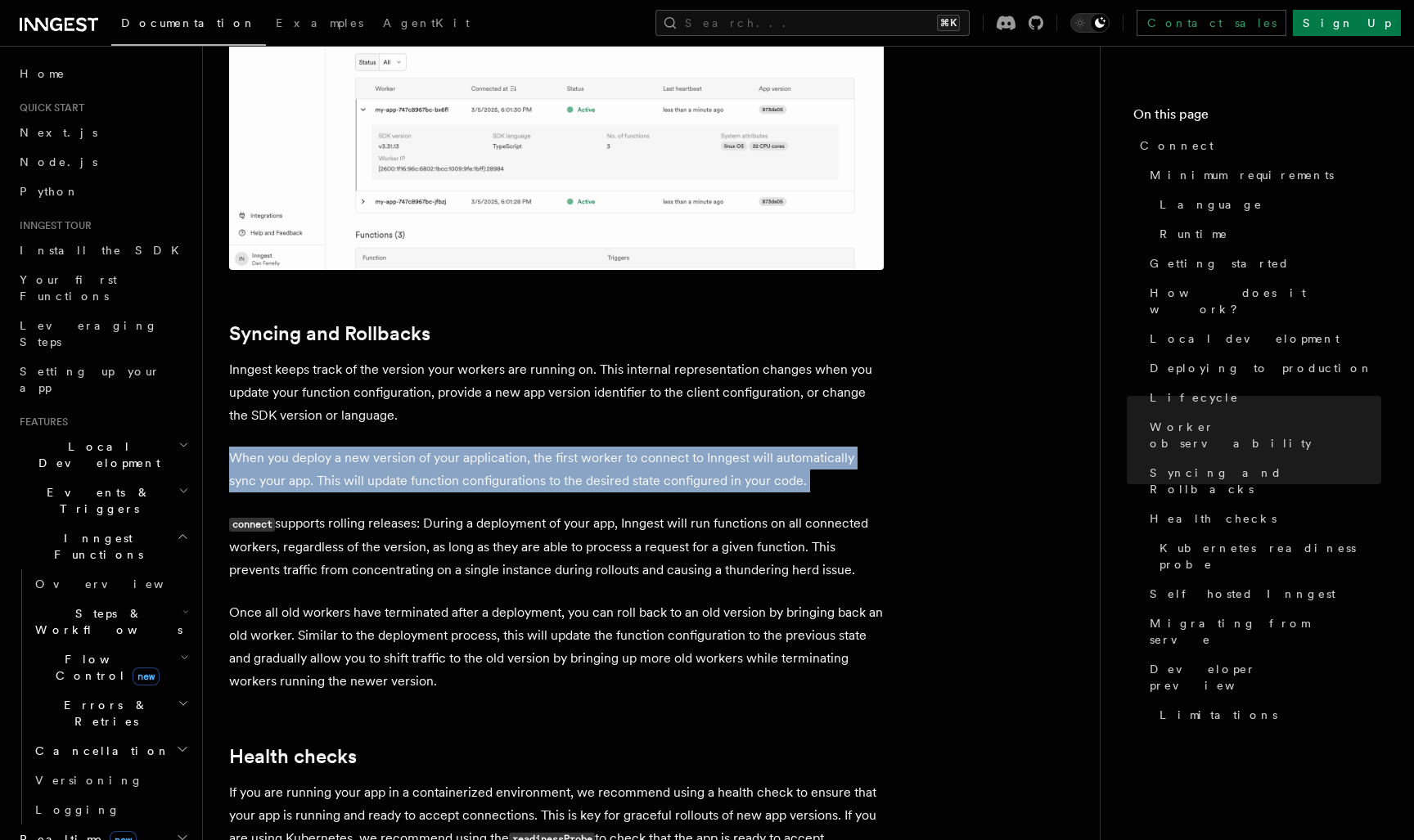
drag, startPoint x: 510, startPoint y: 309, endPoint x: 725, endPoint y: 356, distance: 220.1
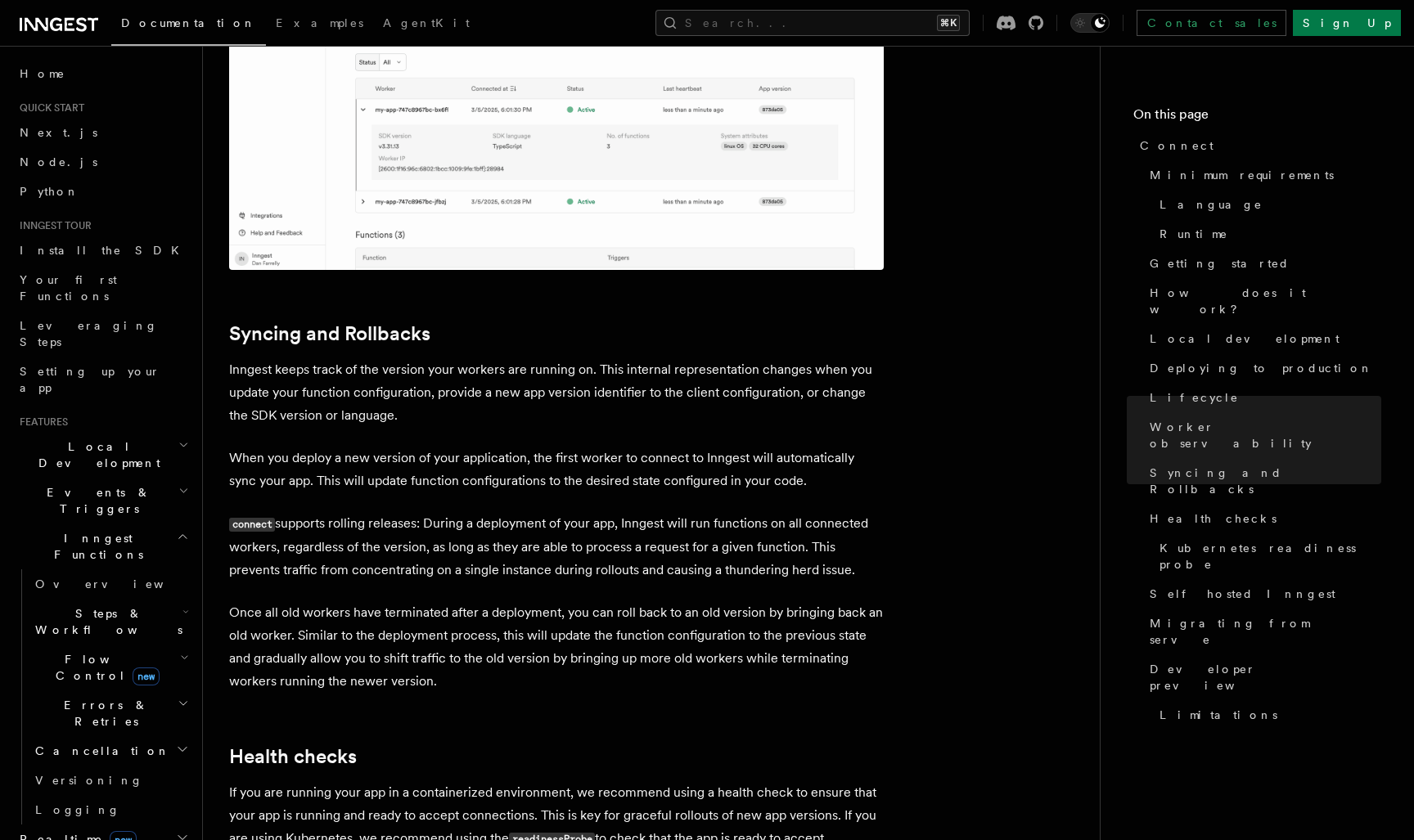
click at [759, 447] on p "When you deploy a new version of your application, the first worker to connect …" at bounding box center [556, 469] width 654 height 46
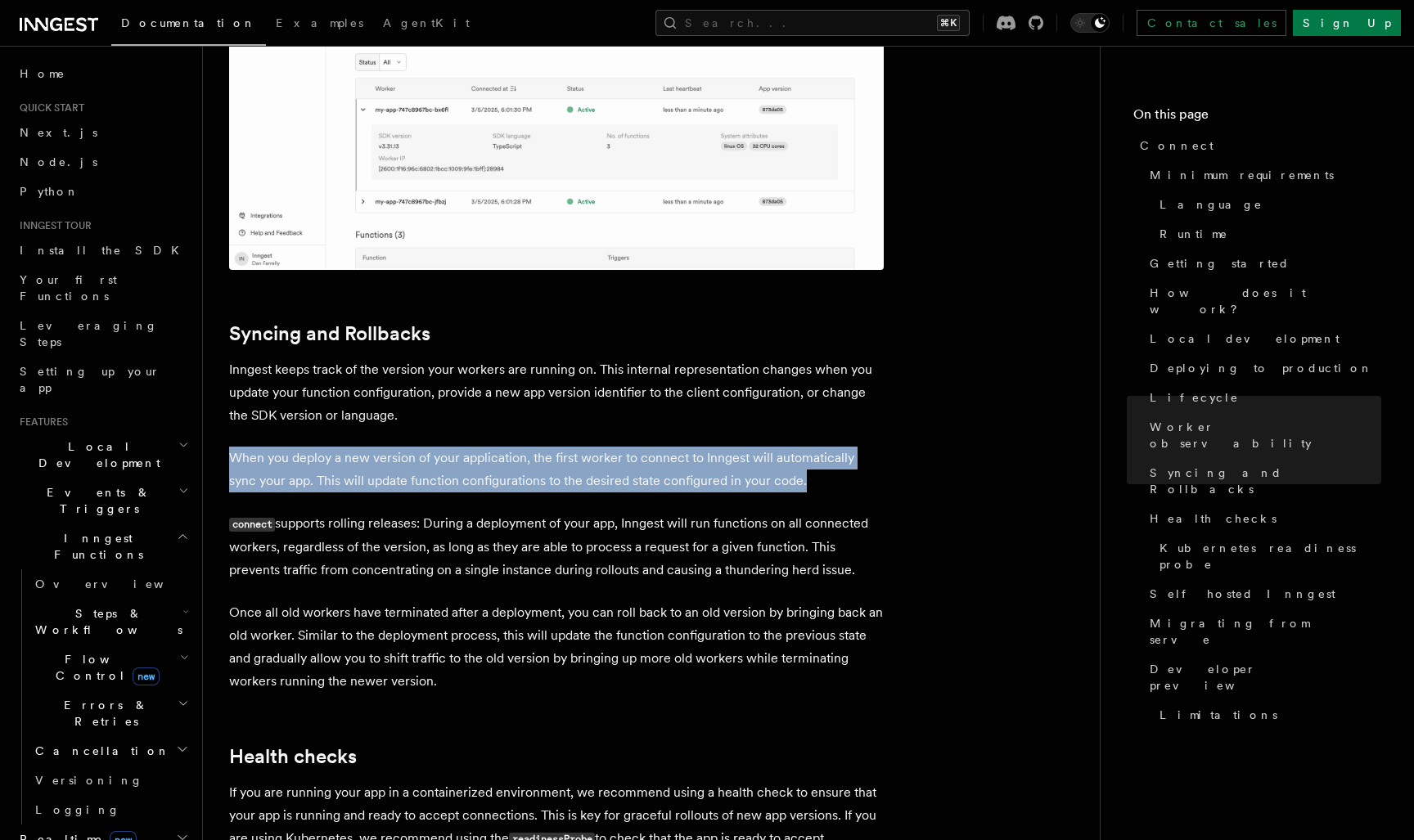
drag, startPoint x: 806, startPoint y: 337, endPoint x: 745, endPoint y: 297, distance: 72.9
drag, startPoint x: 423, startPoint y: 371, endPoint x: 858, endPoint y: 438, distance: 440.1
click at [854, 512] on p "connect supports rolling releases: During a deployment of your app, Inngest wil…" at bounding box center [556, 546] width 654 height 69
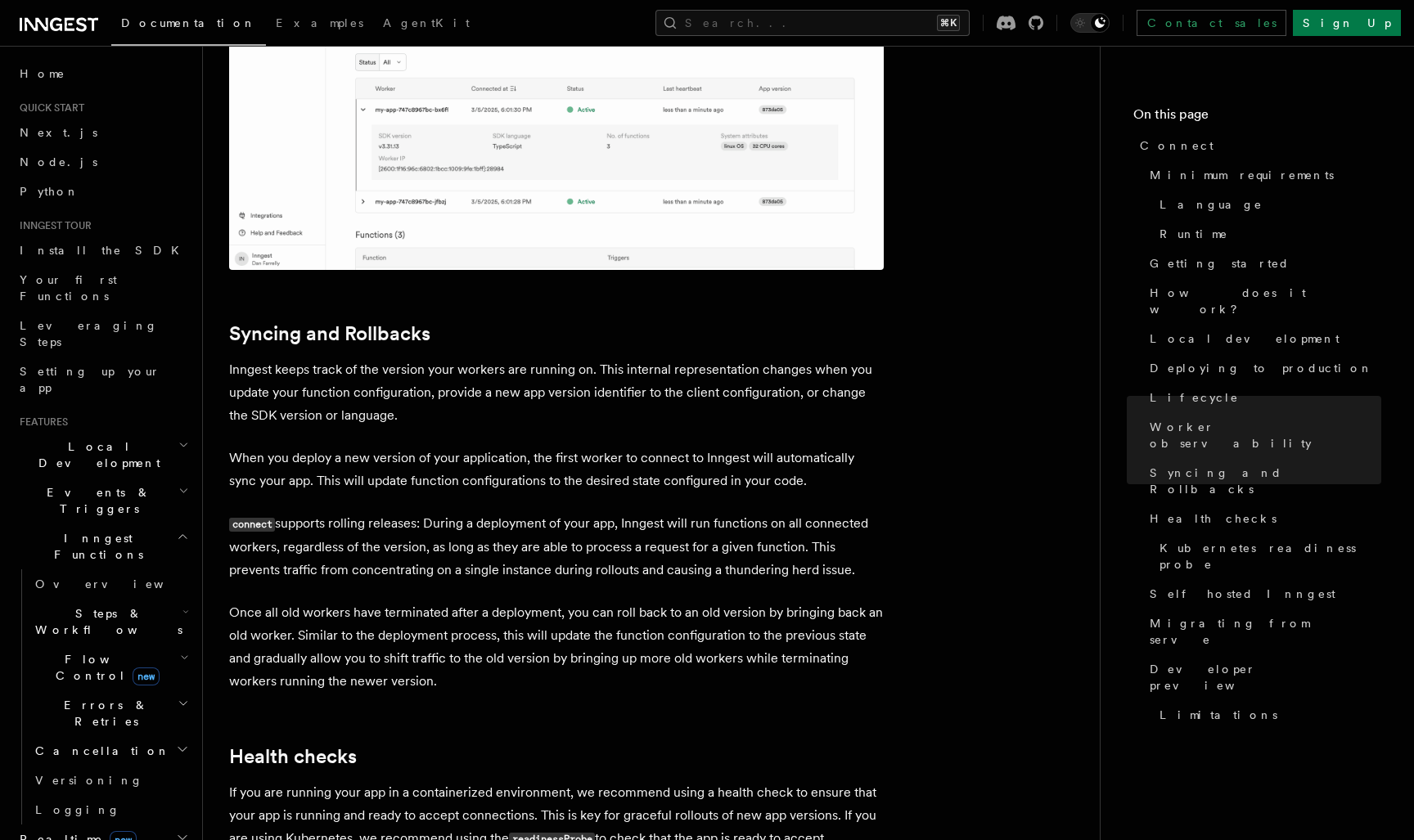
drag, startPoint x: 852, startPoint y: 438, endPoint x: 687, endPoint y: 382, distance: 174.2
click at [687, 512] on p "connect supports rolling releases: During a deployment of your app, Inngest wil…" at bounding box center [556, 546] width 654 height 69
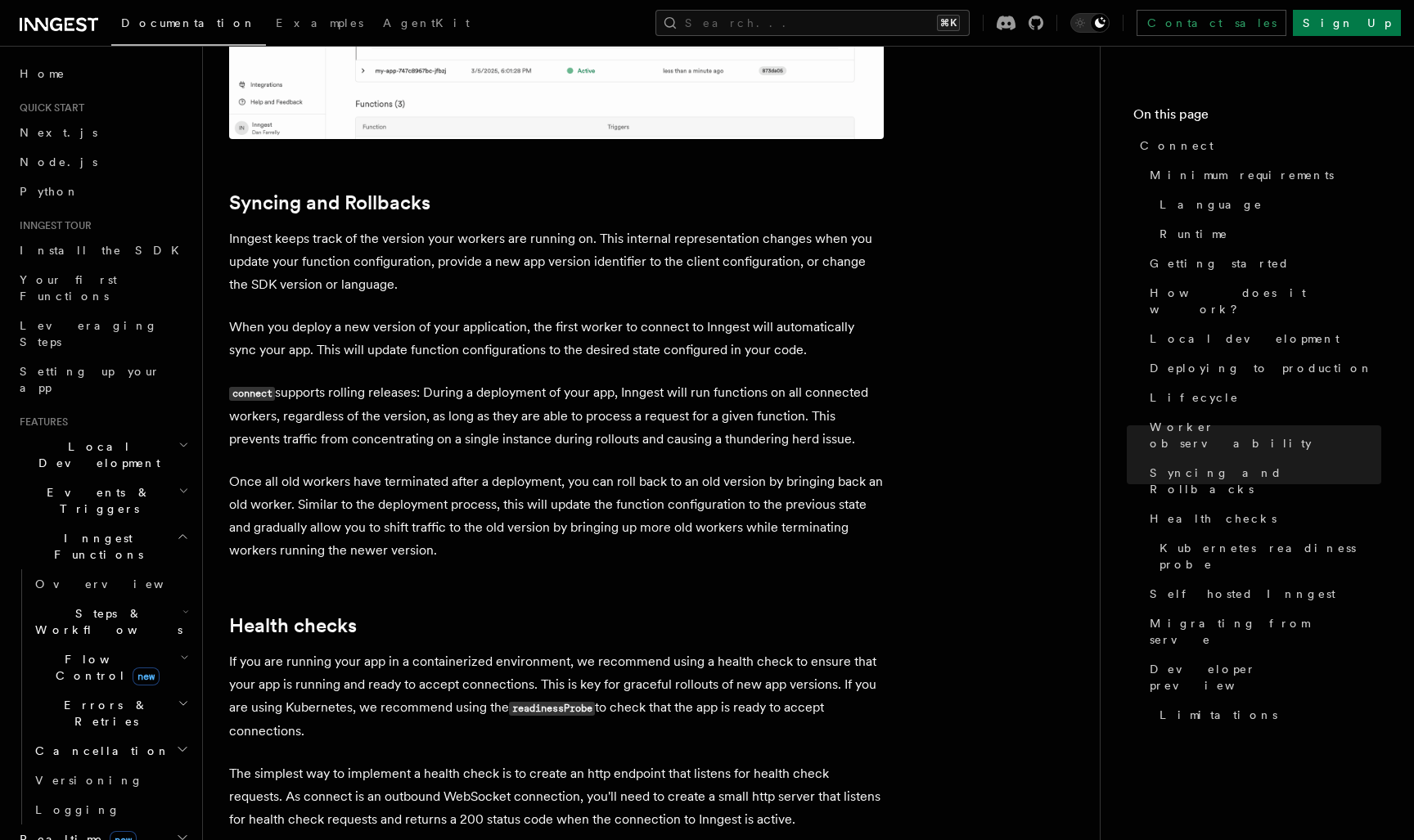
scroll to position [6230, 0]
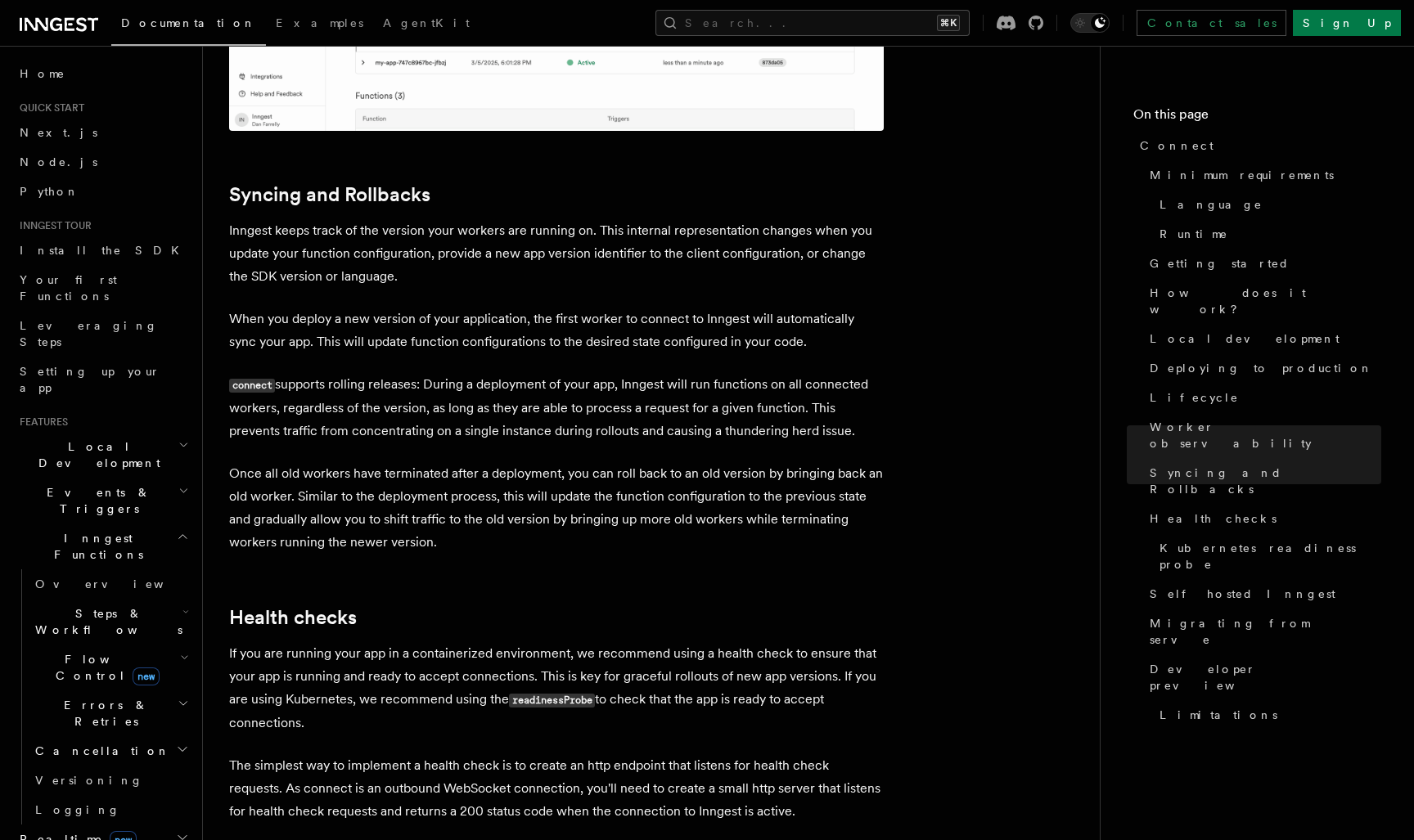
click at [421, 373] on p "connect supports rolling releases: During a deployment of your app, Inngest wil…" at bounding box center [556, 407] width 654 height 69
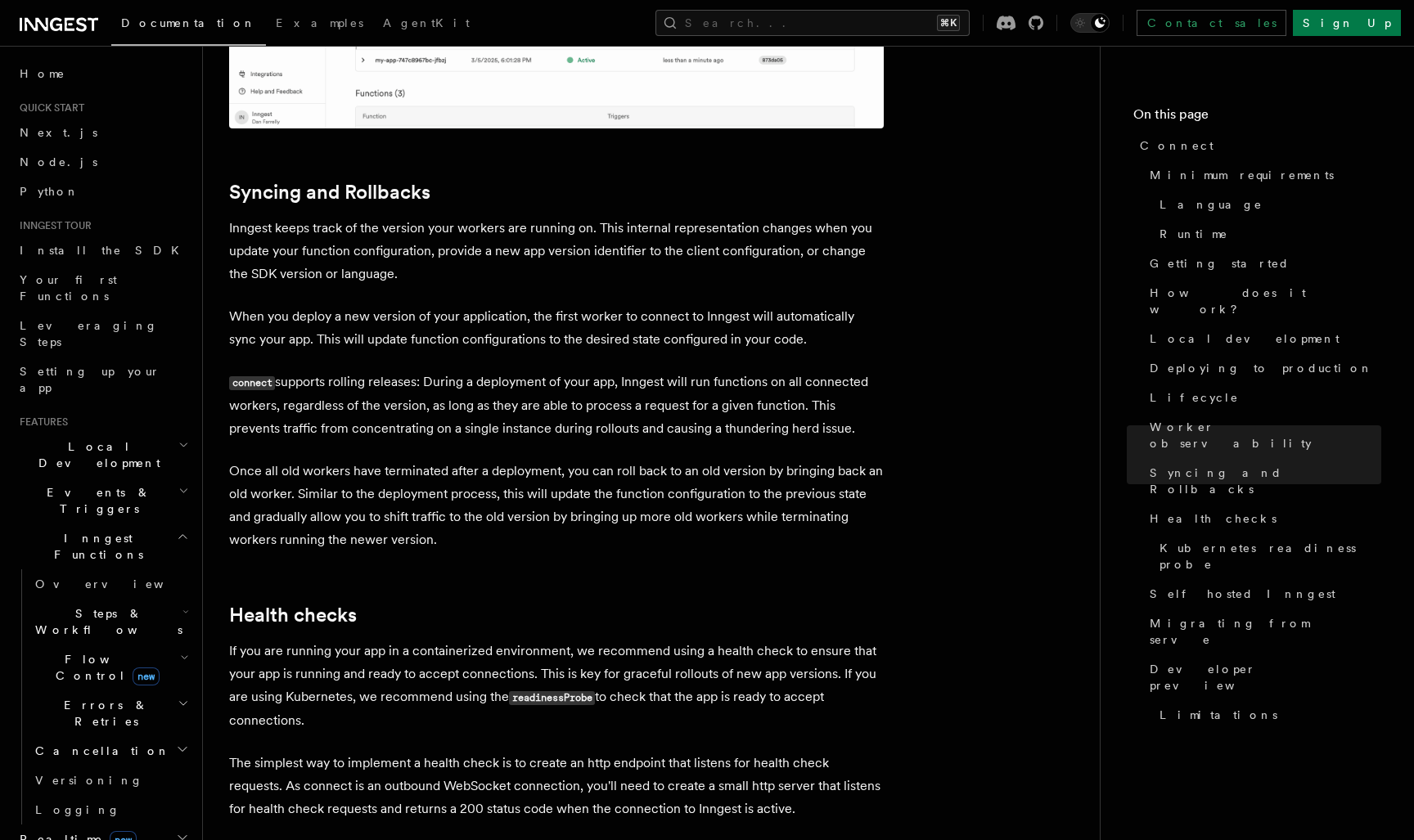
scroll to position [6238, 0]
drag, startPoint x: 865, startPoint y: 291, endPoint x: 759, endPoint y: 227, distance: 123.8
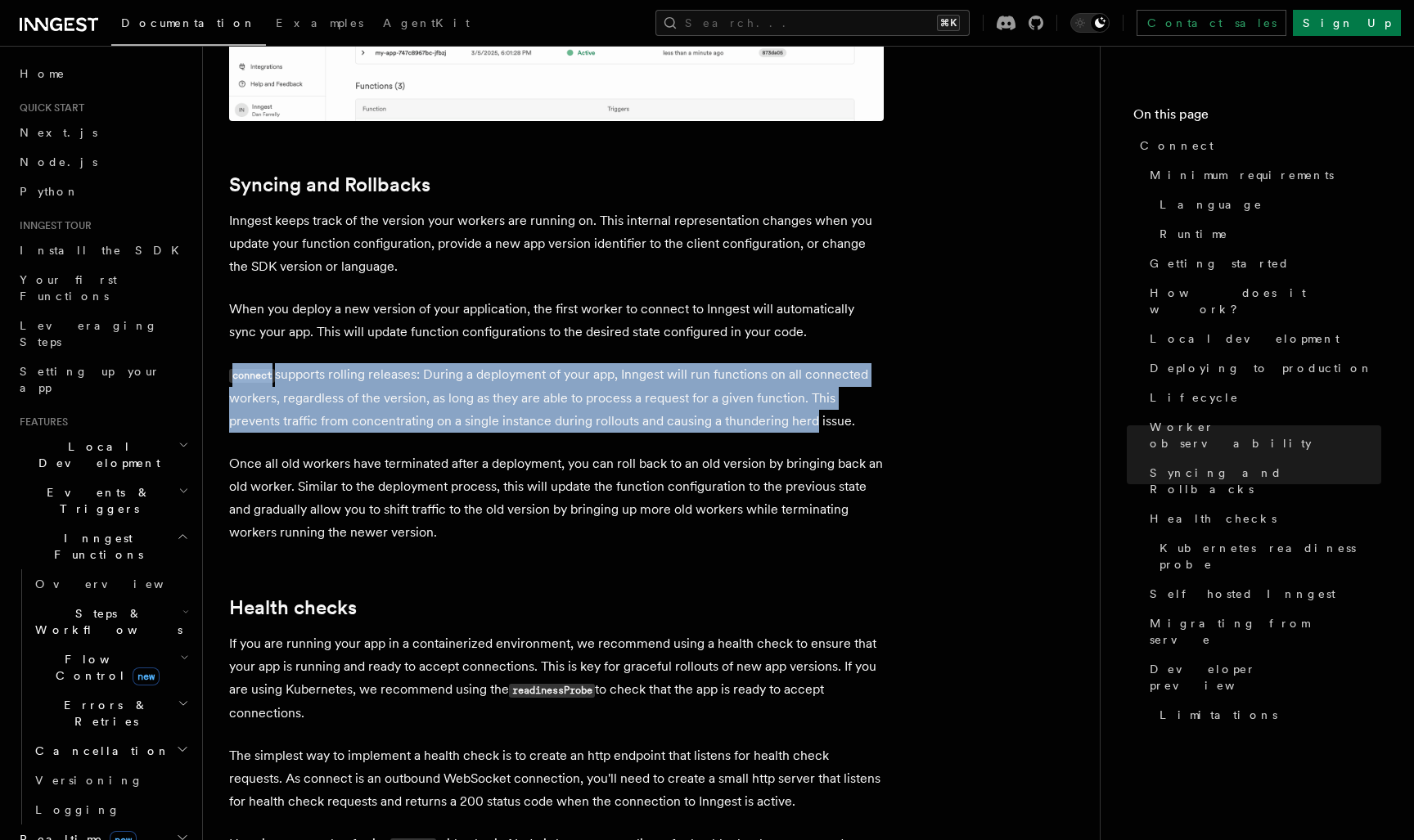
scroll to position [6247, 0]
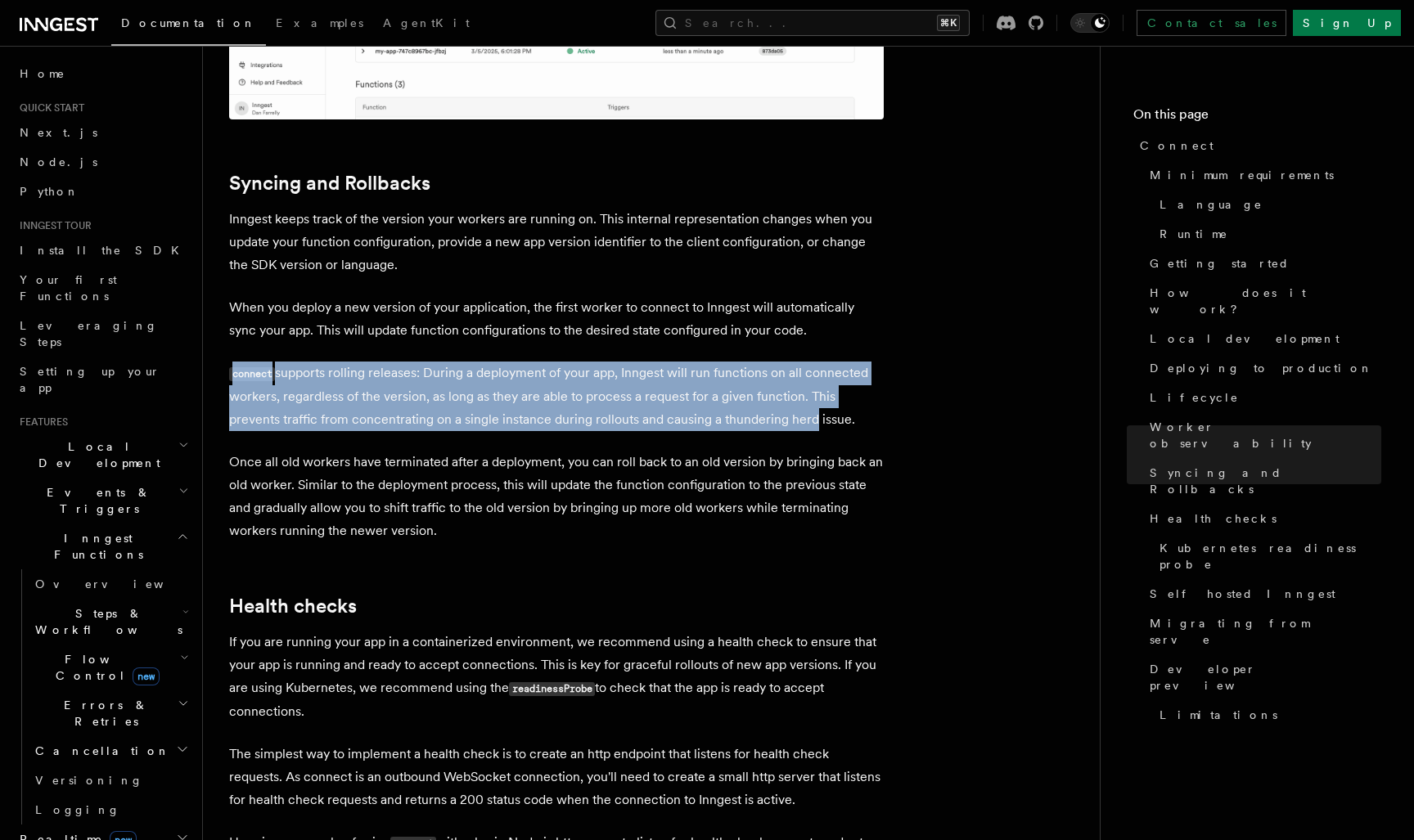
drag, startPoint x: 682, startPoint y: 221, endPoint x: 853, endPoint y: 278, distance: 180.2
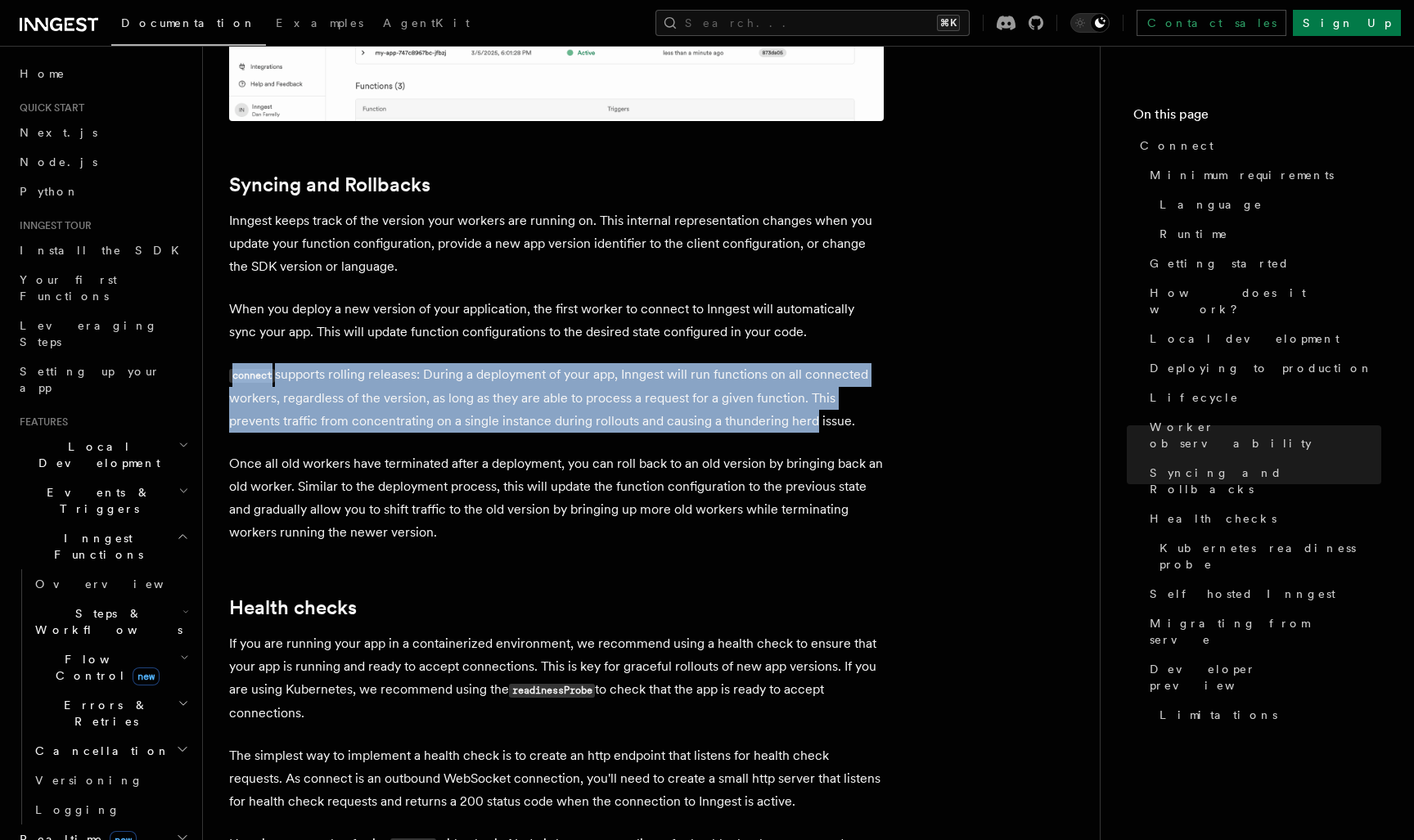
click at [853, 363] on p "connect supports rolling releases: During a deployment of your app, Inngest wil…" at bounding box center [556, 397] width 654 height 69
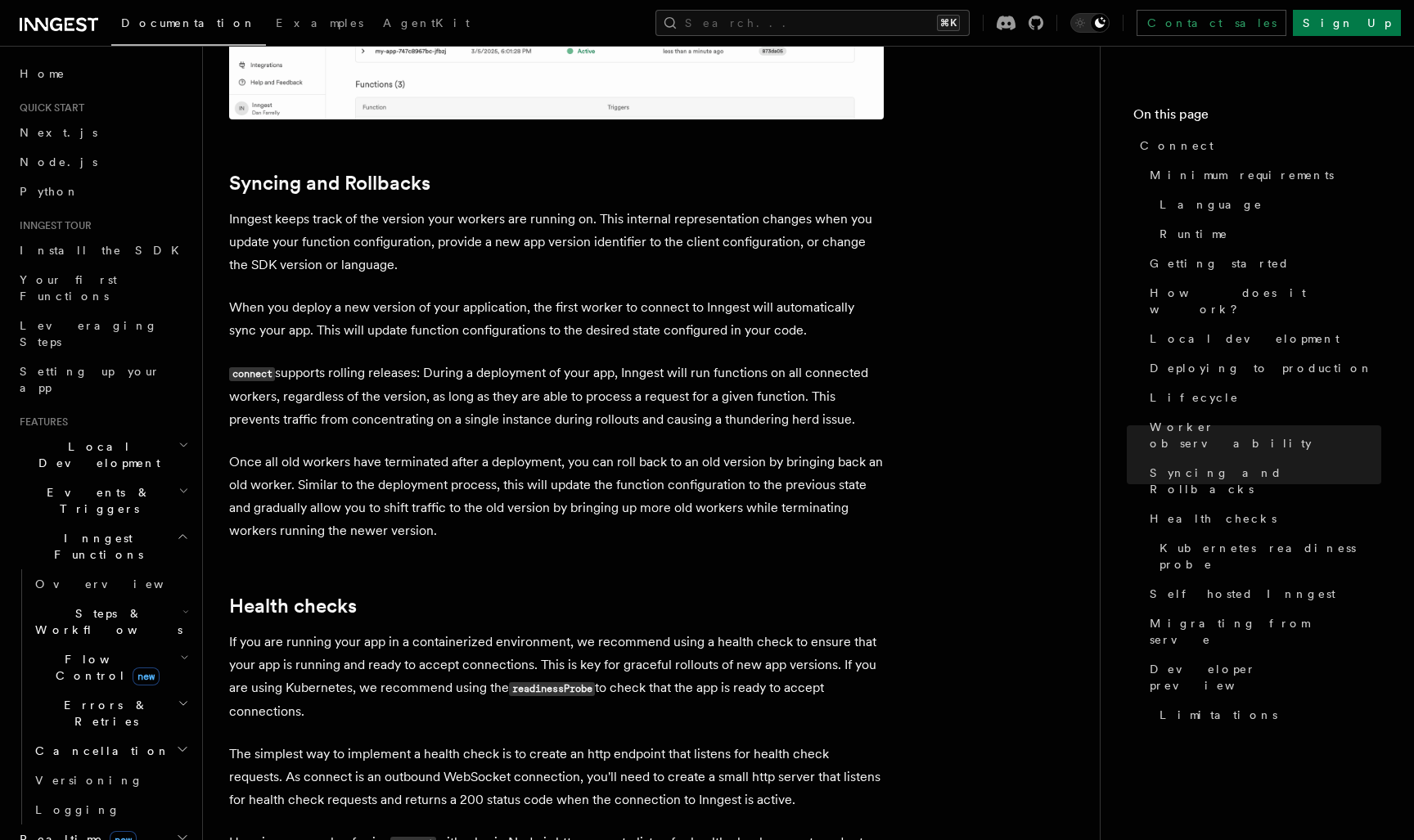
drag, startPoint x: 902, startPoint y: 278, endPoint x: 431, endPoint y: 209, distance: 476.0
drag, startPoint x: 430, startPoint y: 223, endPoint x: 875, endPoint y: 283, distance: 449.0
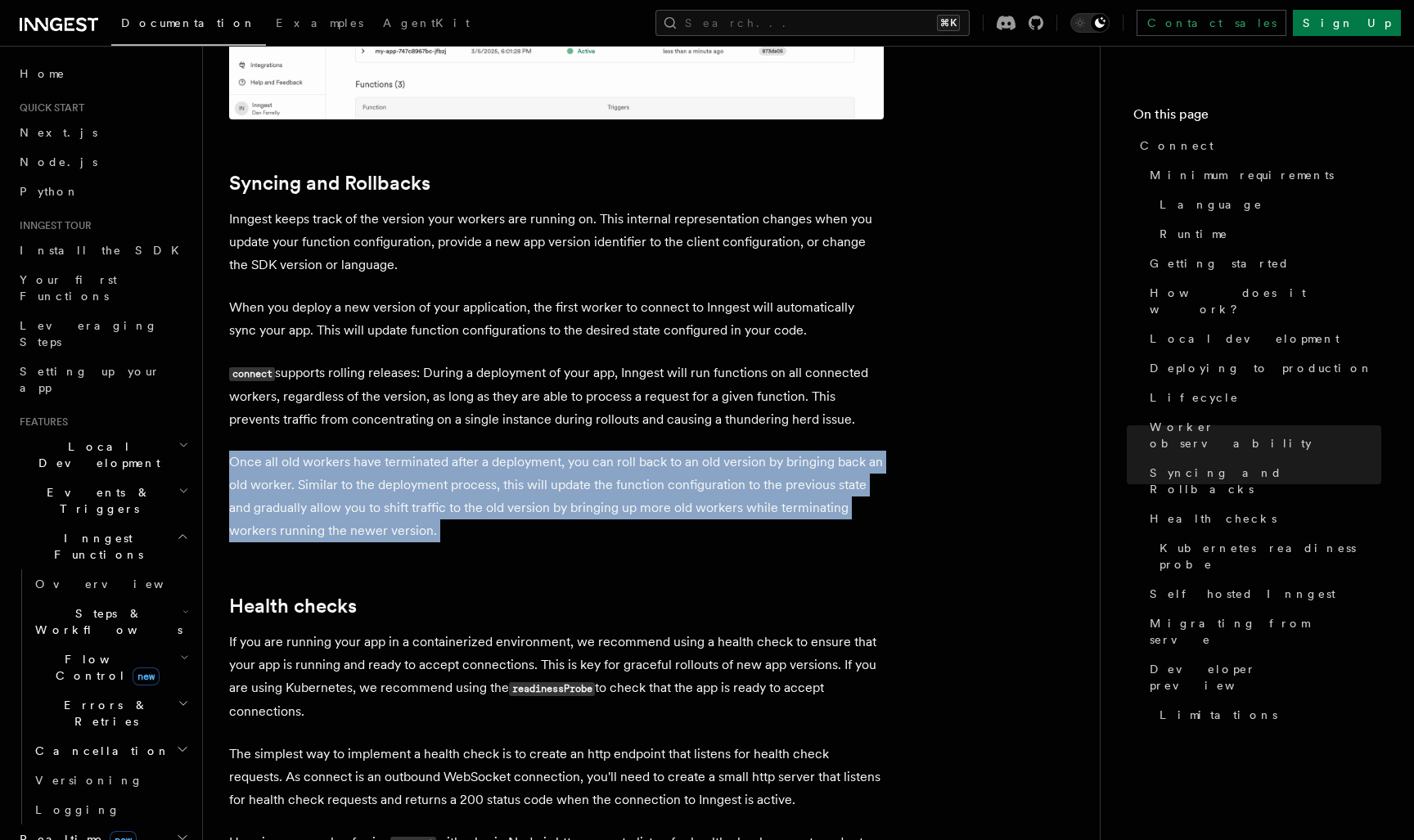
drag, startPoint x: 467, startPoint y: 395, endPoint x: 430, endPoint y: 304, distance: 98.2
drag, startPoint x: 402, startPoint y: 305, endPoint x: 492, endPoint y: 420, distance: 146.0
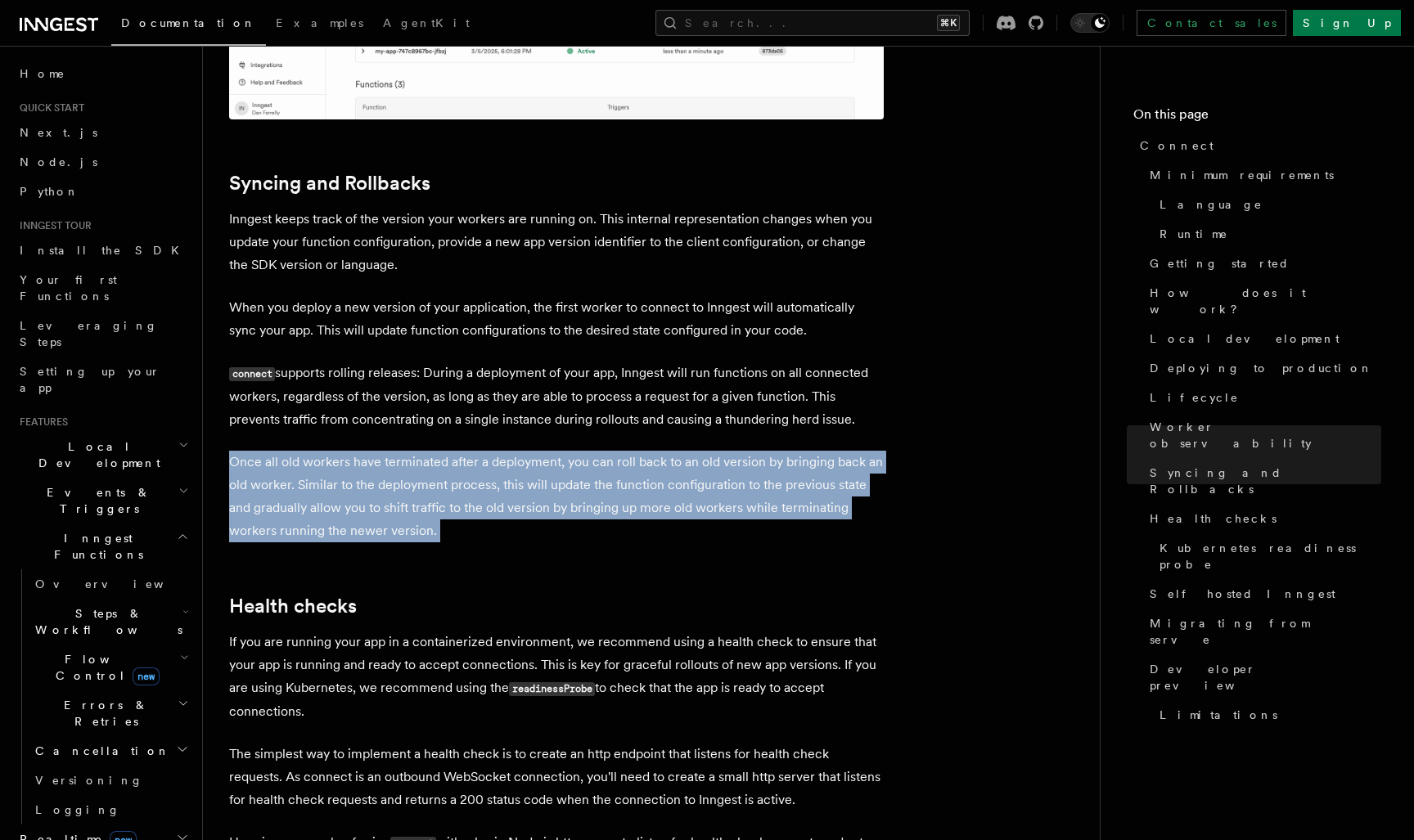
drag, startPoint x: 489, startPoint y: 392, endPoint x: 230, endPoint y: 309, distance: 272.0
click at [300, 451] on p "Once all old workers have terminated after a deployment, you can roll back to a…" at bounding box center [556, 497] width 654 height 92
drag, startPoint x: 229, startPoint y: 310, endPoint x: 424, endPoint y: 393, distance: 211.9
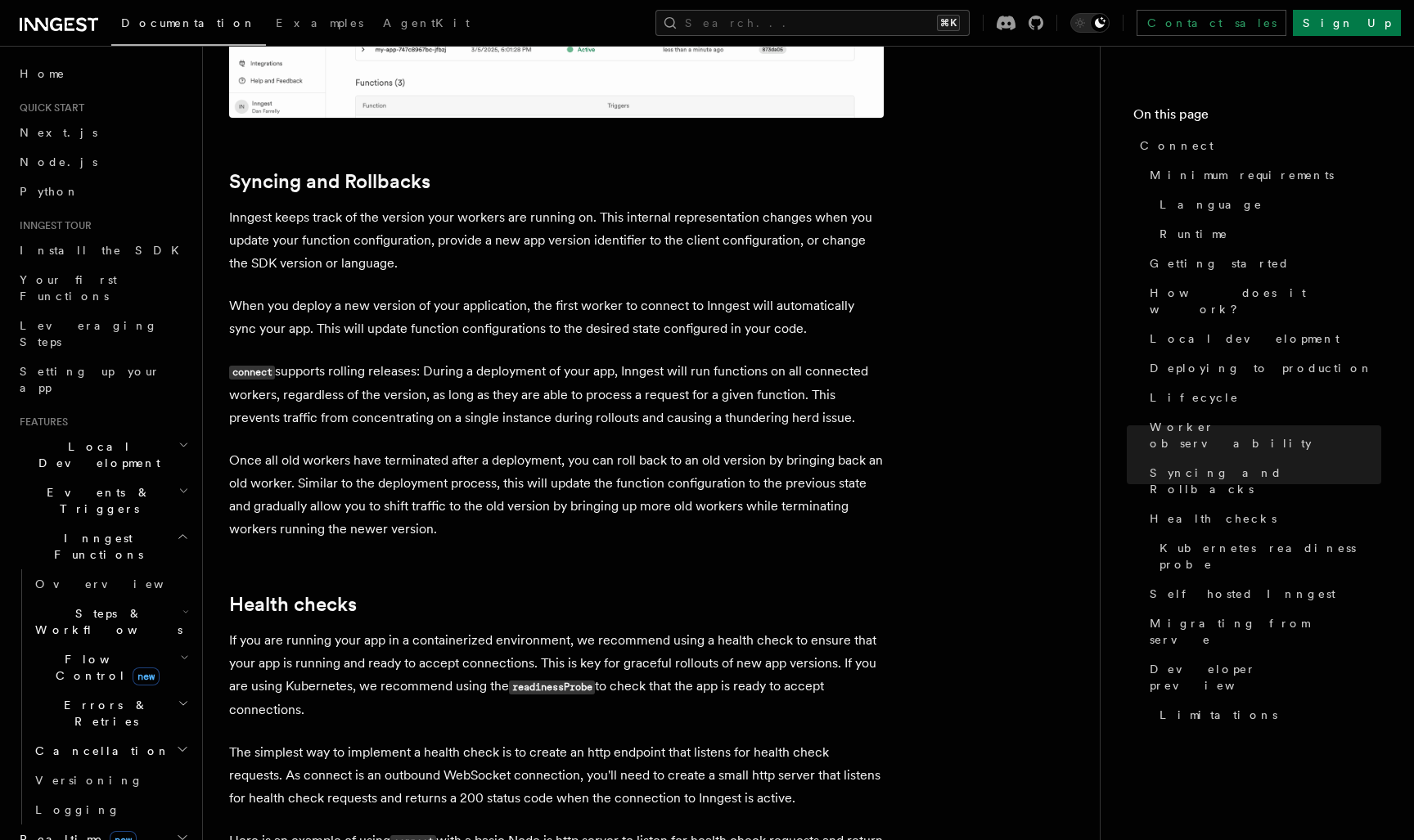
click at [499, 449] on p "Once all old workers have terminated after a deployment, you can roll back to a…" at bounding box center [556, 495] width 654 height 92
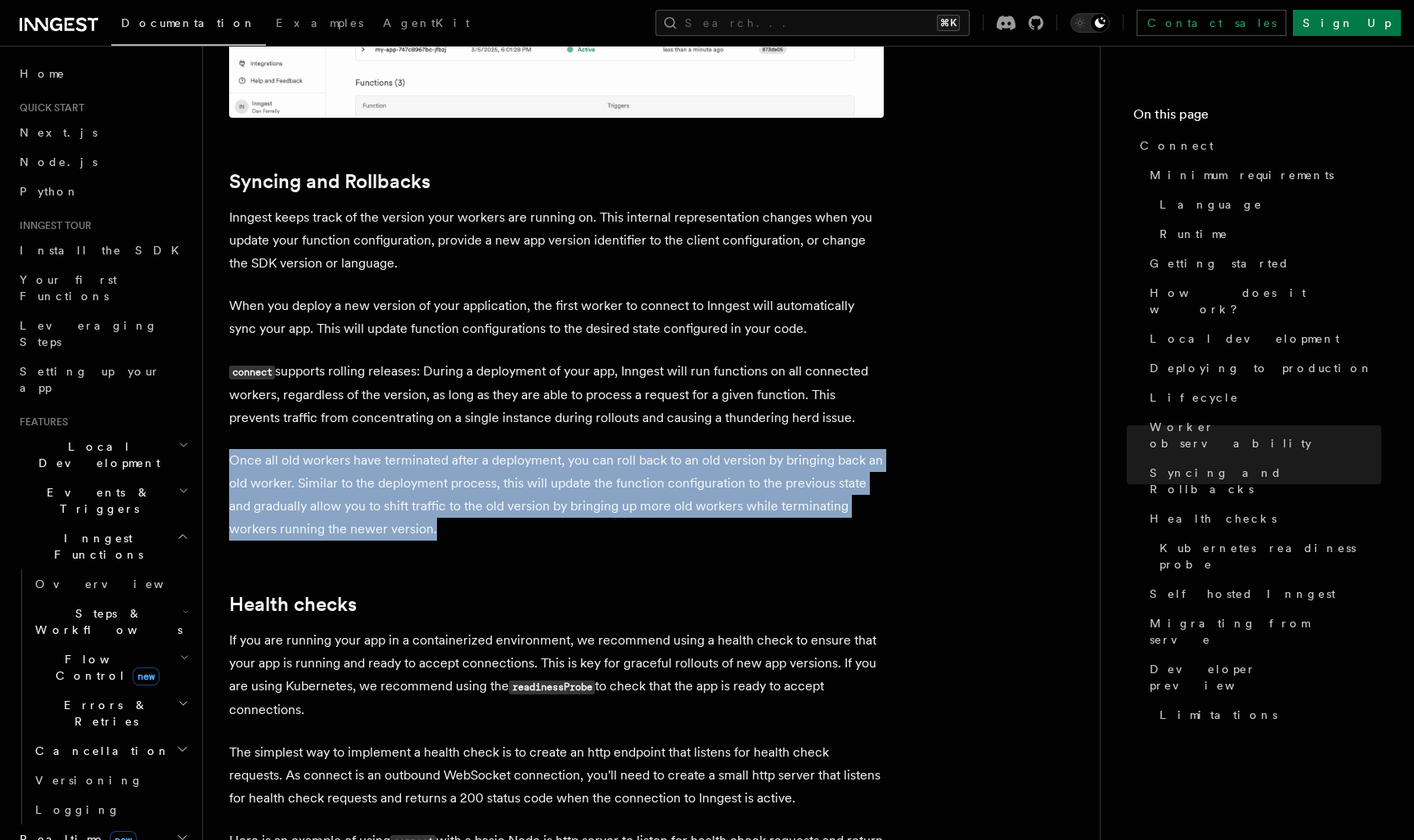
drag, startPoint x: 509, startPoint y: 397, endPoint x: 322, endPoint y: 299, distance: 211.1
click at [524, 449] on p "Once all old workers have terminated after a deployment, you can roll back to a…" at bounding box center [556, 495] width 654 height 92
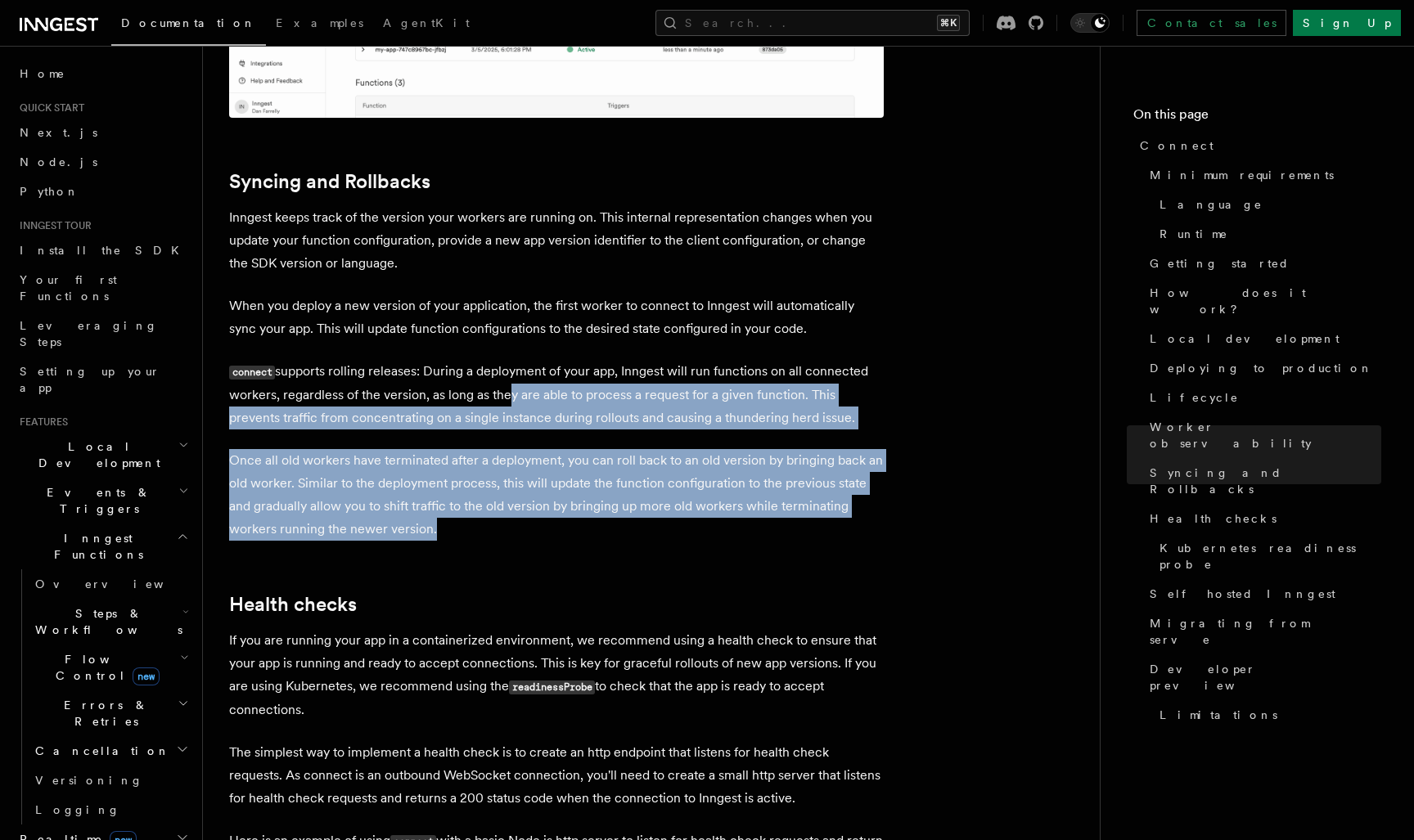
drag, startPoint x: 536, startPoint y: 397, endPoint x: 504, endPoint y: 260, distance: 140.7
click at [478, 360] on p "connect supports rolling releases: During a deployment of your app, Inngest wil…" at bounding box center [556, 394] width 654 height 69
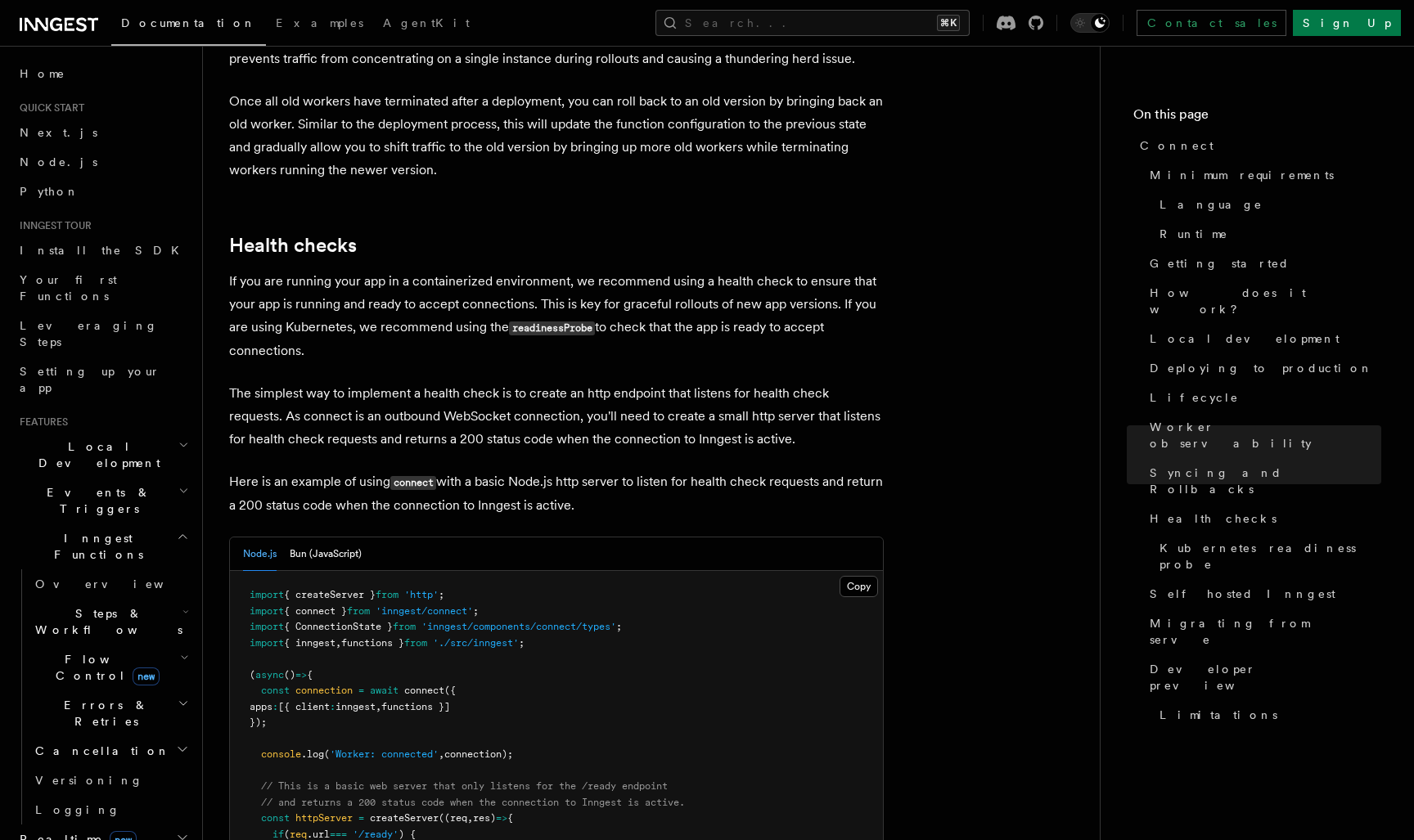
scroll to position [6610, 0]
drag, startPoint x: 453, startPoint y: 202, endPoint x: 236, endPoint y: 101, distance: 239.4
click at [236, 233] on link "Health checks" at bounding box center [293, 243] width 128 height 23
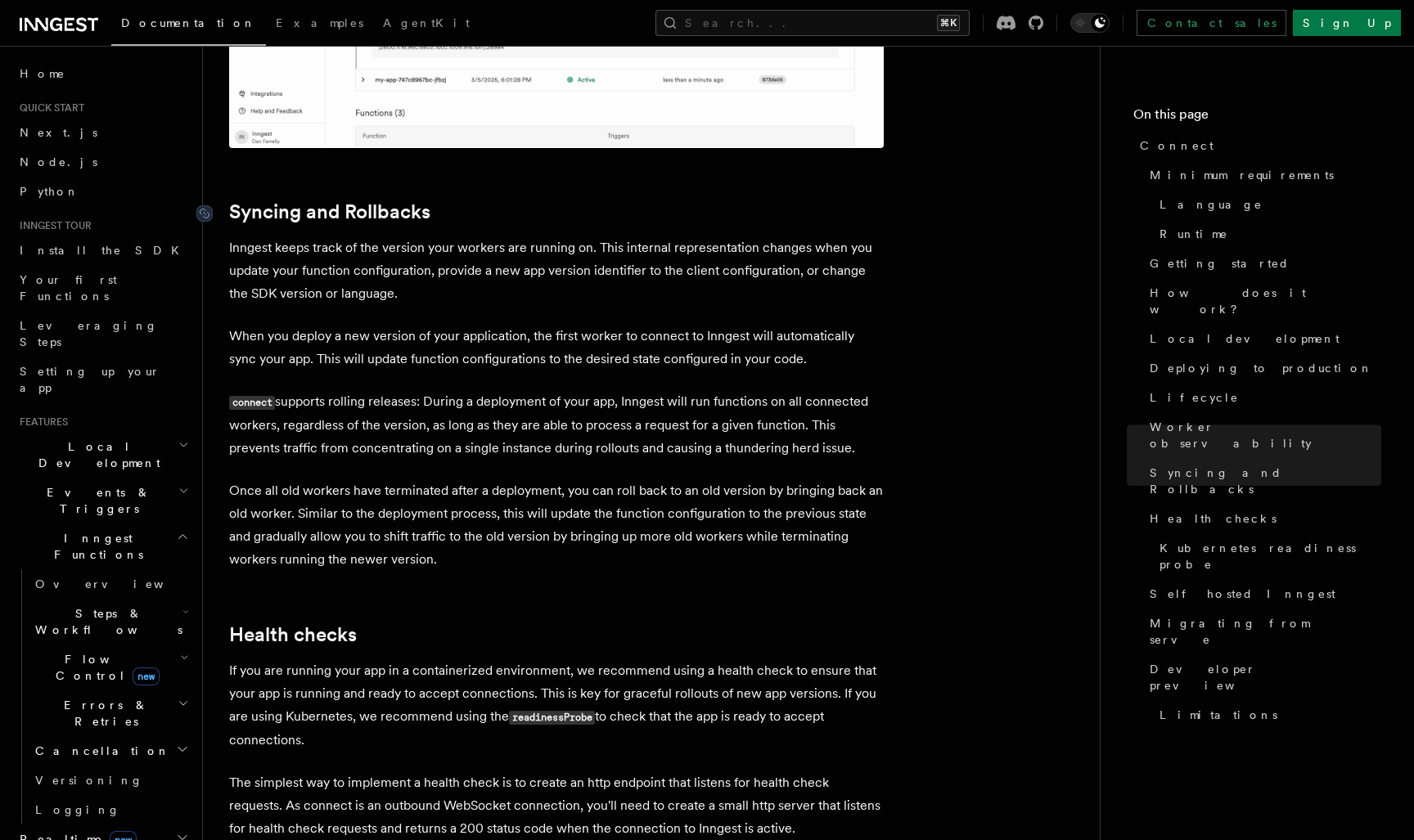
scroll to position [6188, 0]
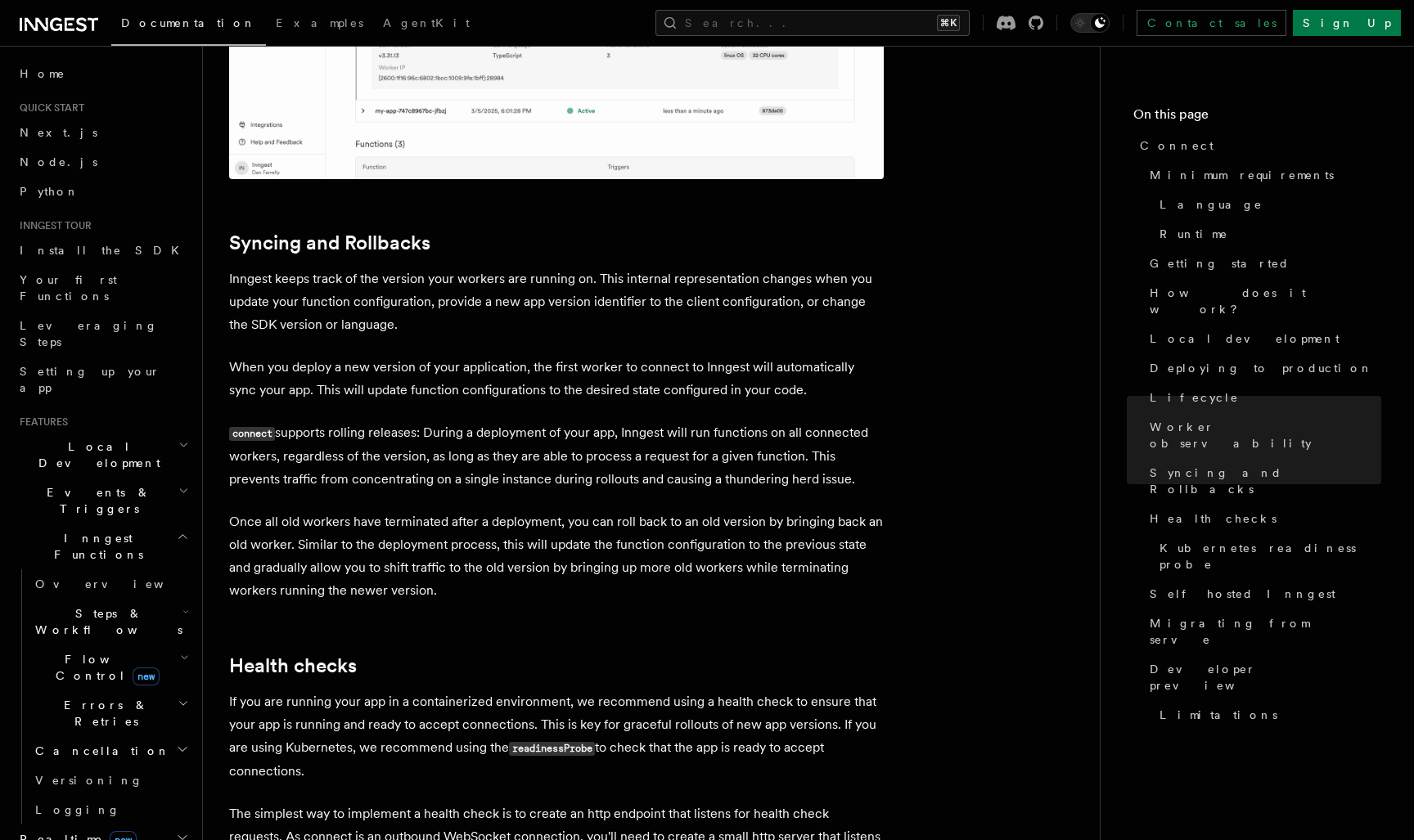
click at [433, 510] on p "Once all old workers have terminated after a deployment, you can roll back to a…" at bounding box center [556, 556] width 654 height 92
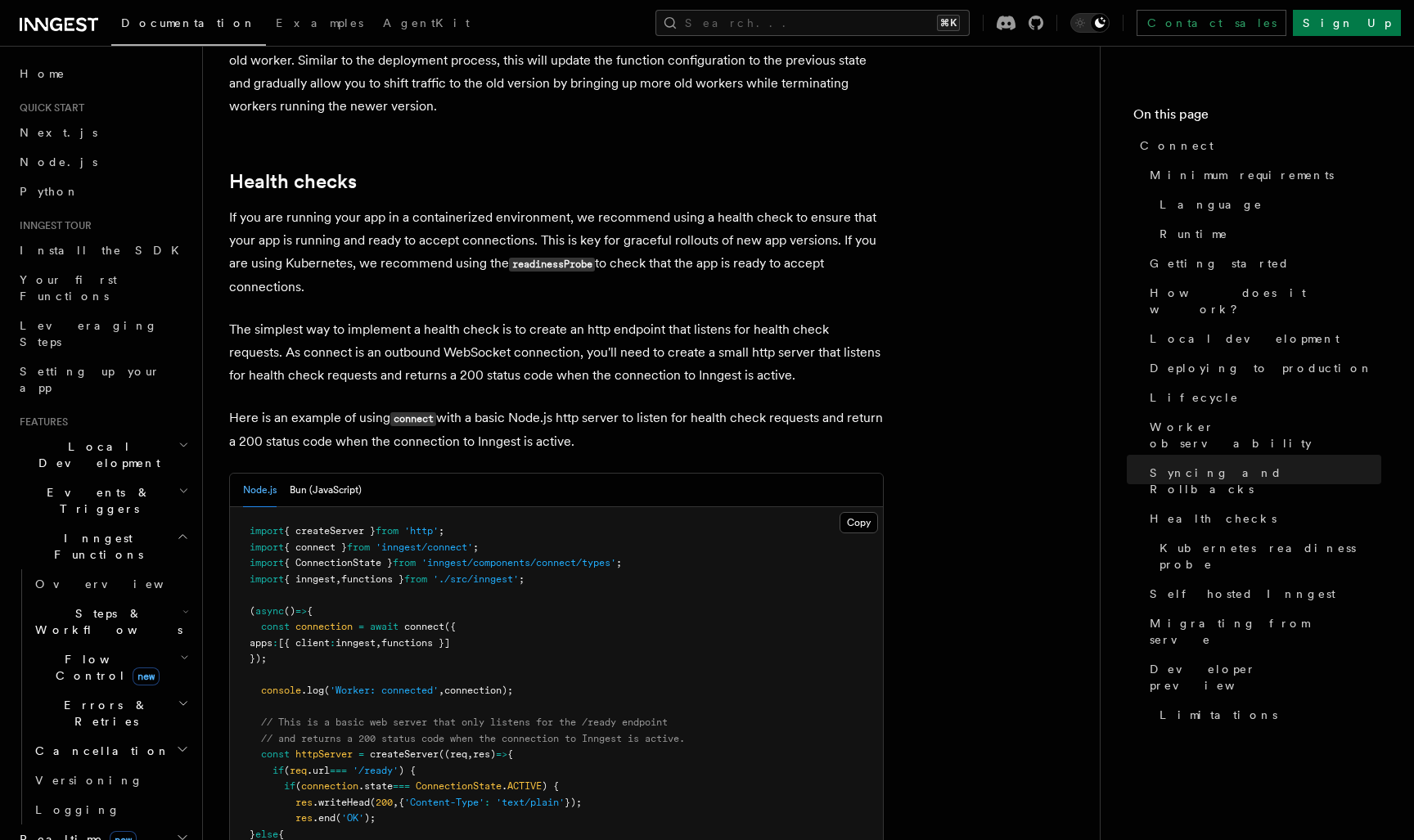
scroll to position [6673, 0]
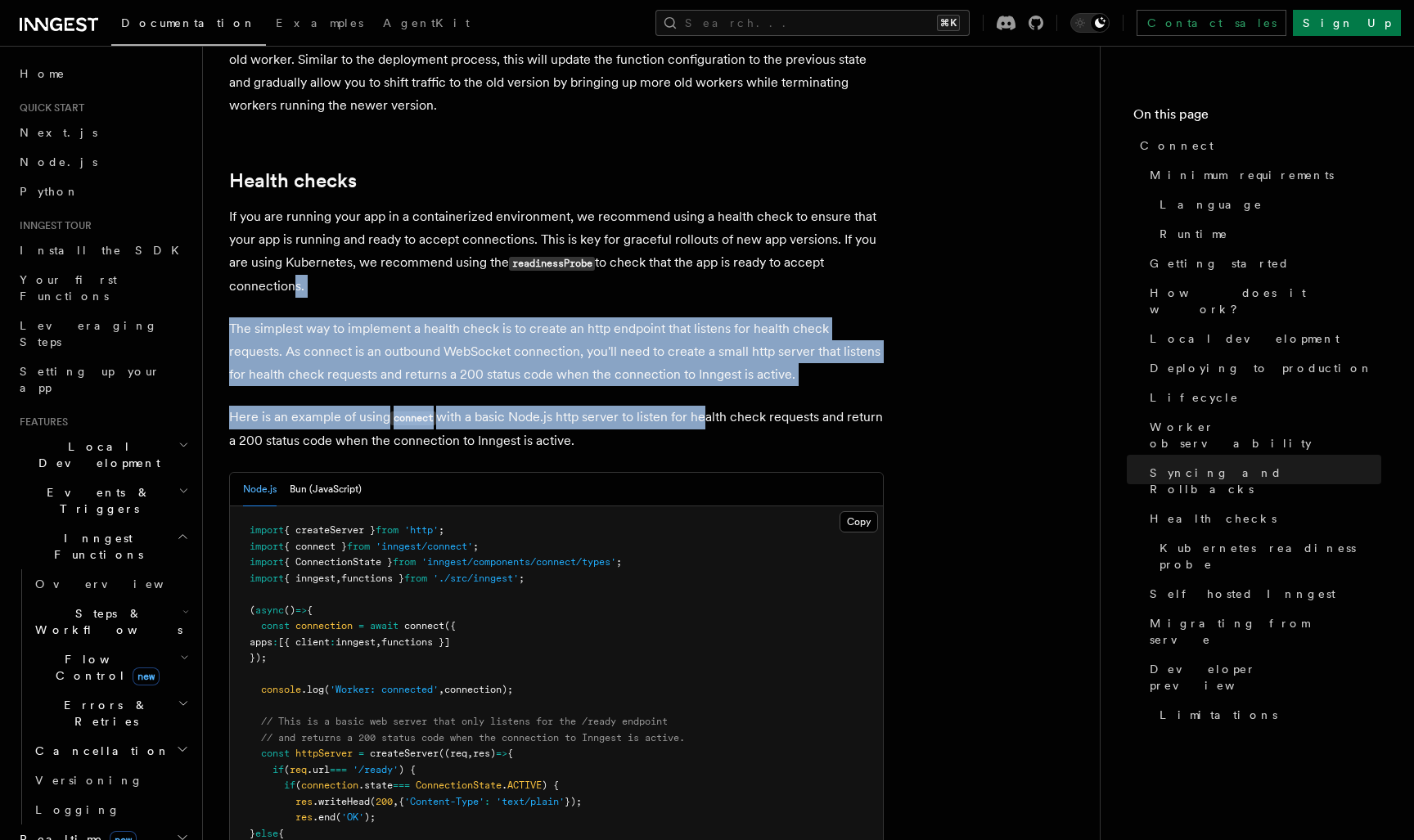
drag, startPoint x: 288, startPoint y: 153, endPoint x: 747, endPoint y: 284, distance: 477.3
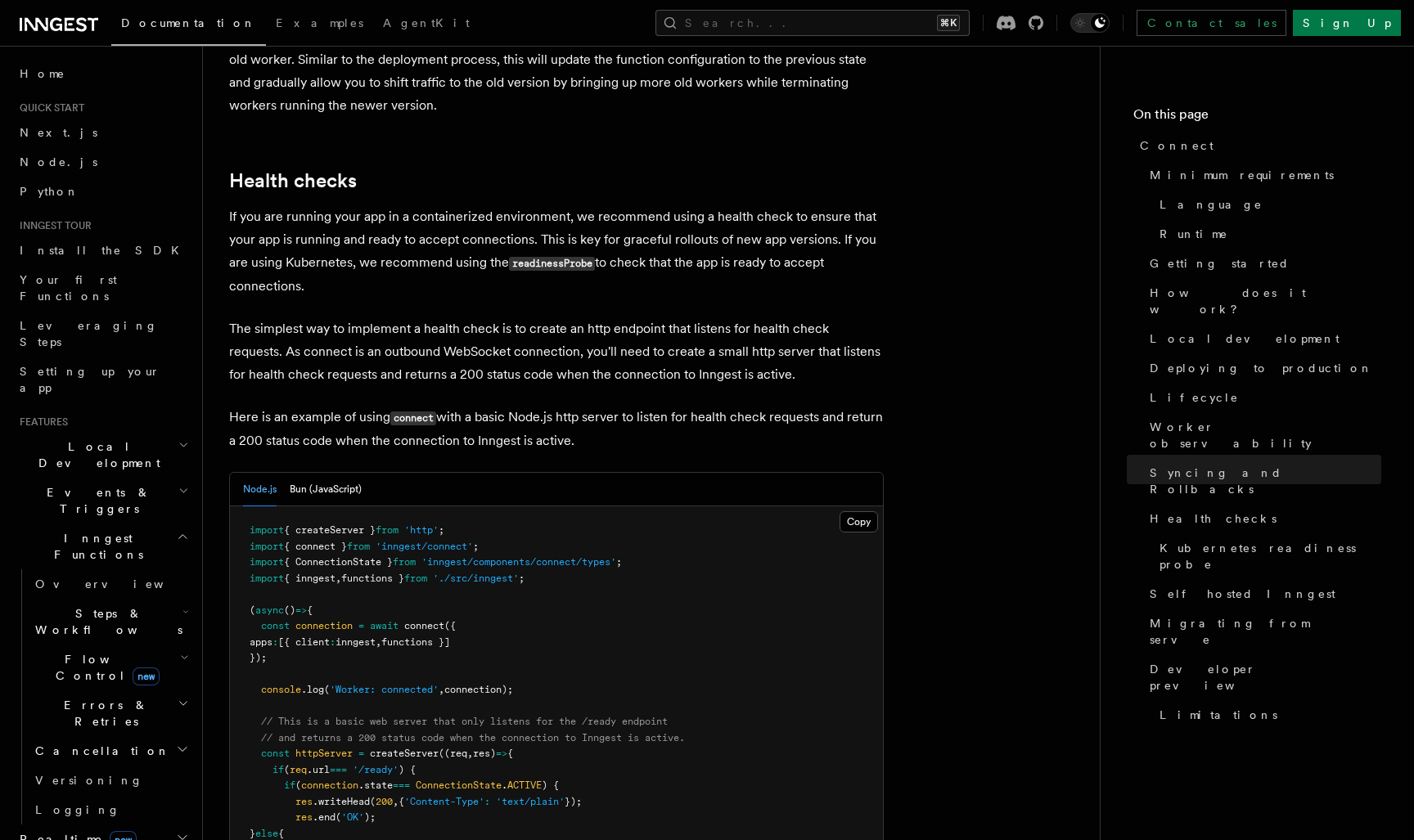
click at [548, 406] on p "Here is an example of using connect with a basic Node.js http server to listen …" at bounding box center [556, 429] width 654 height 47
drag, startPoint x: 639, startPoint y: 305, endPoint x: 329, endPoint y: 139, distance: 351.6
click at [263, 205] on p "If you are running your app in a containerized environment, we recommend using …" at bounding box center [556, 251] width 654 height 93
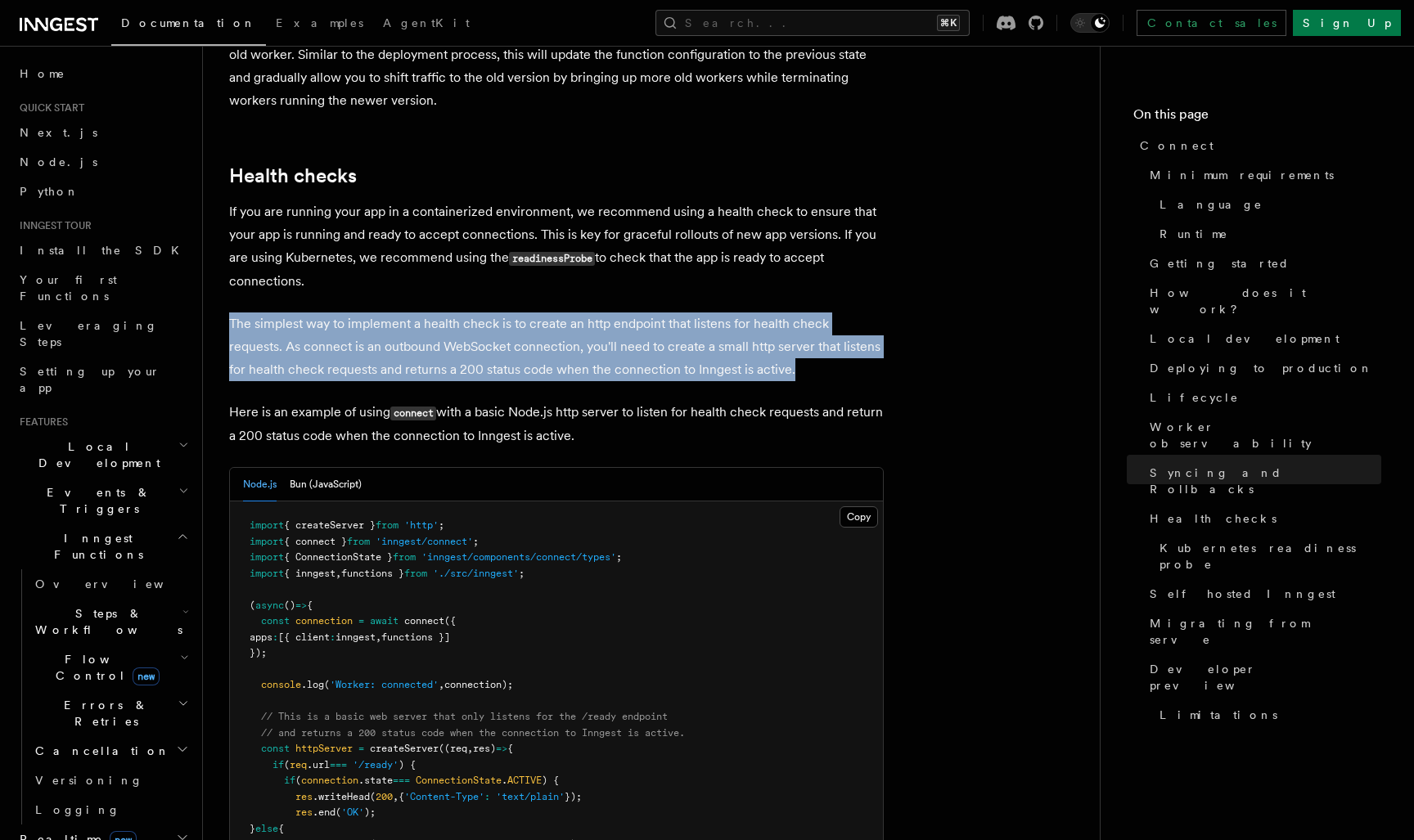
scroll to position [6676, 0]
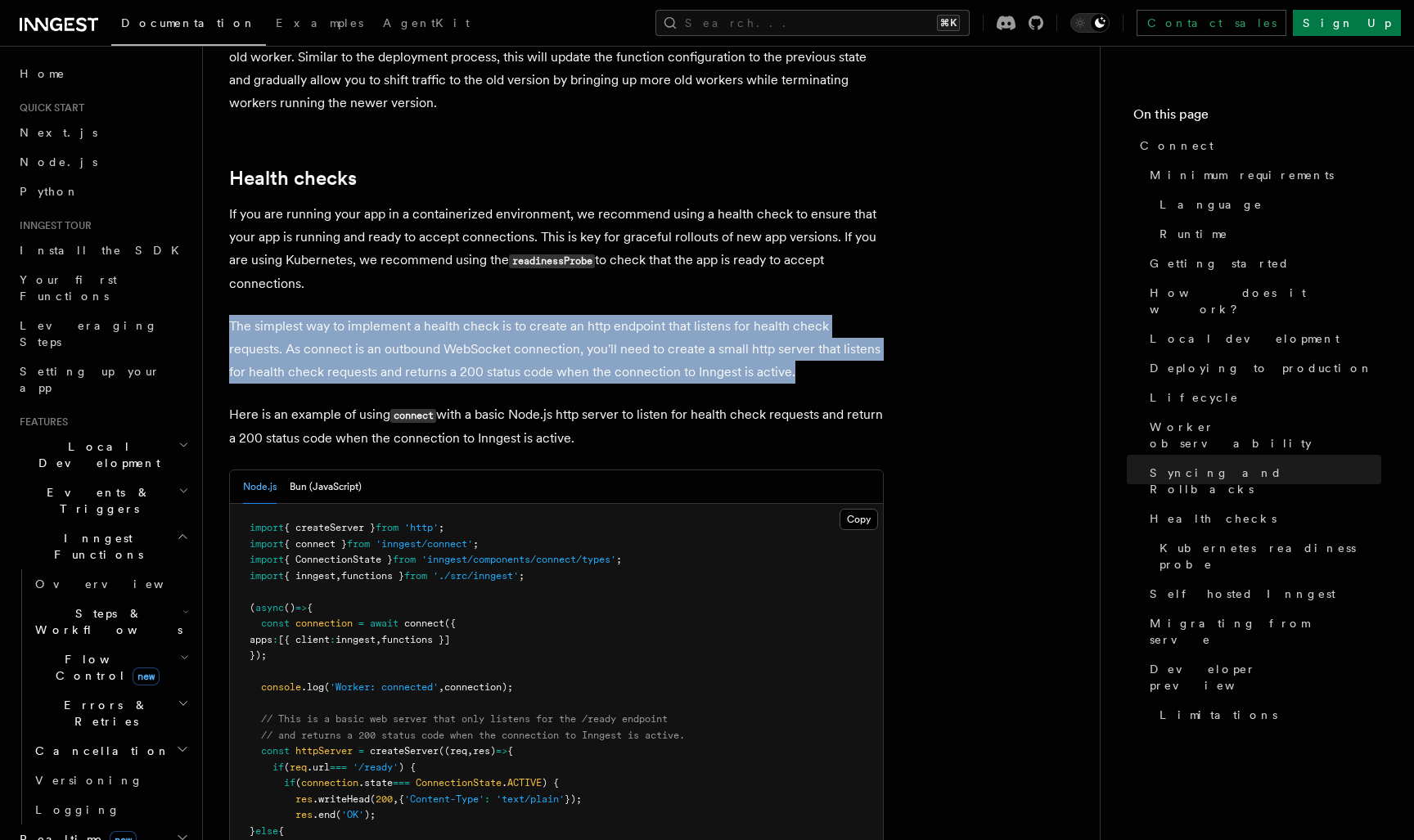
drag, startPoint x: 249, startPoint y: 169, endPoint x: 745, endPoint y: 236, distance: 500.5
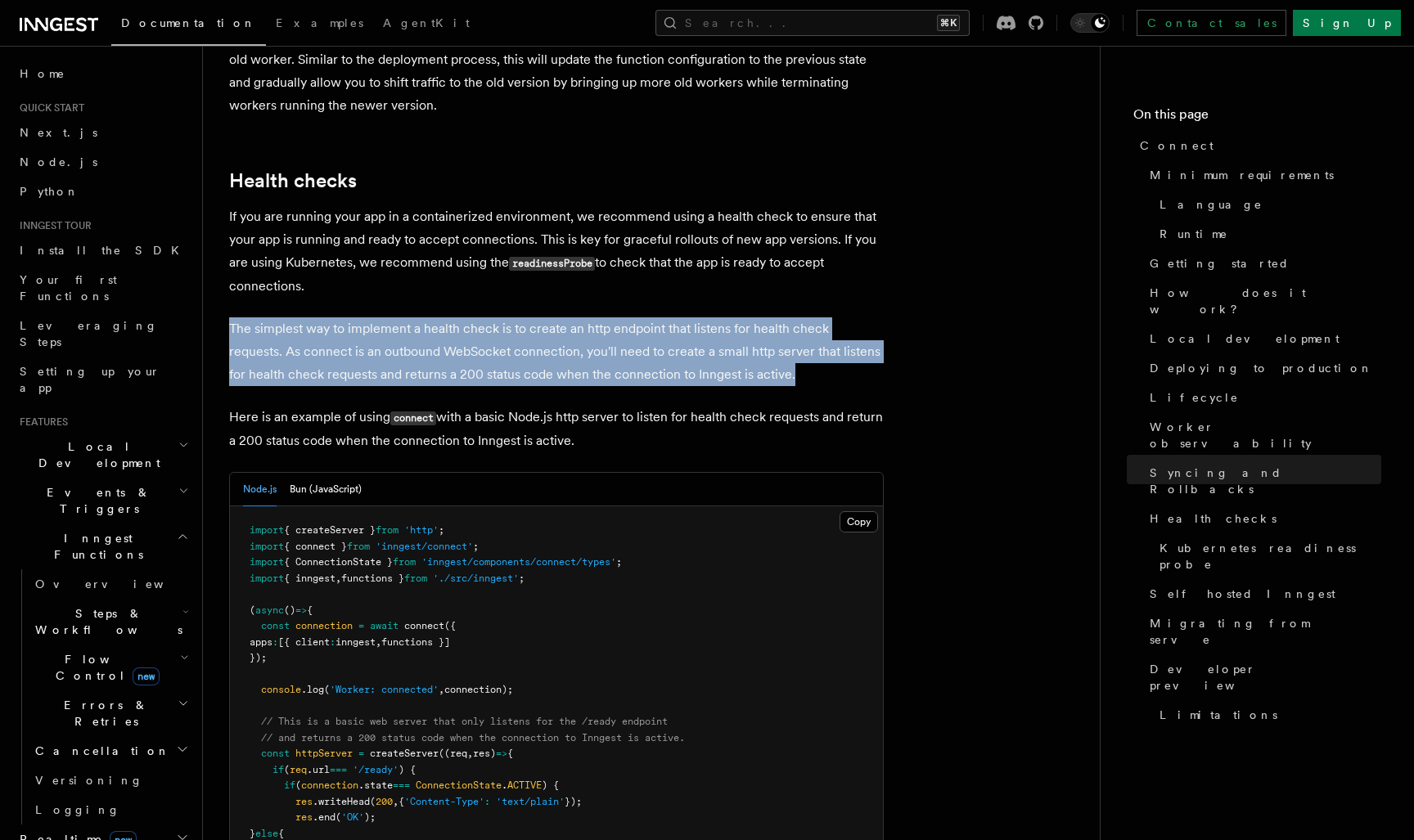
drag, startPoint x: 629, startPoint y: 297, endPoint x: 617, endPoint y: 256, distance: 42.7
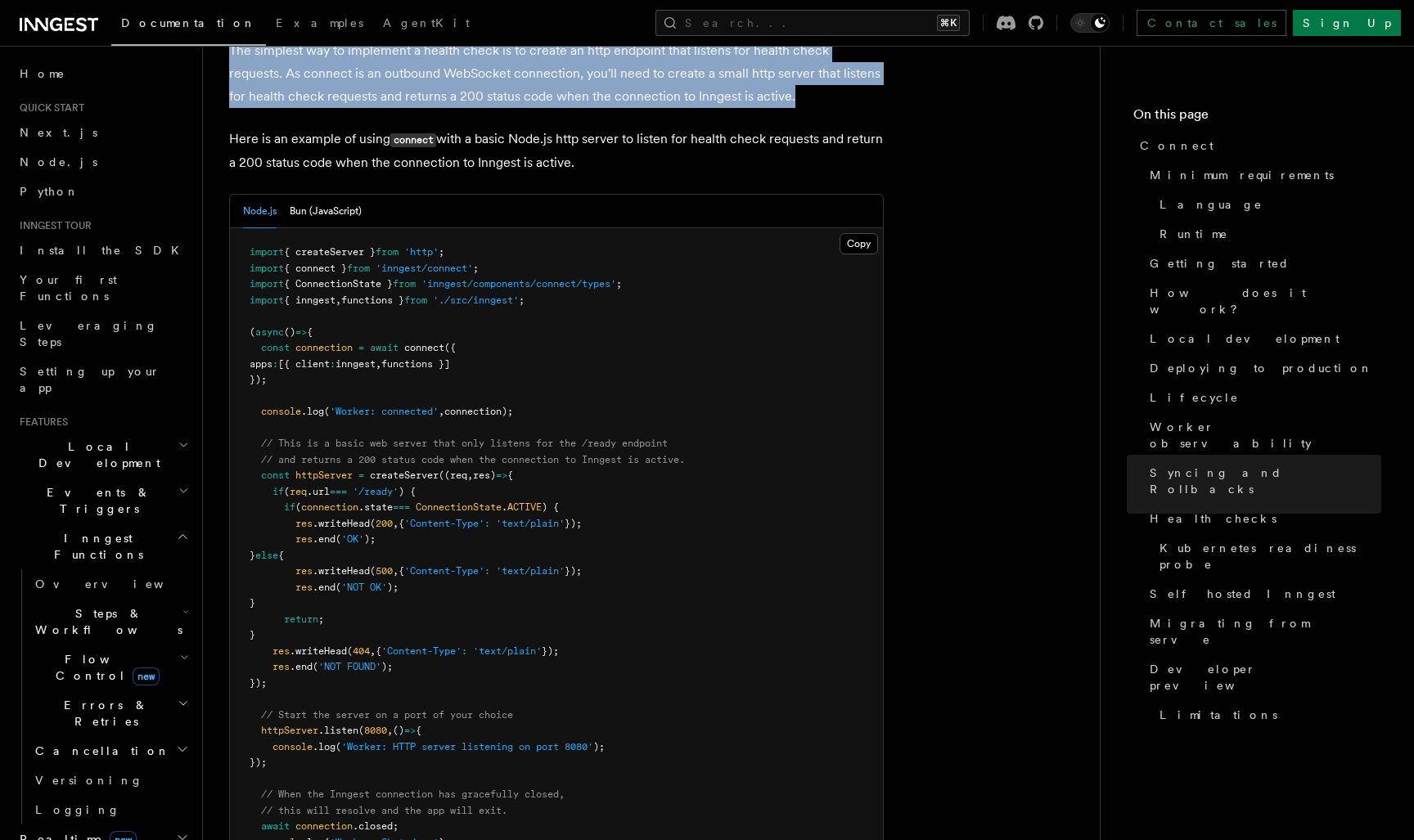
scroll to position [6948, 0]
drag, startPoint x: 528, startPoint y: 248, endPoint x: 571, endPoint y: 412, distance: 169.5
click at [571, 412] on pre "import { createServer } from 'http' ; import { connect } from 'inngest/connect'…" at bounding box center [556, 582] width 653 height 703
click at [571, 412] on pre "import { createServer } from 'http' ; import { connect } from 'inngest/connect'…" at bounding box center [556, 582] width 653 height 703
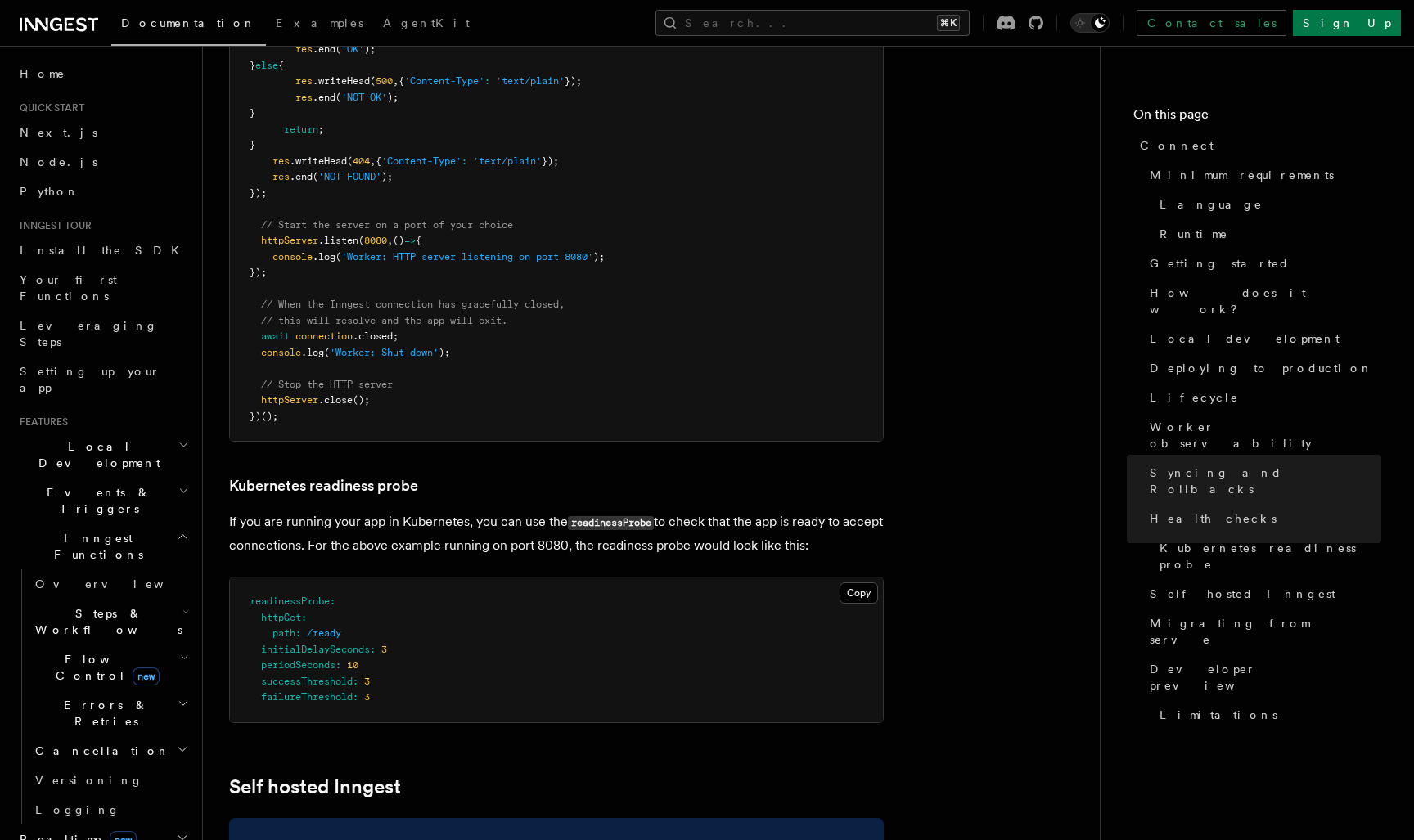
scroll to position [7442, 0]
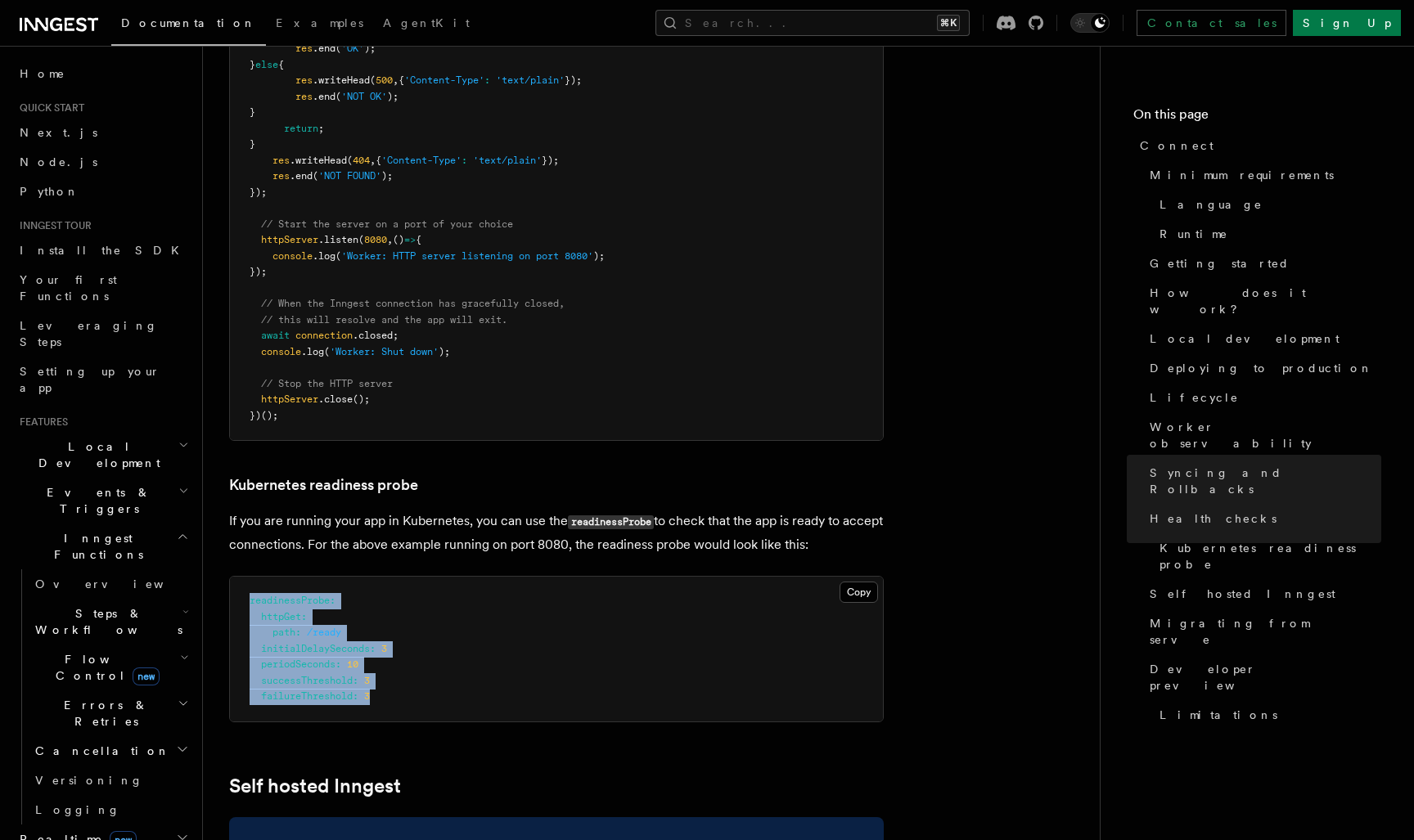
drag, startPoint x: 729, startPoint y: 555, endPoint x: 758, endPoint y: 429, distance: 129.3
click at [758, 576] on pre "readinessProbe : httpGet : path : /ready initialDelaySeconds : 3 periodSeconds …" at bounding box center [556, 648] width 653 height 145
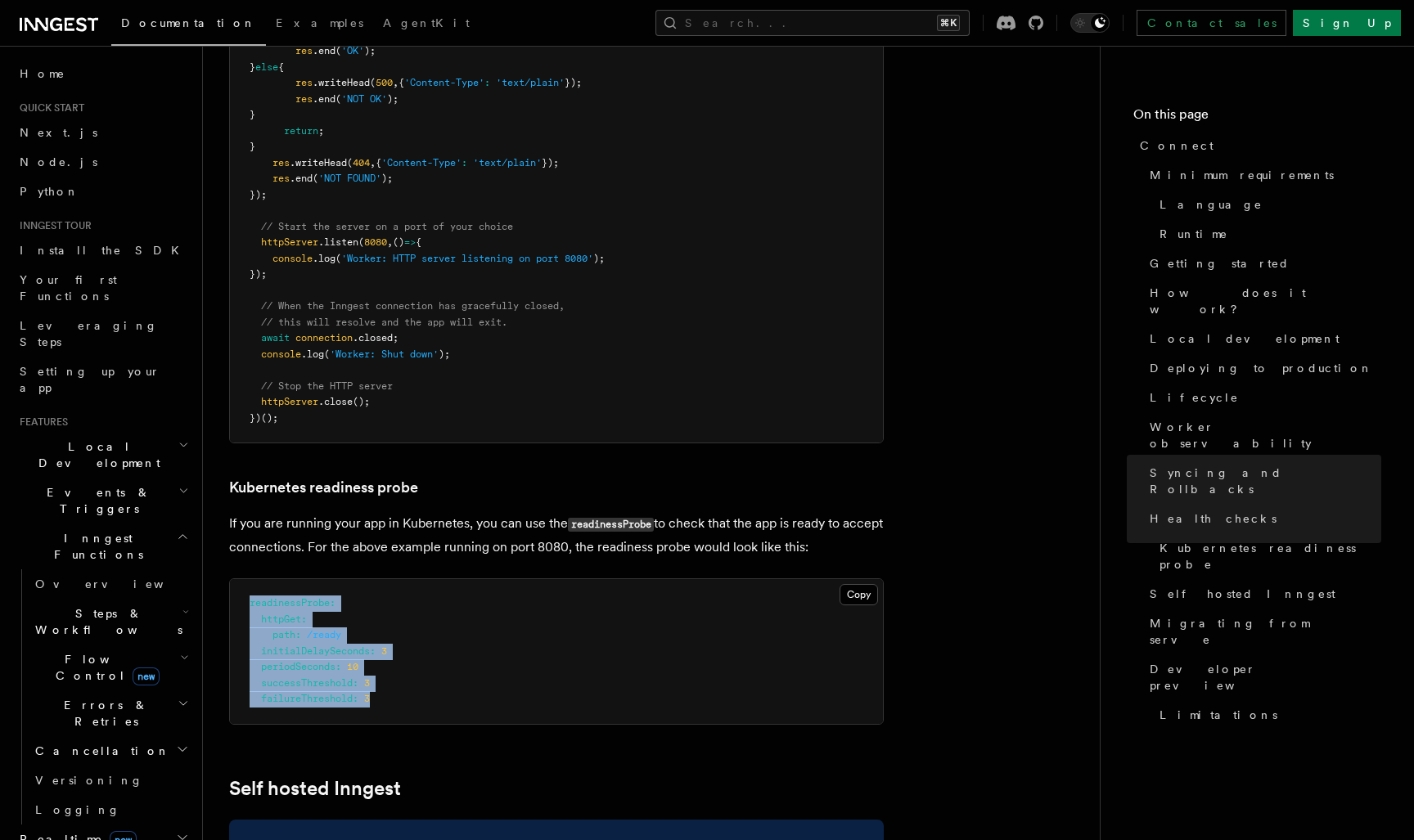
drag, startPoint x: 596, startPoint y: 425, endPoint x: 637, endPoint y: 565, distance: 145.9
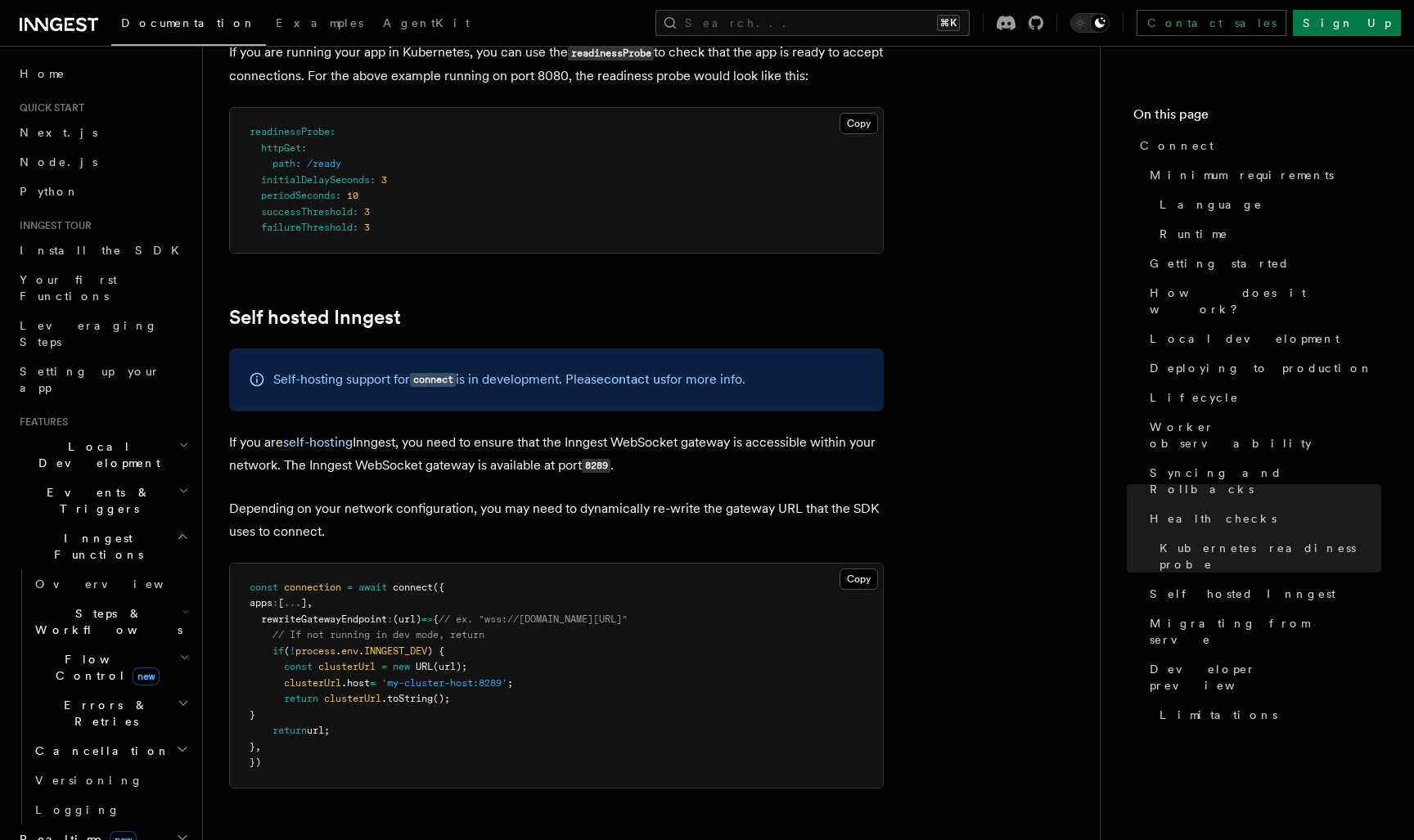
scroll to position [7911, 0]
drag, startPoint x: 297, startPoint y: 469, endPoint x: 473, endPoint y: 572, distance: 203.9
click at [469, 569] on pre "const connection = await connect ({ apps : [ ... ] , rewriteGatewayEndpoint : (…" at bounding box center [556, 676] width 653 height 224
click at [474, 573] on pre "const connection = await connect ({ apps : [ ... ] , rewriteGatewayEndpoint : (…" at bounding box center [556, 676] width 653 height 224
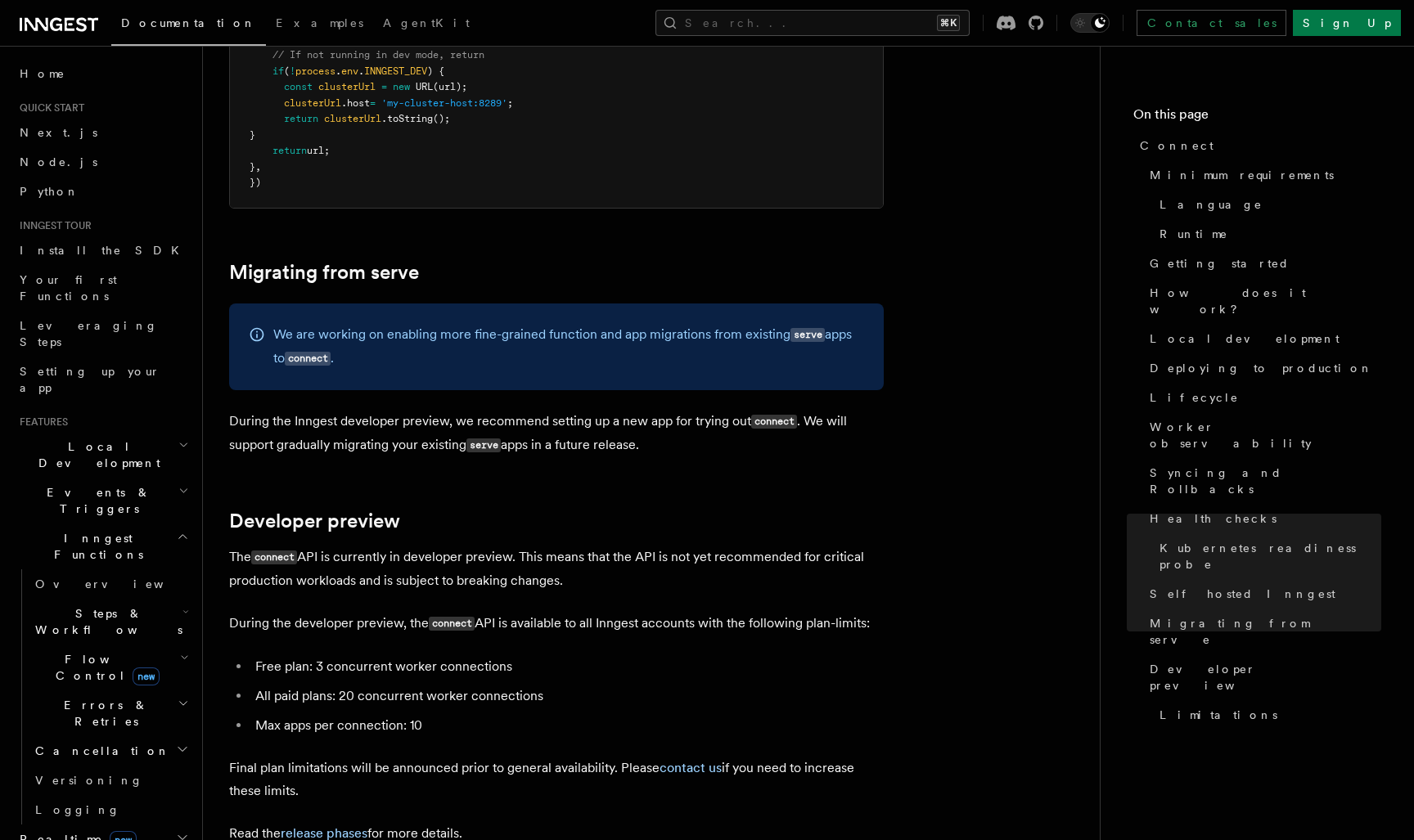
scroll to position [8491, 0]
drag, startPoint x: 691, startPoint y: 270, endPoint x: 650, endPoint y: 241, distance: 50.2
drag, startPoint x: 479, startPoint y: 233, endPoint x: 715, endPoint y: 289, distance: 242.6
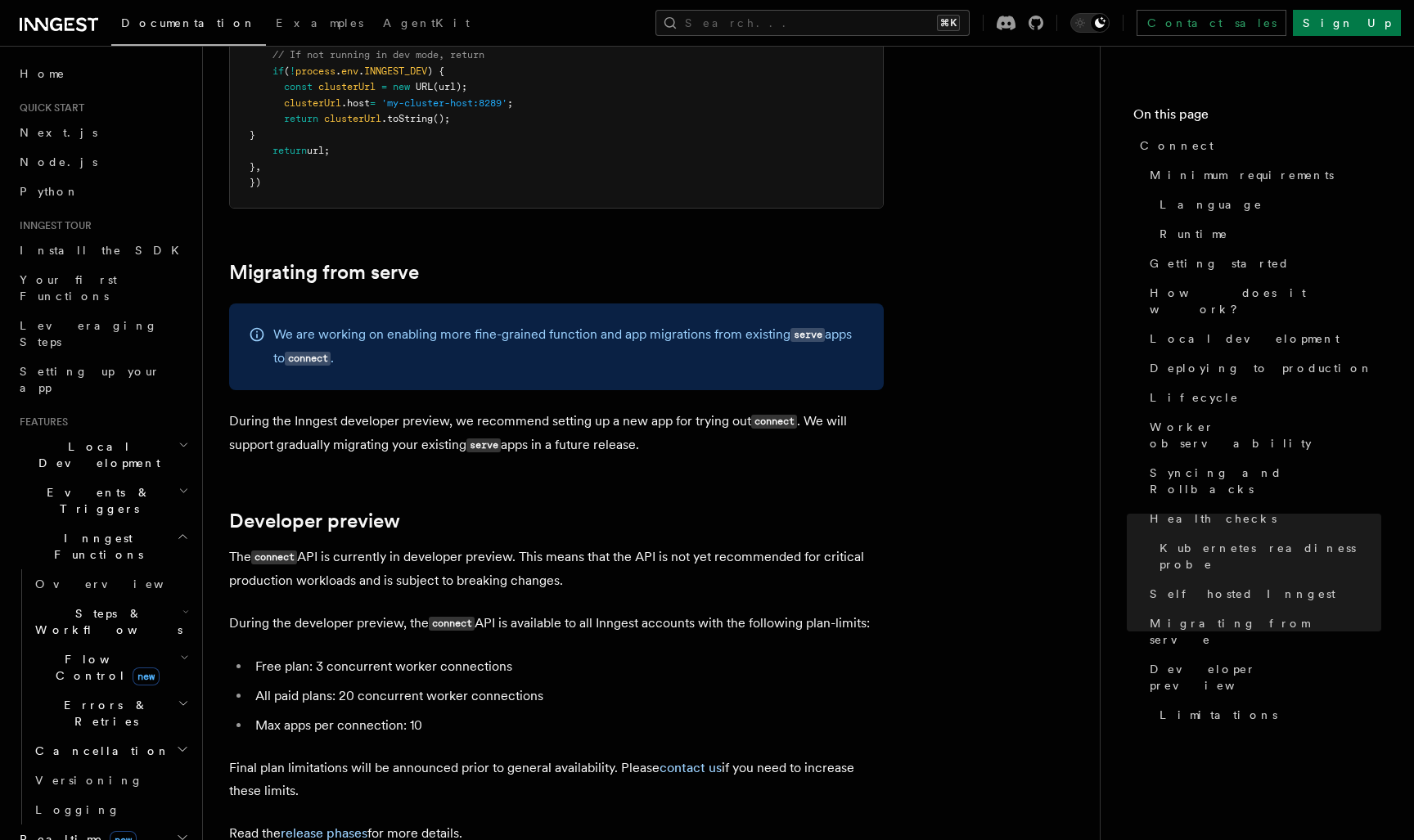
click at [715, 410] on p "During the Inngest developer preview, we recommend setting up a new app for try…" at bounding box center [556, 433] width 654 height 48
drag, startPoint x: 656, startPoint y: 282, endPoint x: 570, endPoint y: 248, distance: 92.5
click at [572, 410] on p "During the Inngest developer preview, we recommend setting up a new app for try…" at bounding box center [556, 433] width 654 height 48
drag, startPoint x: 622, startPoint y: 426, endPoint x: 663, endPoint y: 375, distance: 65.4
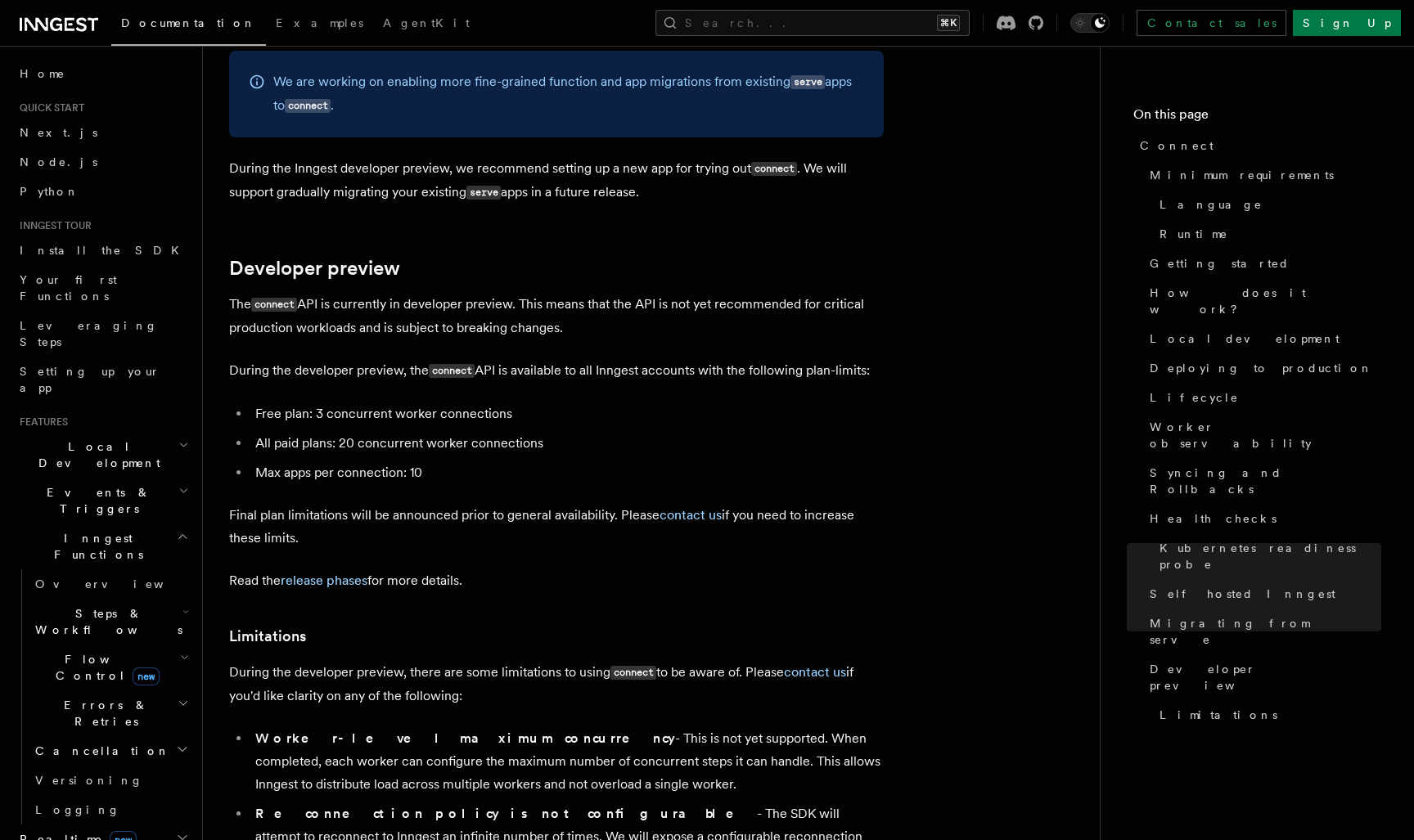
scroll to position [8752, 0]
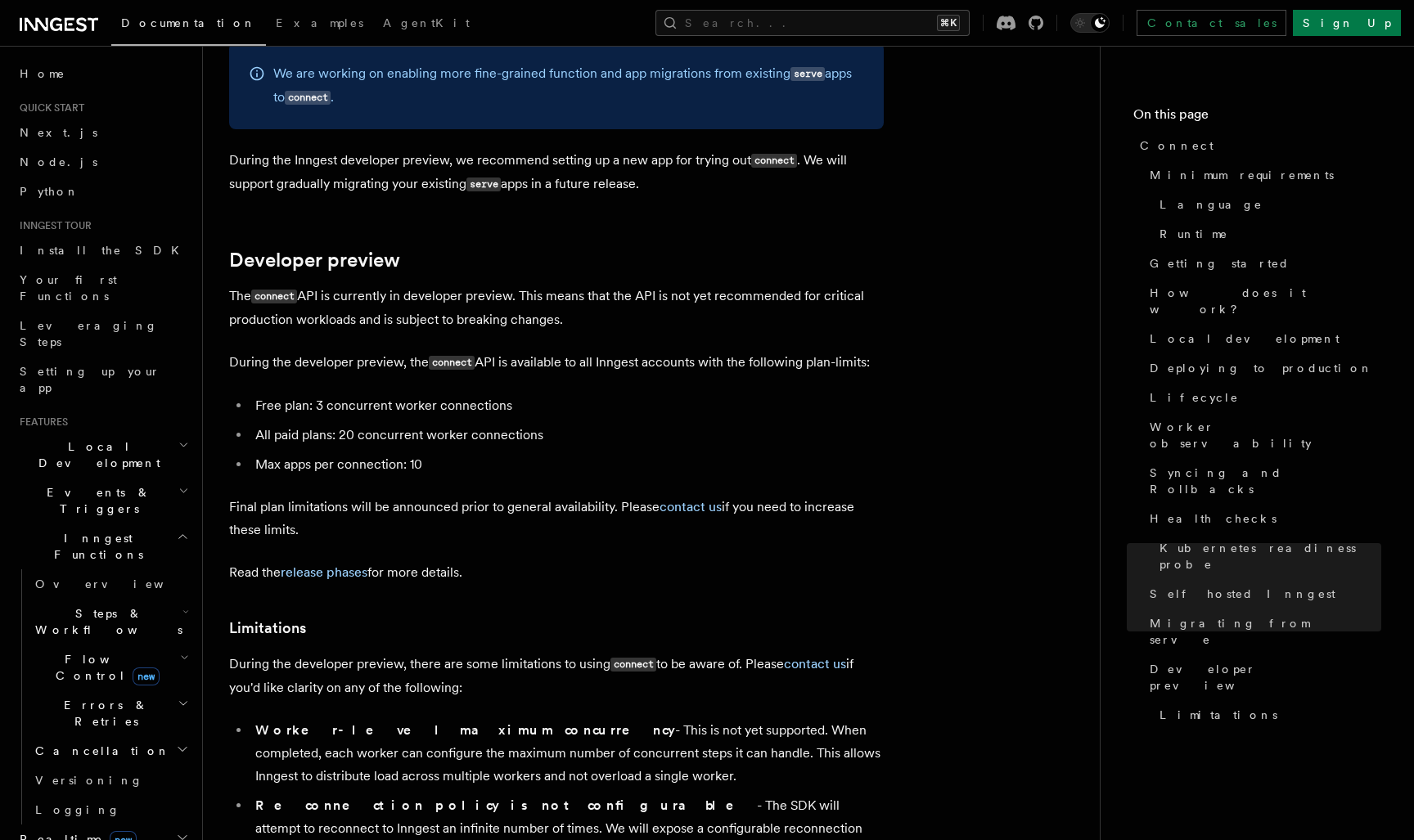
drag, startPoint x: 532, startPoint y: 524, endPoint x: 561, endPoint y: 487, distance: 47.0
drag, startPoint x: 600, startPoint y: 620, endPoint x: 443, endPoint y: 597, distance: 158.7
click at [443, 720] on li "Worker-level maximum concurrency - This is not yet supported. When completed, e…" at bounding box center [566, 754] width 633 height 69
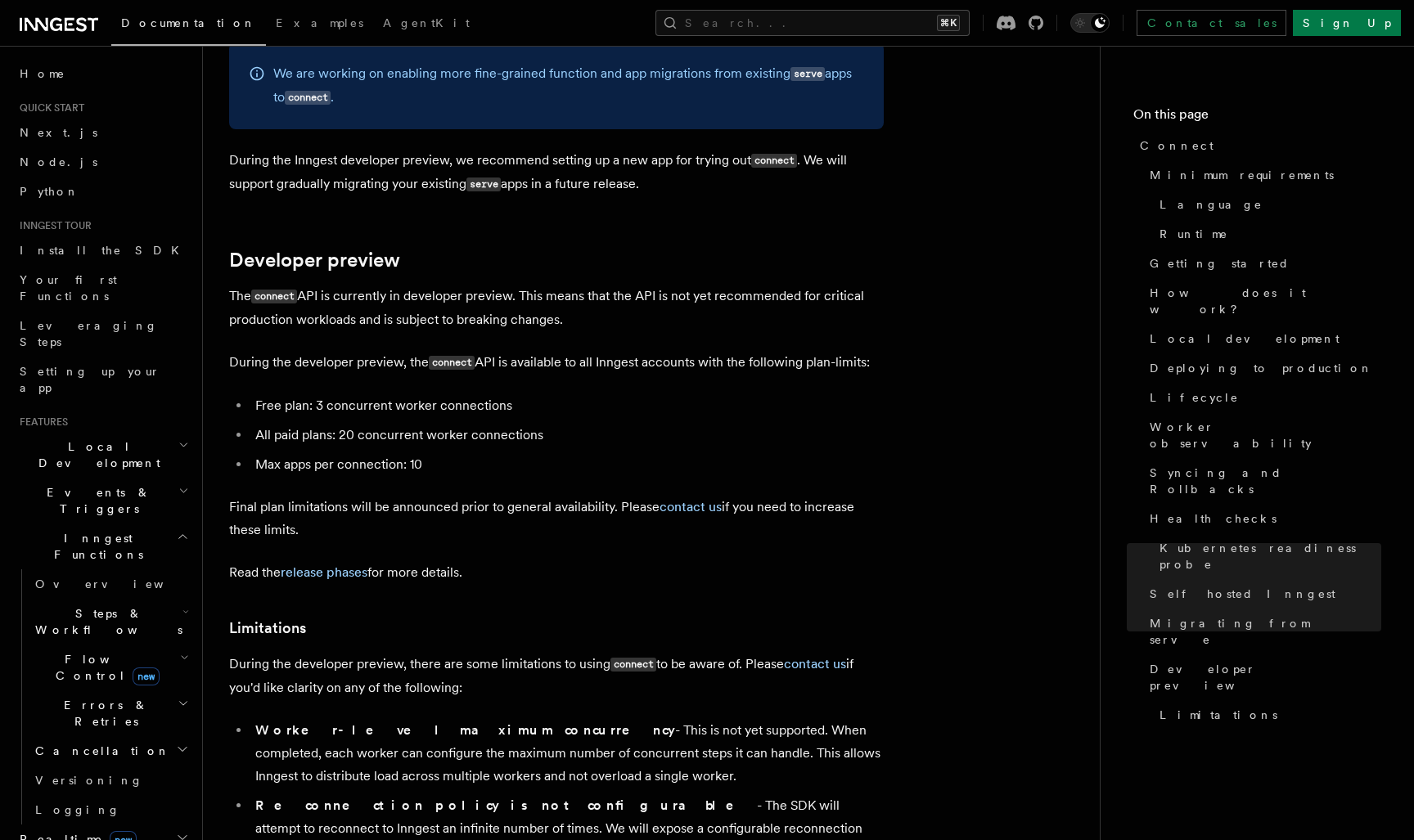
click at [443, 720] on li "Worker-level maximum concurrency - This is not yet supported. When completed, e…" at bounding box center [566, 754] width 633 height 69
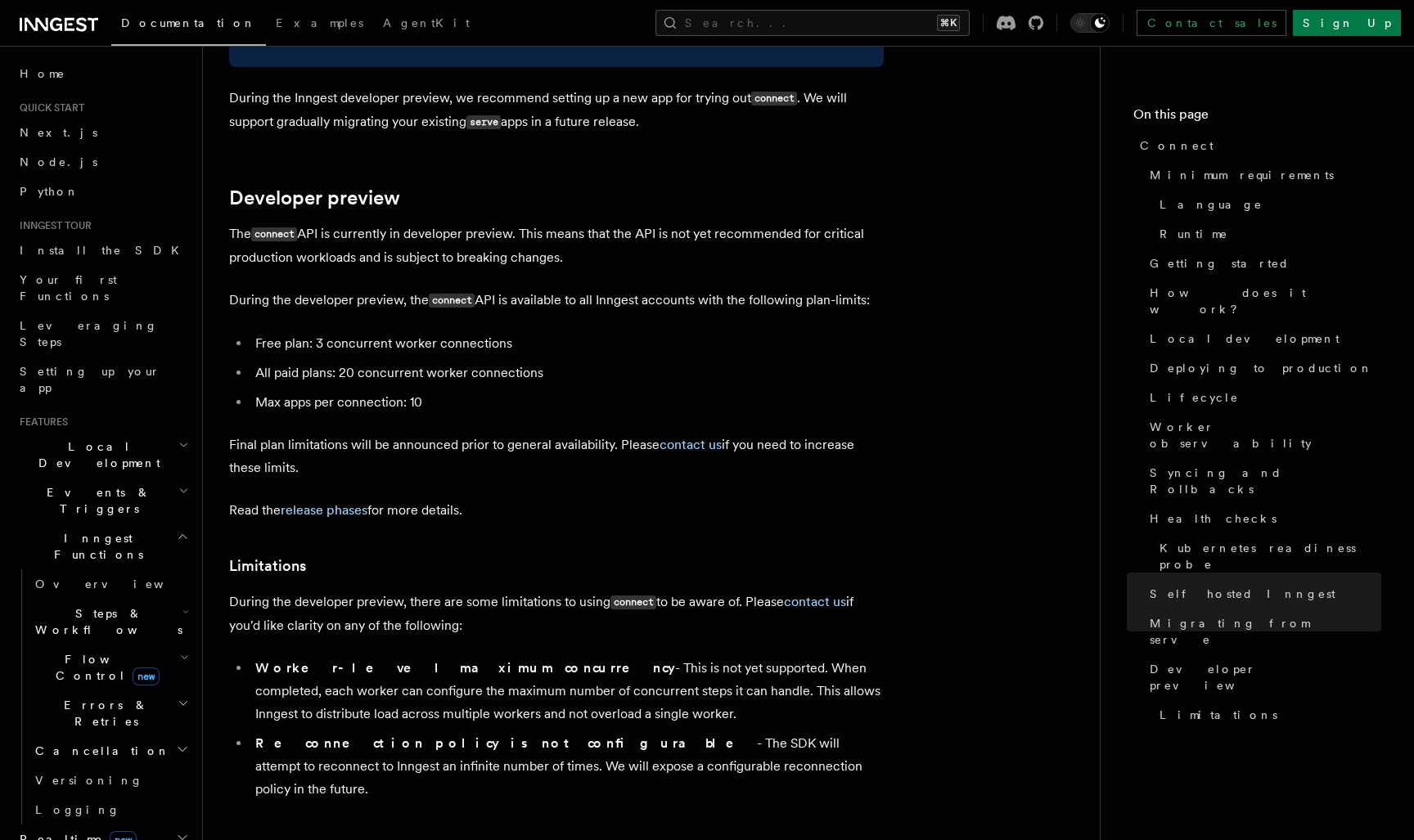
scroll to position [8815, 0]
drag, startPoint x: 639, startPoint y: 551, endPoint x: 643, endPoint y: 493, distance: 58.1
click at [640, 656] on li "Worker-level maximum concurrency - This is not yet supported. When completed, e…" at bounding box center [566, 690] width 633 height 69
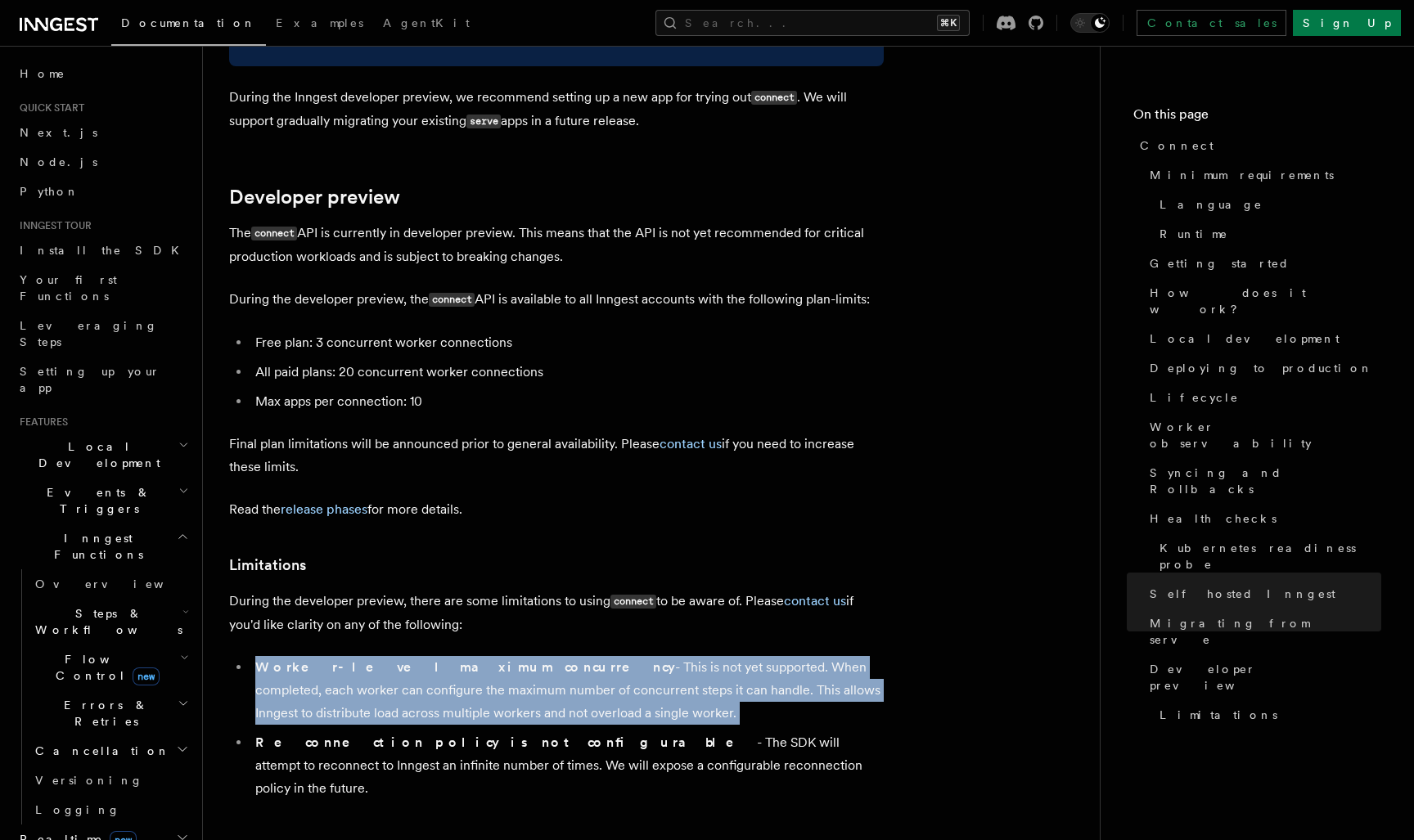
drag, startPoint x: 622, startPoint y: 494, endPoint x: 626, endPoint y: 563, distance: 69.1
click at [626, 656] on ul "Worker-level maximum concurrency - This is not yet supported. When completed, e…" at bounding box center [556, 728] width 654 height 144
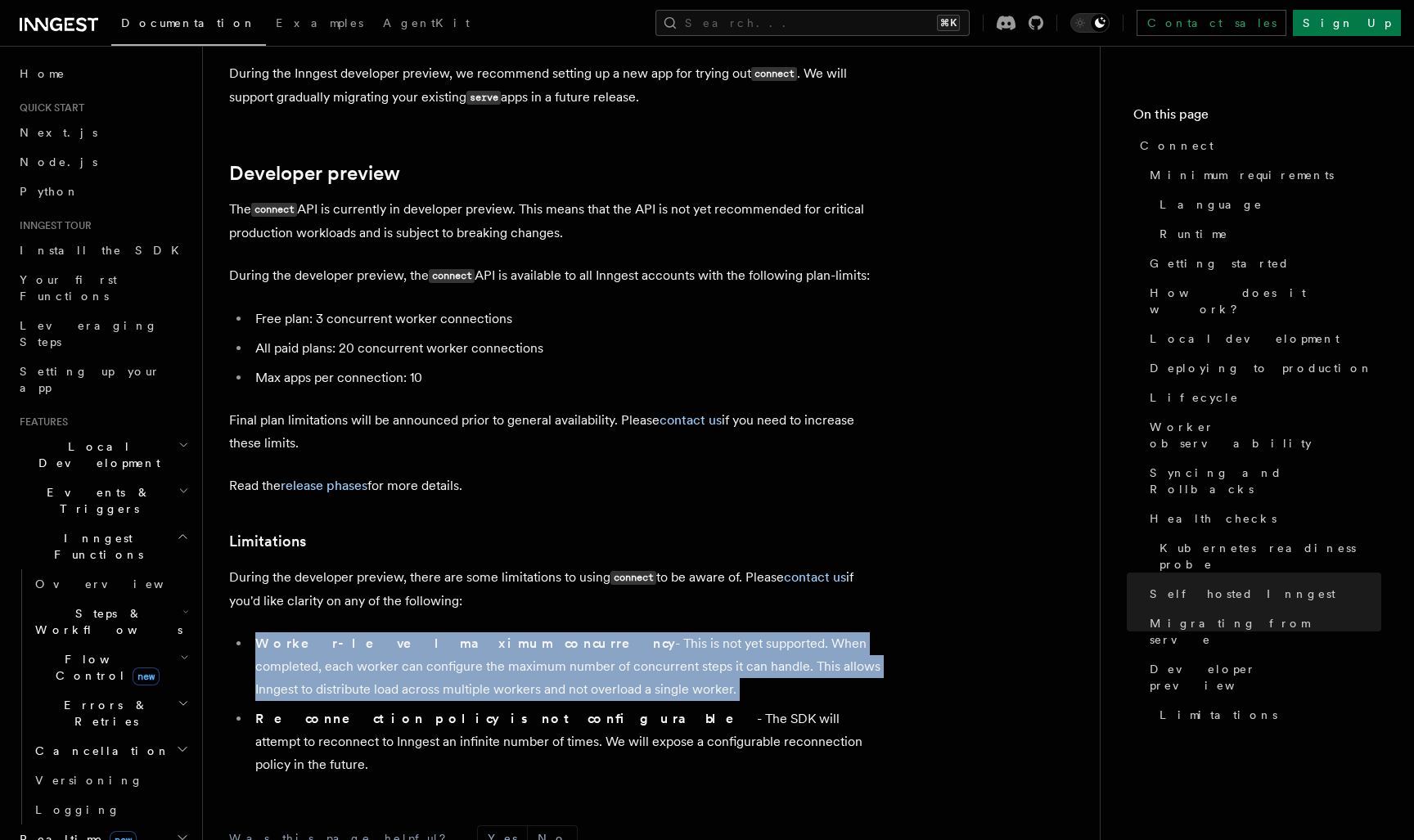
scroll to position [8840, 0]
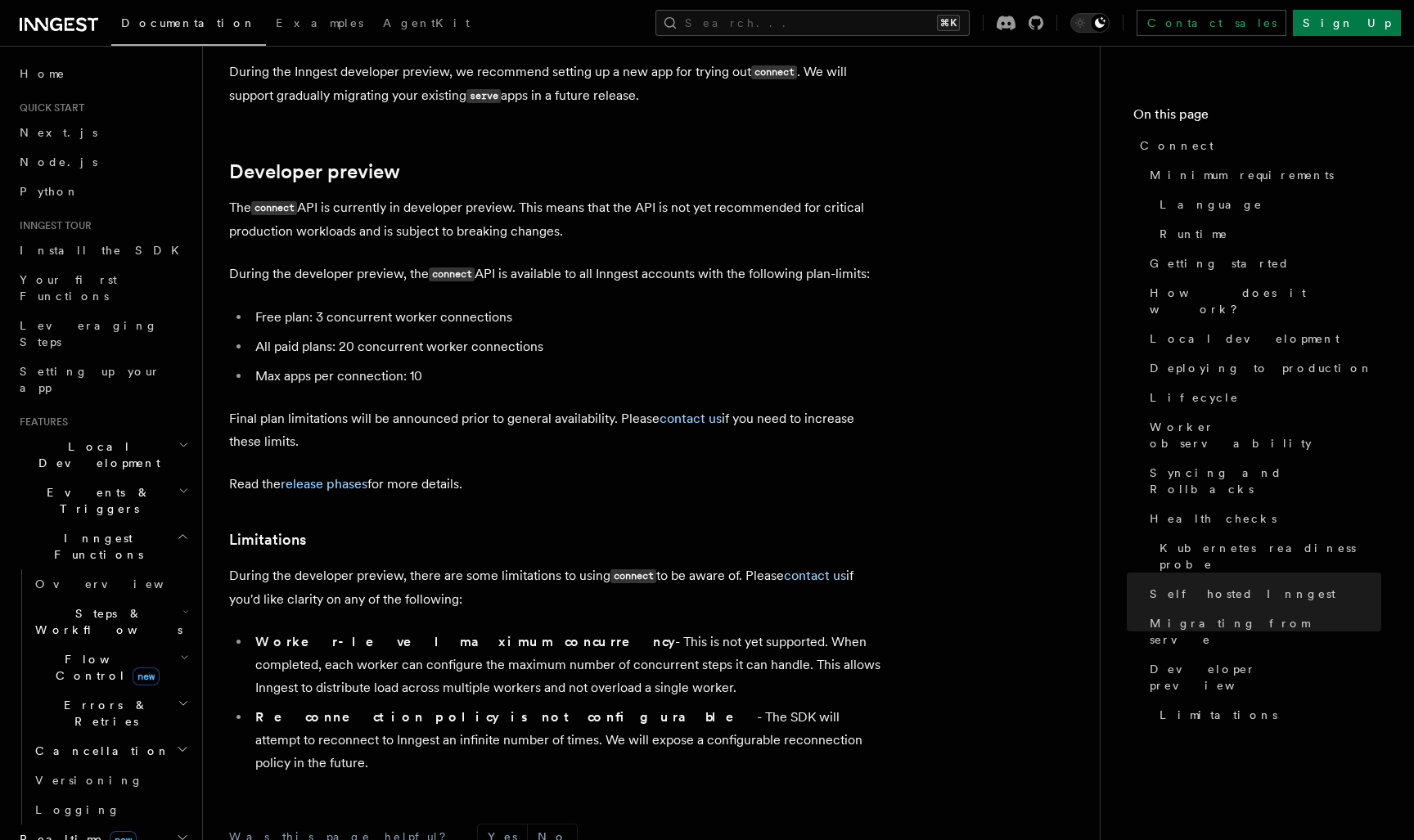
click at [627, 706] on li "Reconnection policy is not configurable - The SDK will attempt to reconnect to …" at bounding box center [566, 740] width 633 height 69
drag, startPoint x: 731, startPoint y: 594, endPoint x: 556, endPoint y: 580, distance: 175.6
click at [557, 705] on li "Reconnection policy is not configurable - The SDK will attempt to reconnect to …" at bounding box center [566, 740] width 633 height 69
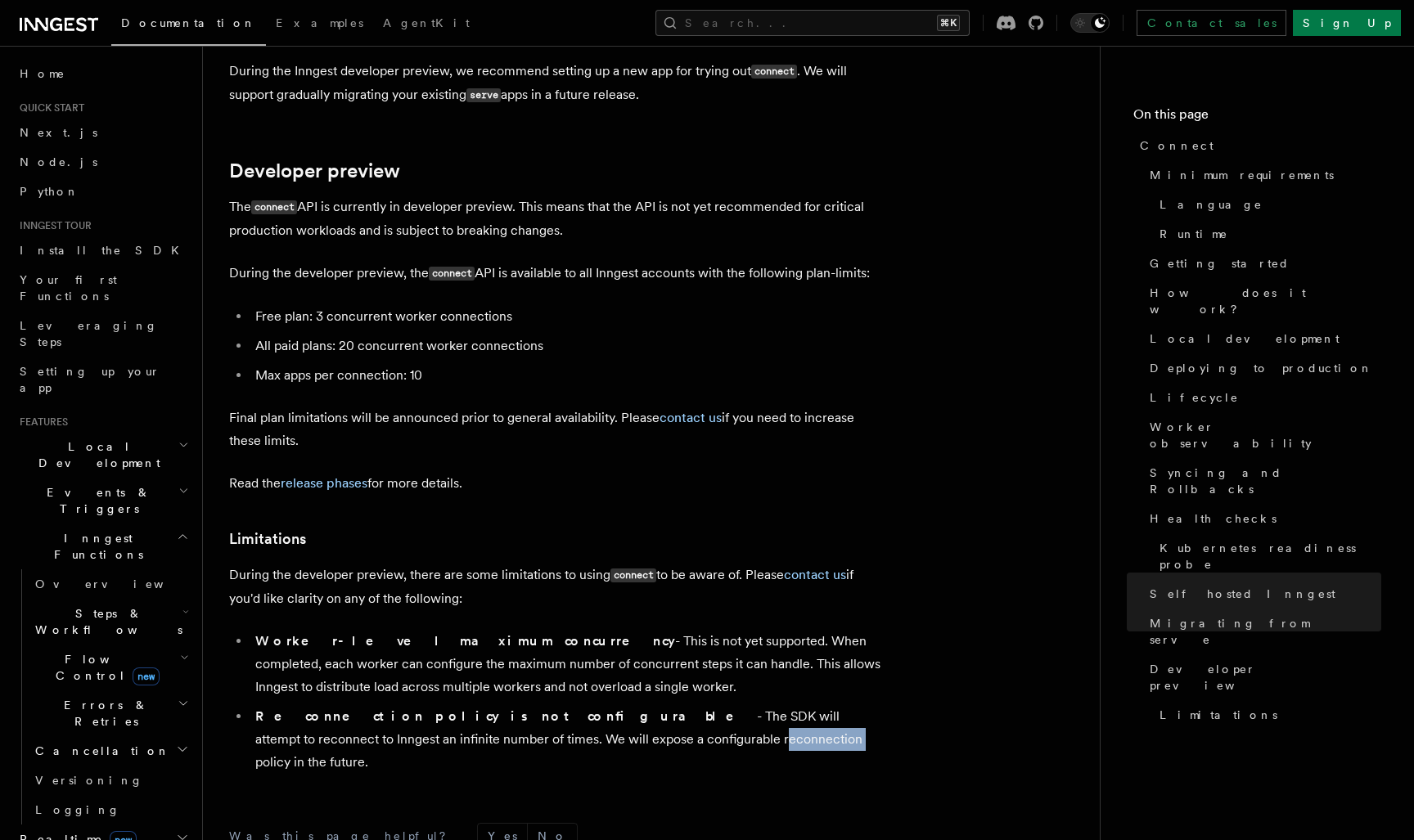
click at [557, 705] on li "Reconnection policy is not configurable - The SDK will attempt to reconnect to …" at bounding box center [566, 740] width 633 height 69
drag, startPoint x: 748, startPoint y: 579, endPoint x: 671, endPoint y: 522, distance: 95.8
click at [669, 628] on ul "Worker-level maximum concurrency - This is not yet supported. When completed, e…" at bounding box center [556, 700] width 654 height 144
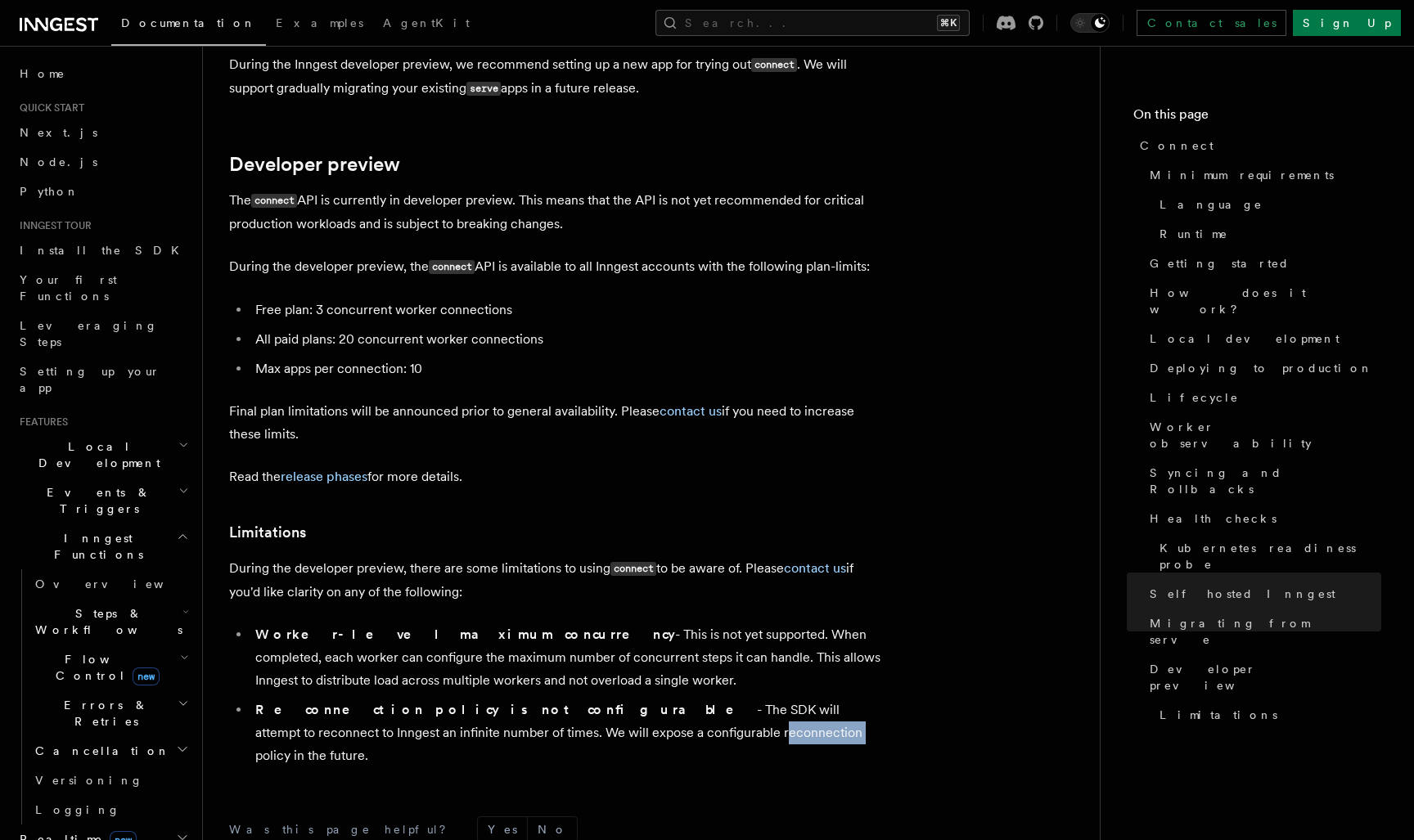
click at [634, 623] on li "Worker-level maximum concurrency - This is not yet supported. When completed, e…" at bounding box center [566, 658] width 633 height 69
drag, startPoint x: 724, startPoint y: 577, endPoint x: 670, endPoint y: 518, distance: 80.0
click at [670, 623] on ul "Worker-level maximum concurrency - This is not yet supported. When completed, e…" at bounding box center [556, 695] width 654 height 144
click at [657, 623] on li "Worker-level maximum concurrency - This is not yet supported. When completed, e…" at bounding box center [566, 658] width 633 height 69
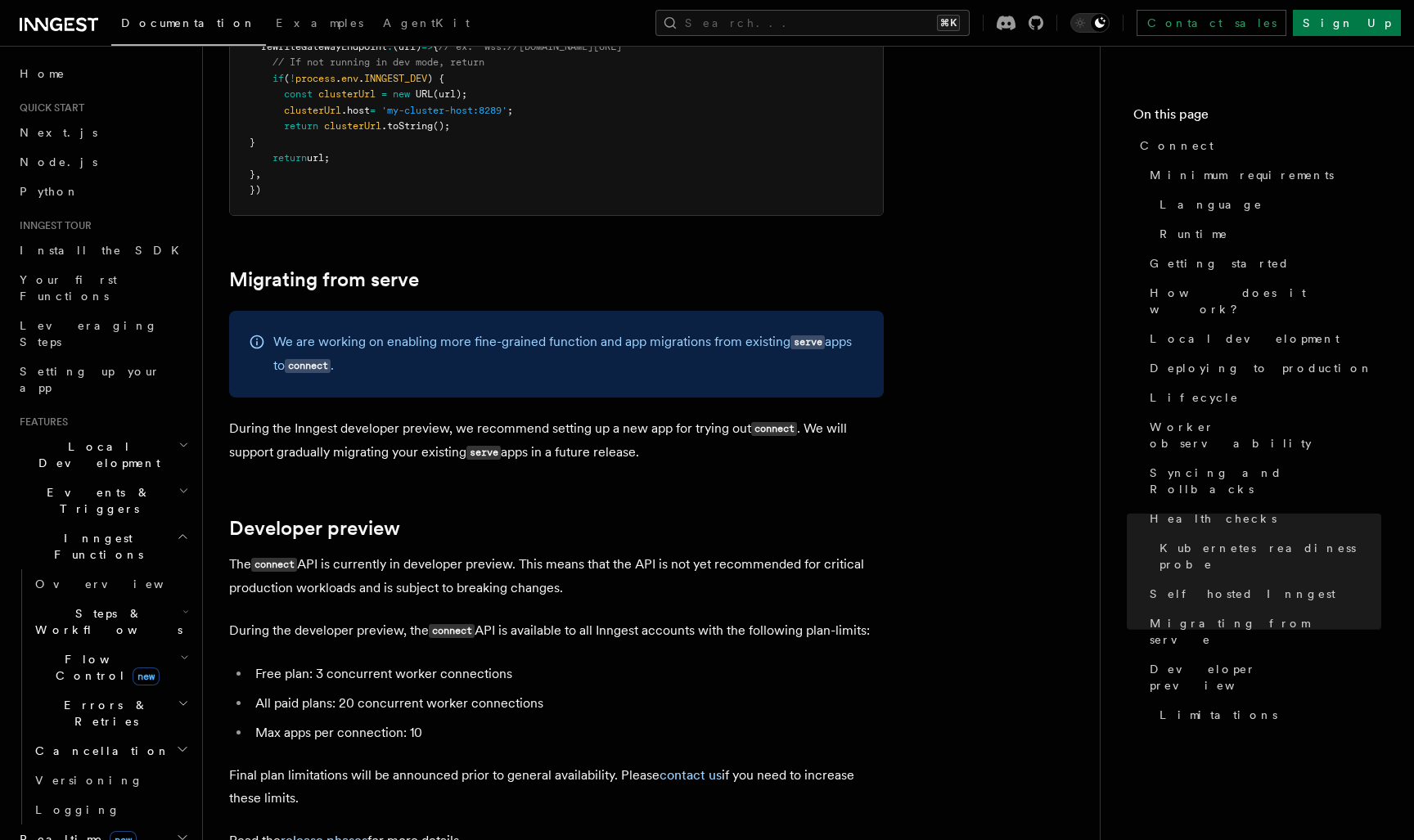
scroll to position [8500, 0]
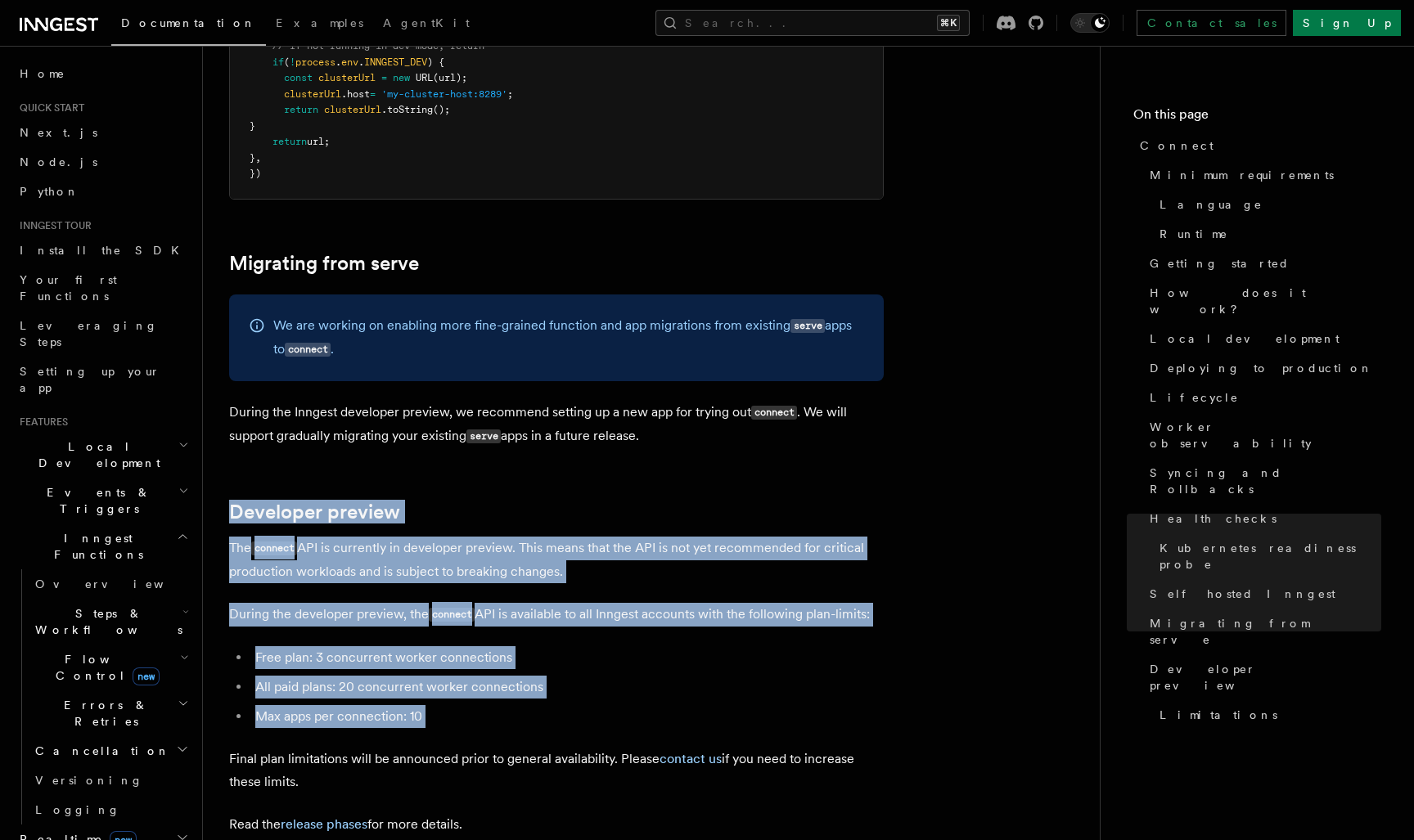
drag, startPoint x: 450, startPoint y: 356, endPoint x: 476, endPoint y: 574, distance: 219.5
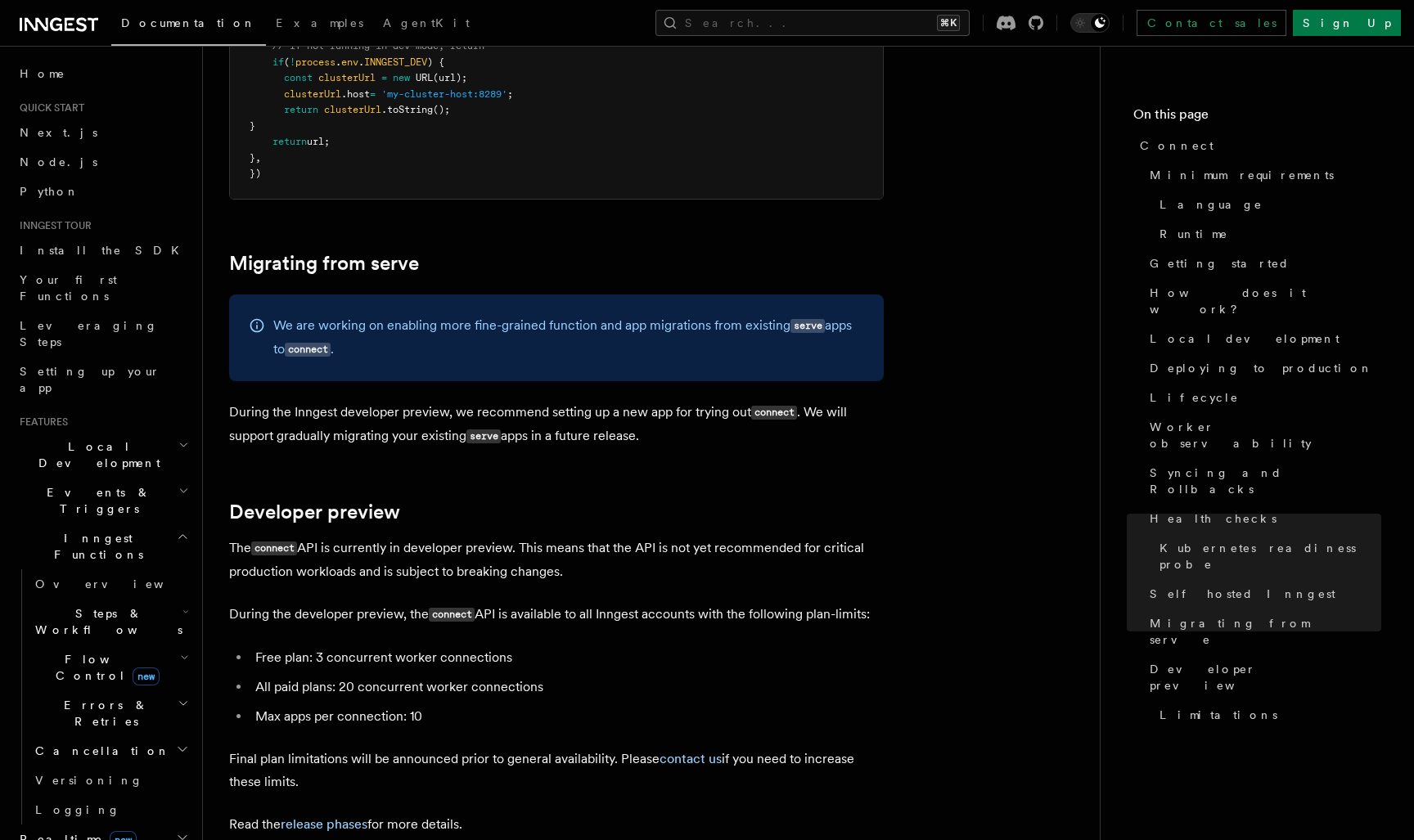
click at [476, 748] on p "Final plan limitations will be announced prior to general availability. Please …" at bounding box center [556, 771] width 654 height 46
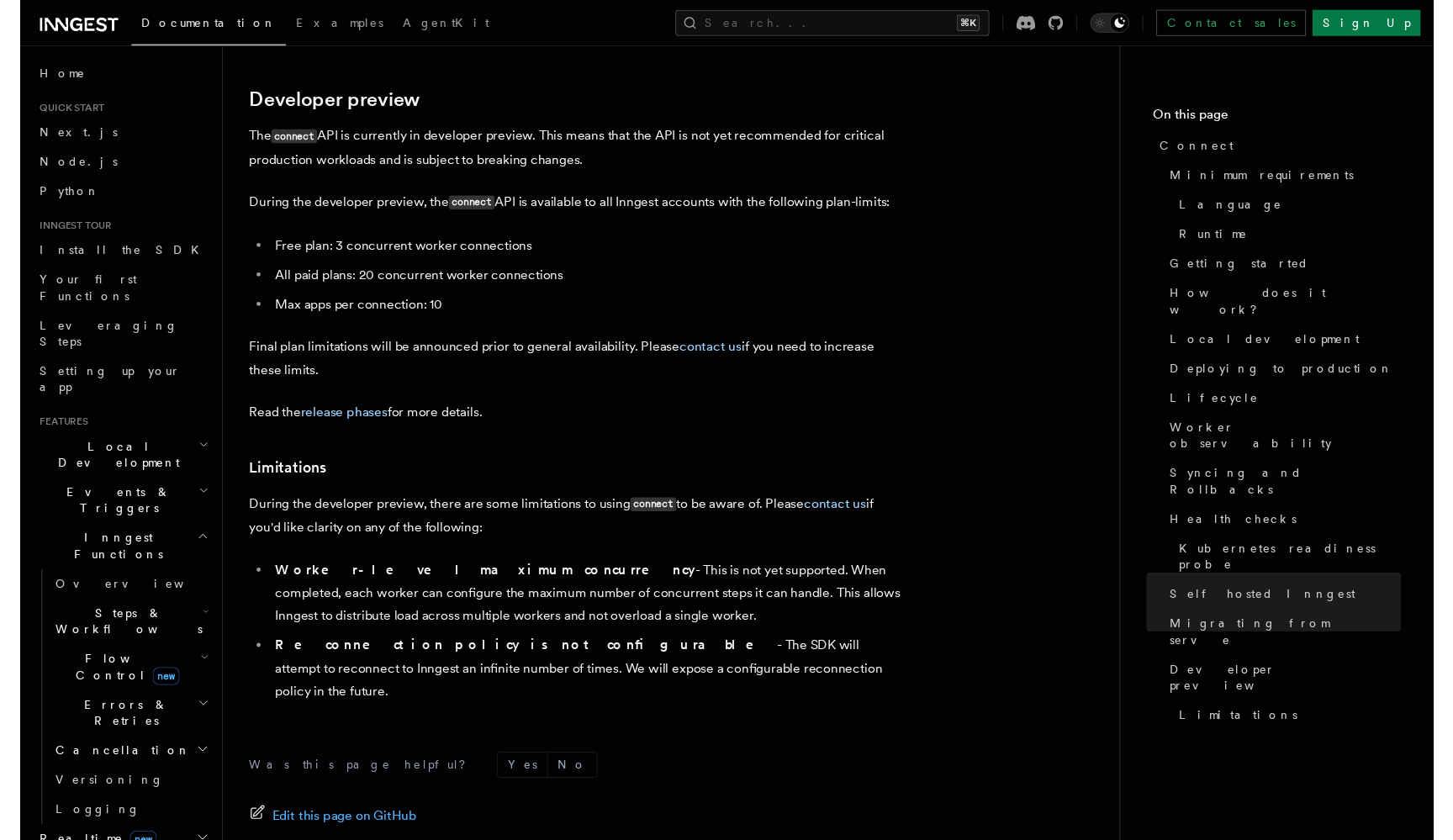
scroll to position [9157, 0]
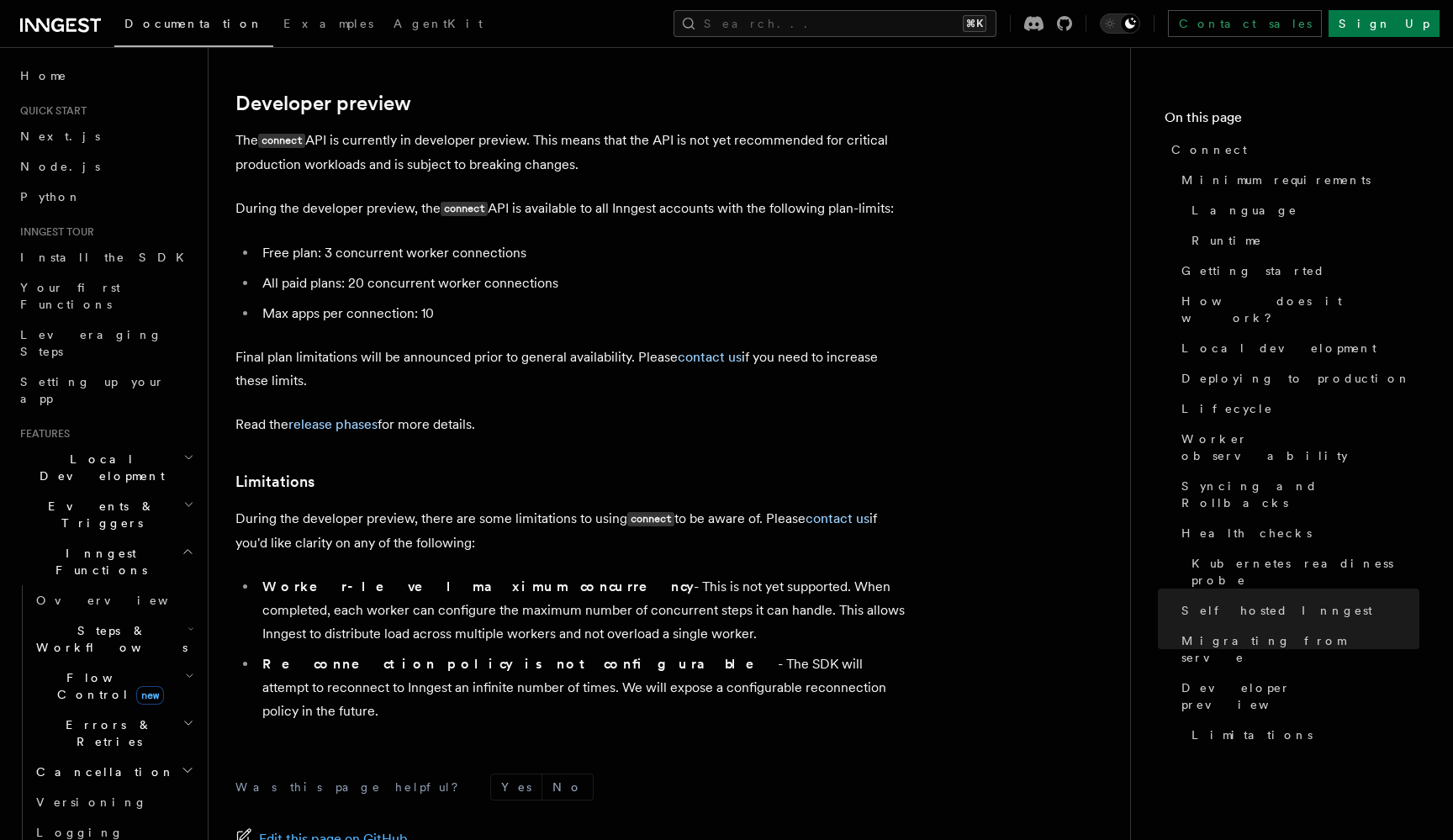
click at [880, 575] on ul "Worker-level maximum concurrency - This is not yet supported. When completed, e…" at bounding box center [572, 649] width 672 height 148
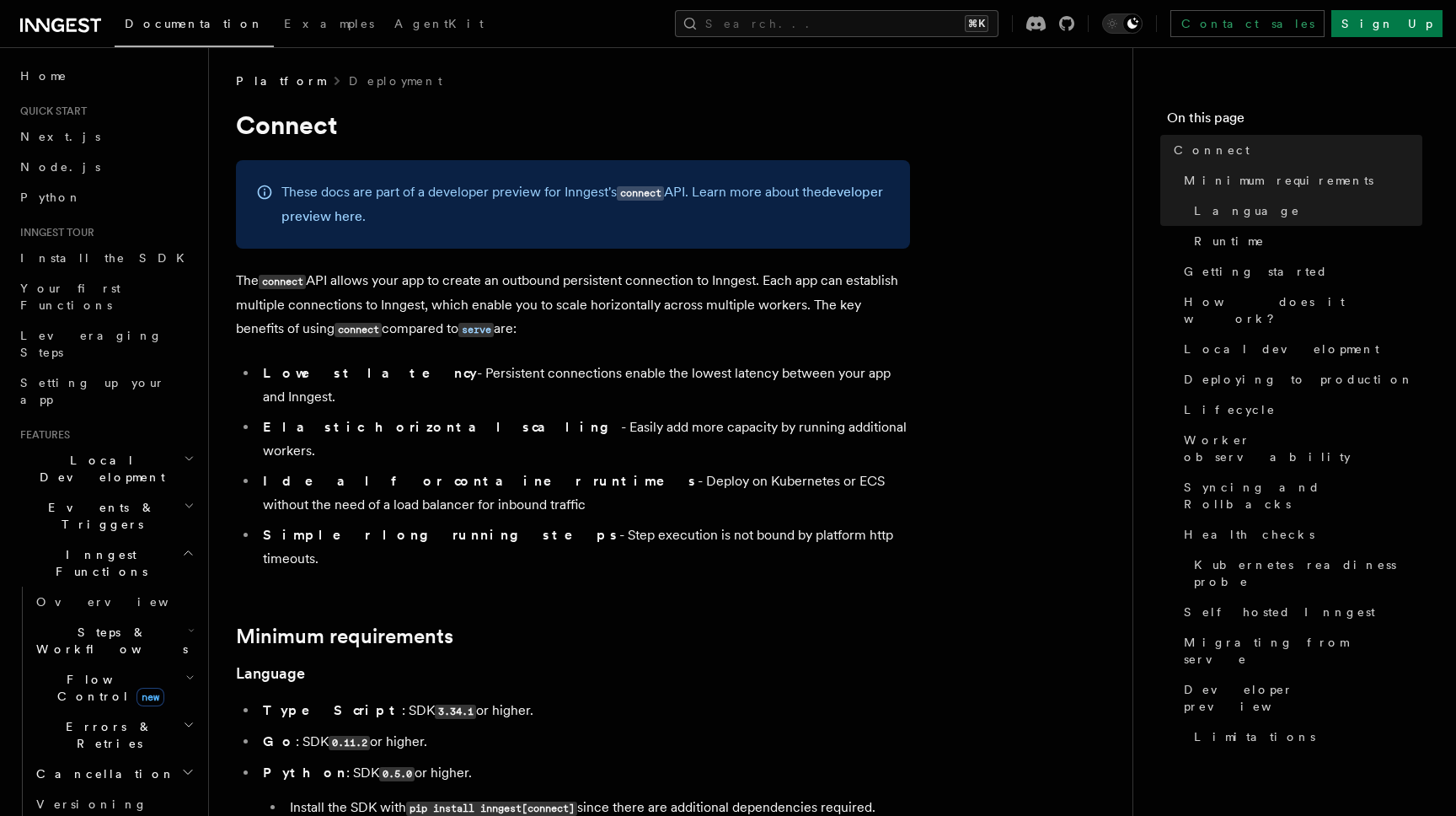
scroll to position [0, 1]
drag, startPoint x: 787, startPoint y: 496, endPoint x: 809, endPoint y: 455, distance: 46.5
click at [809, 455] on ul "Lowest latency - Persistent connections enable the lowest latency between your …" at bounding box center [573, 467] width 674 height 209
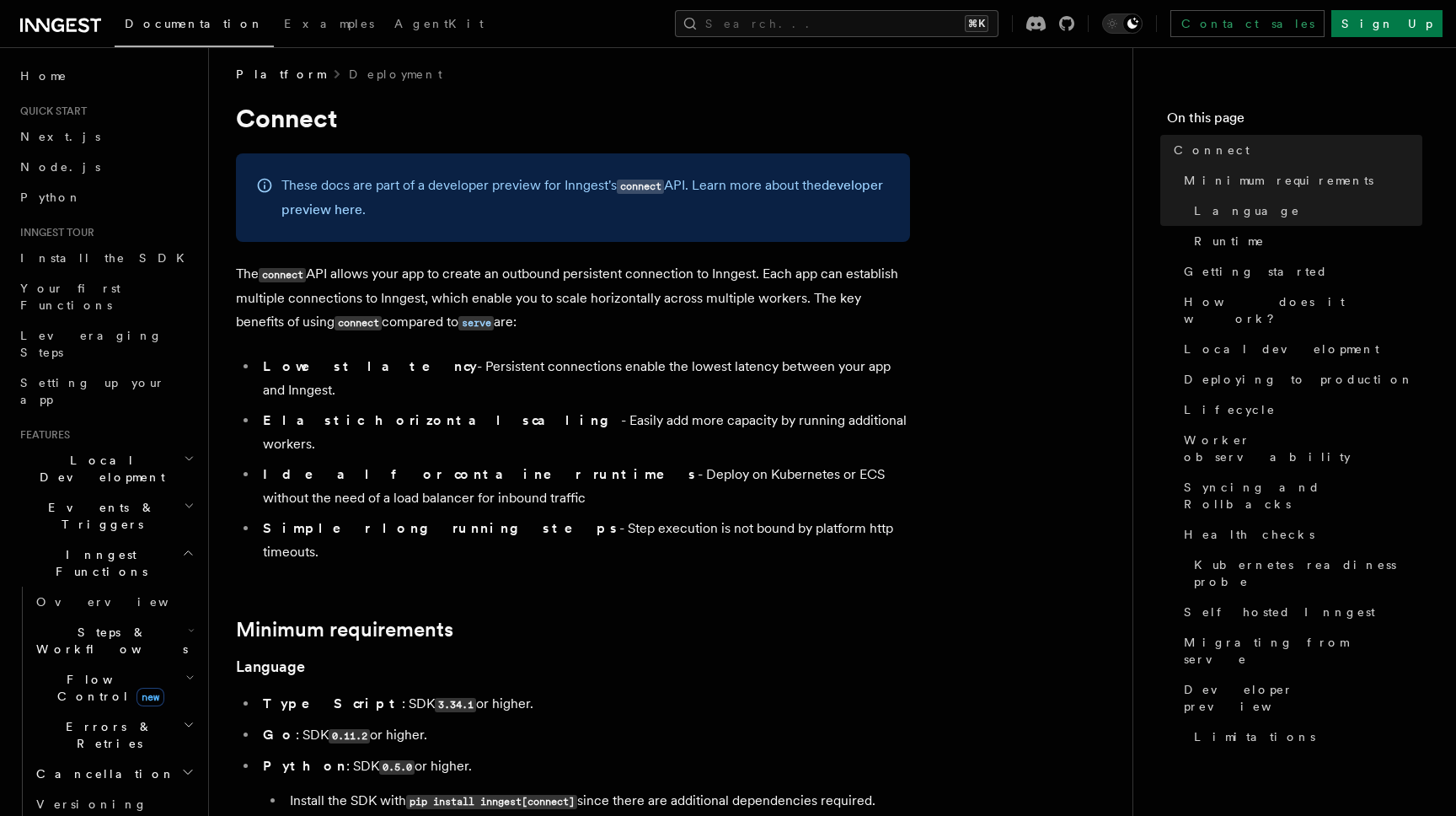
scroll to position [9, 0]
click at [809, 462] on li "Ideal for container runtimes - Deploy on Kubernetes or ECS without the need of …" at bounding box center [583, 485] width 652 height 47
drag, startPoint x: 277, startPoint y: 357, endPoint x: 735, endPoint y: 349, distance: 458.1
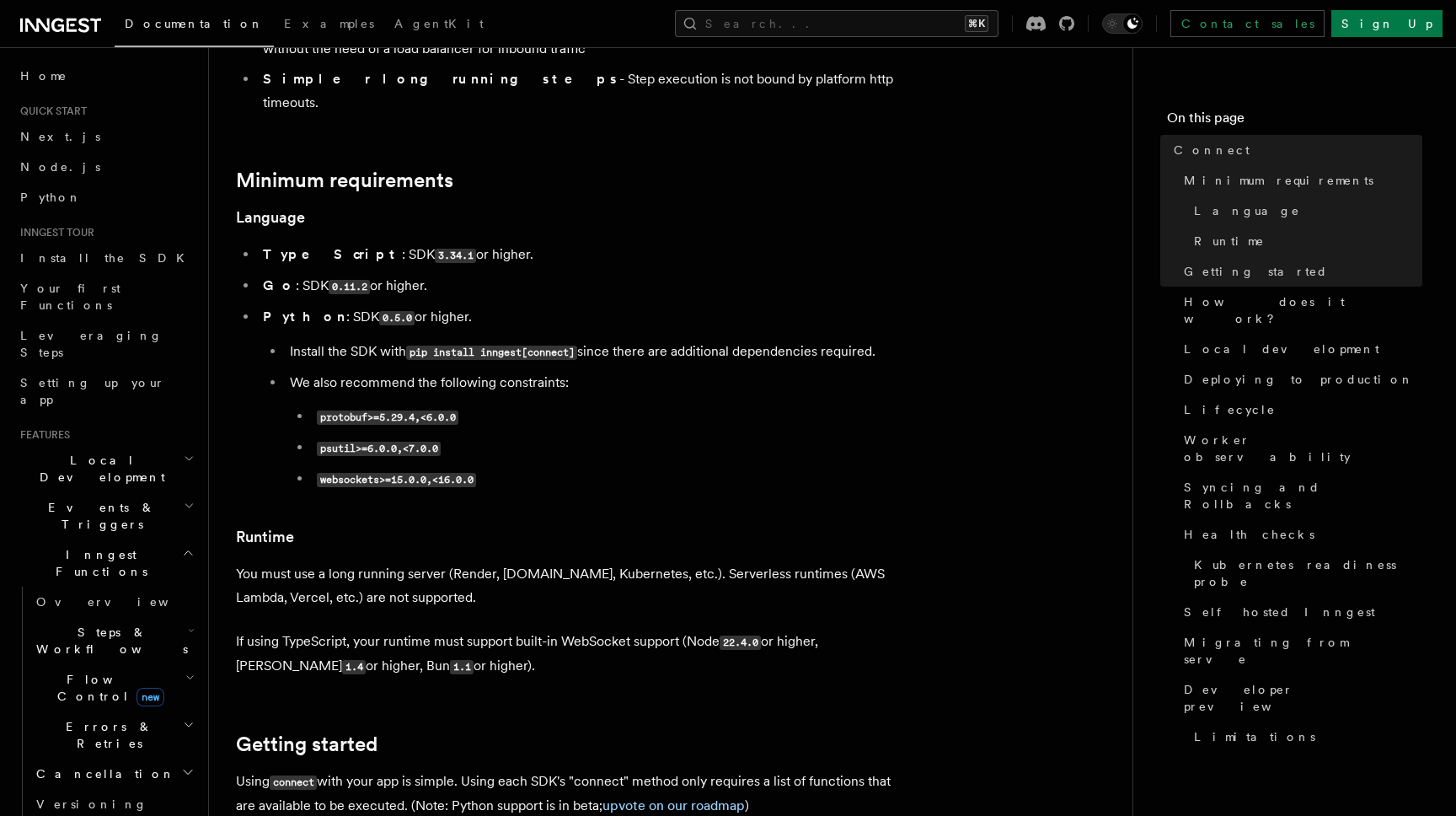
click at [513, 629] on p "If using TypeScript, your runtime must support built-in WebSocket support (Node…" at bounding box center [573, 653] width 674 height 49
click at [583, 629] on p "If using TypeScript, your runtime must support built-in WebSocket support (Node…" at bounding box center [573, 653] width 674 height 49
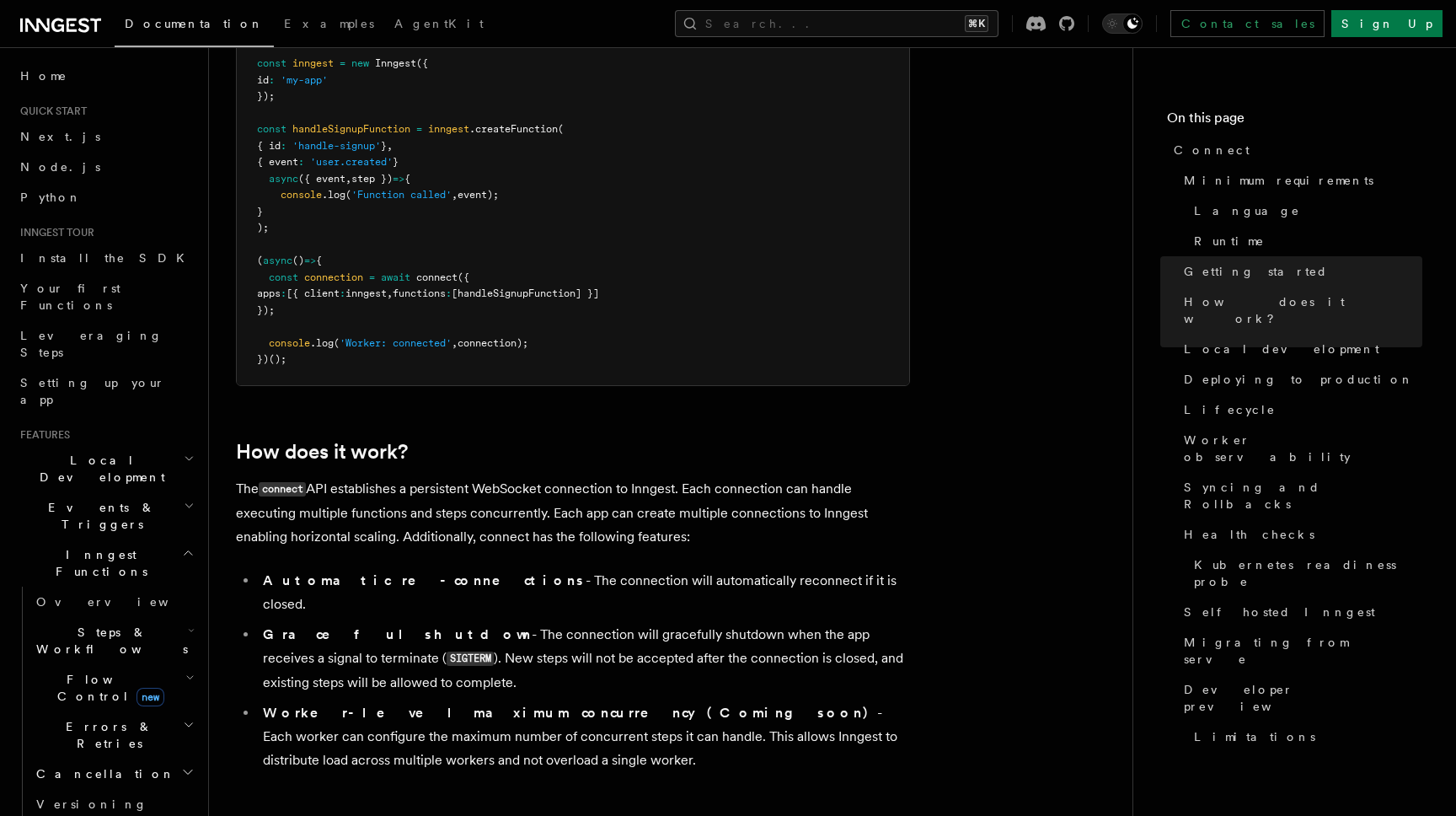
click at [583, 623] on li "Graceful shutdown - The connection will gracefully shutdown when the app receiv…" at bounding box center [583, 658] width 652 height 72
click at [532, 477] on p "The connect API establishes a persistent WebSocket connection to Inngest. Each …" at bounding box center [573, 512] width 674 height 72
copy p "WebSocket"
click at [588, 234] on pre "import { Inngest } from 'inngest' import { connect } from 'inngest/connect' ; i…" at bounding box center [573, 179] width 672 height 412
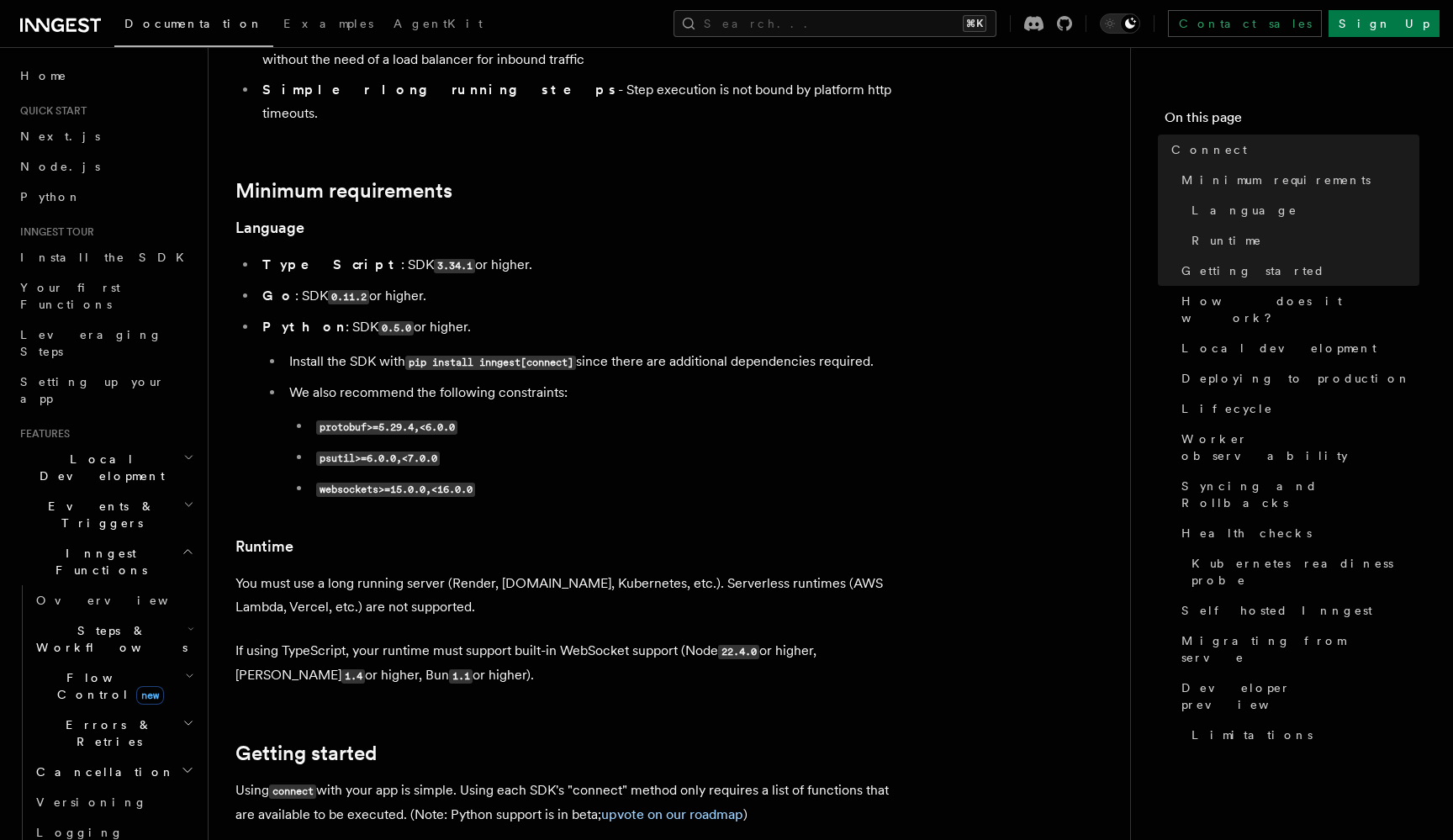
scroll to position [448, 0]
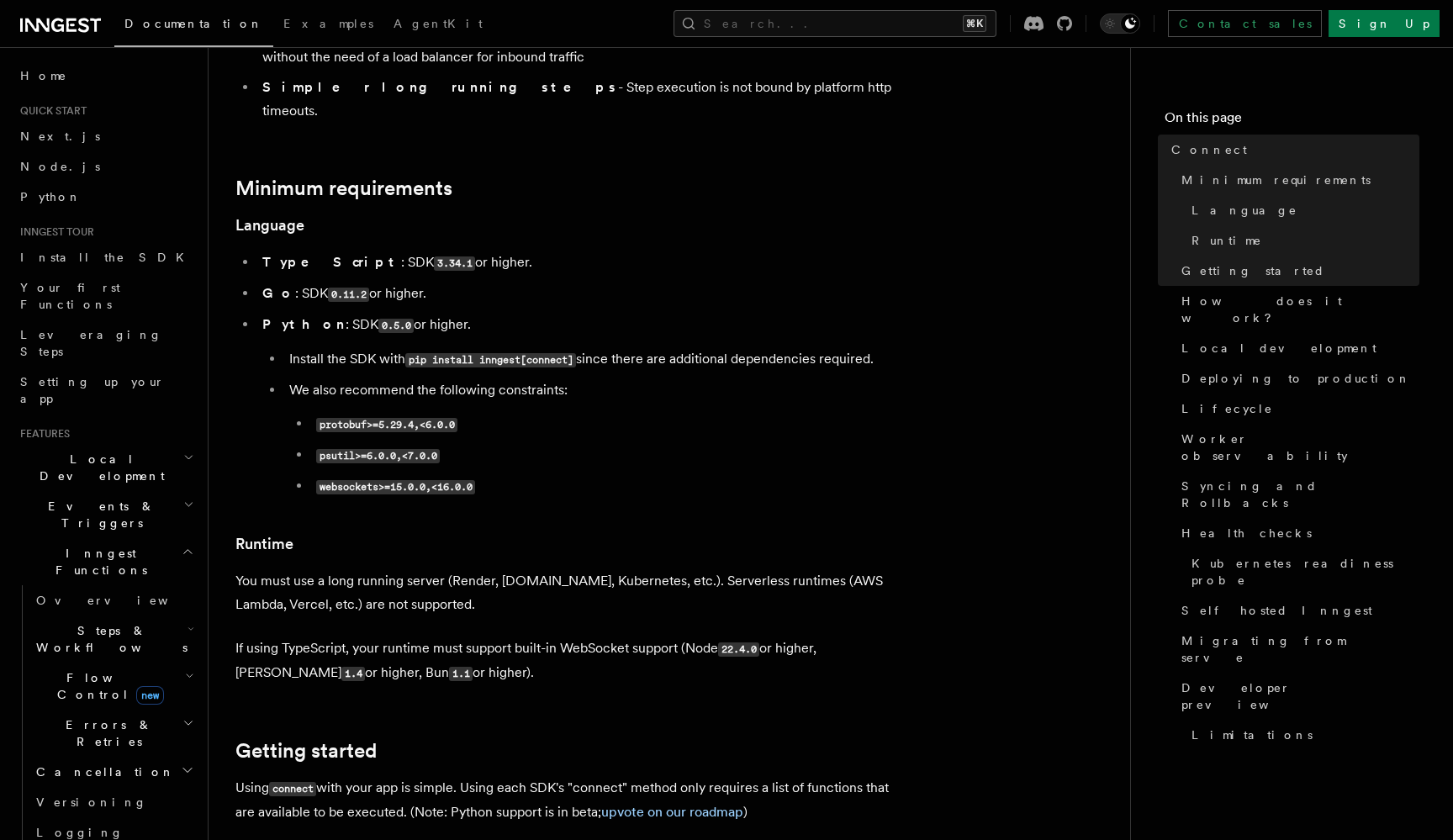
click at [849, 378] on li "We also recommend the following constraints: protobuf>=5.29.4,<6.0.0 psutil>=6.…" at bounding box center [597, 438] width 624 height 120
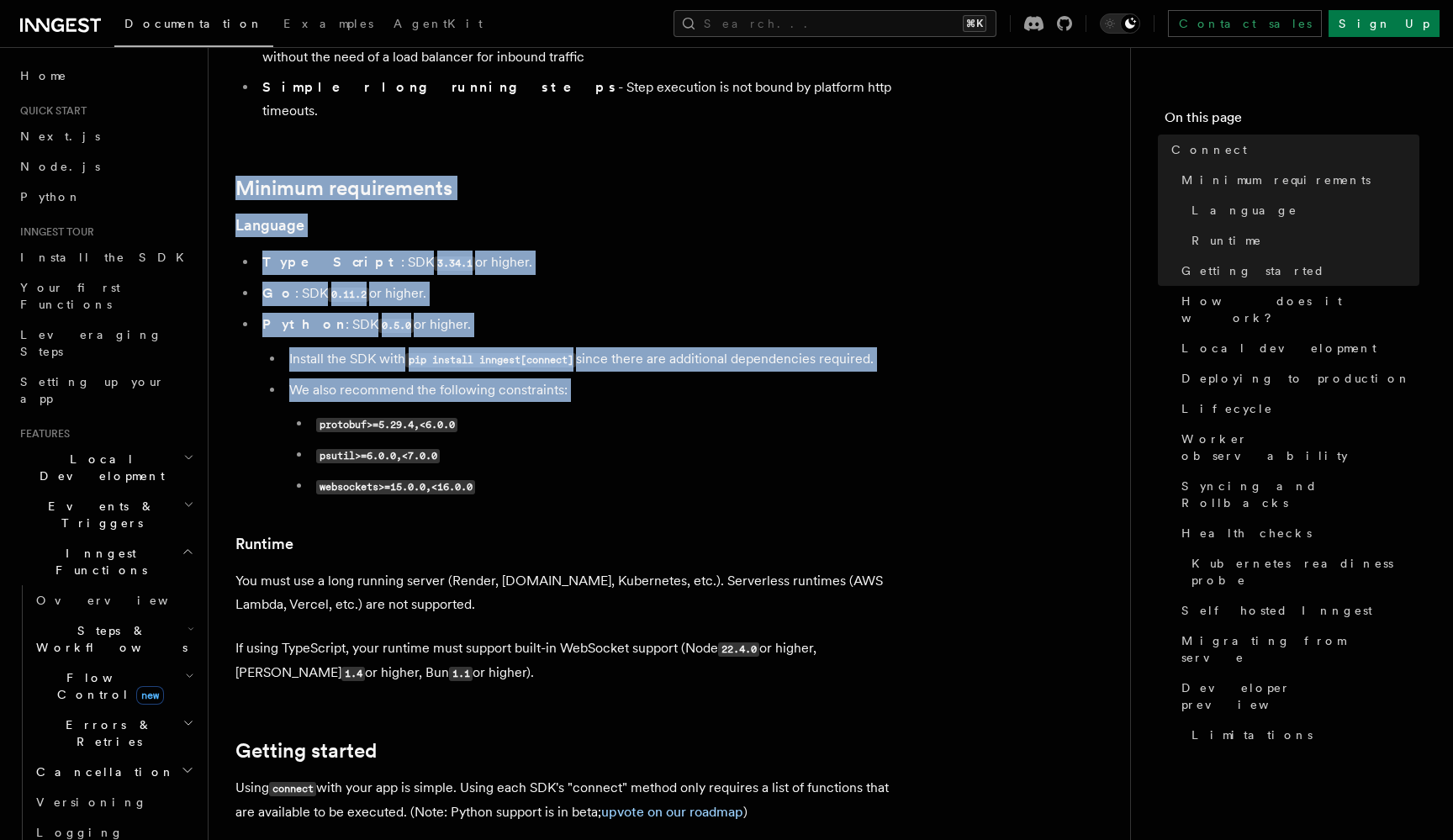
drag, startPoint x: 546, startPoint y: 92, endPoint x: 553, endPoint y: 342, distance: 250.1
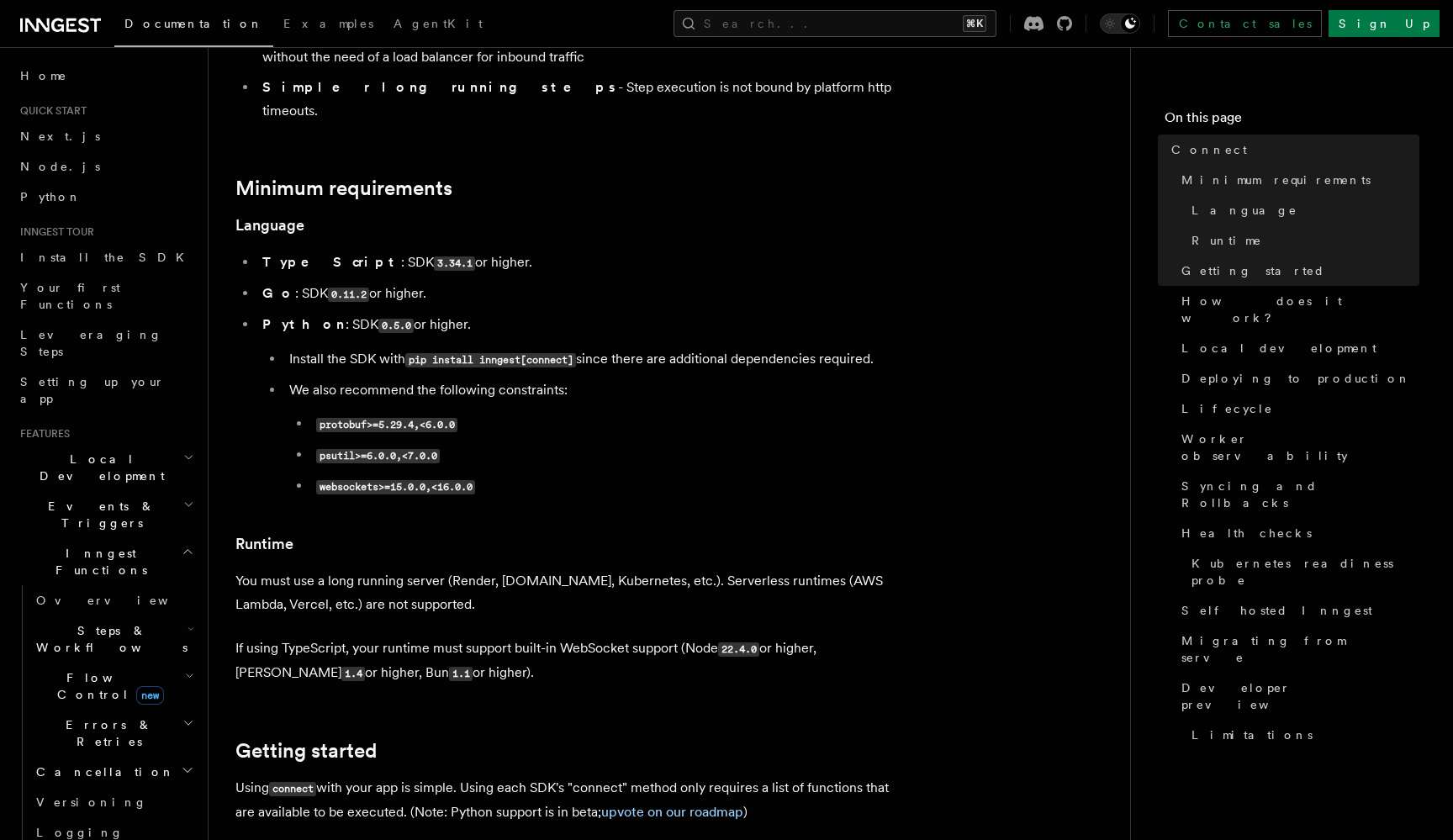
click at [786, 443] on li "psutil>=6.0.0,<7.0.0" at bounding box center [610, 455] width 597 height 24
drag, startPoint x: 725, startPoint y: 434, endPoint x: 865, endPoint y: 212, distance: 262.5
click at [865, 282] on li "Go : SDK 0.11.2 or higher." at bounding box center [582, 294] width 651 height 24
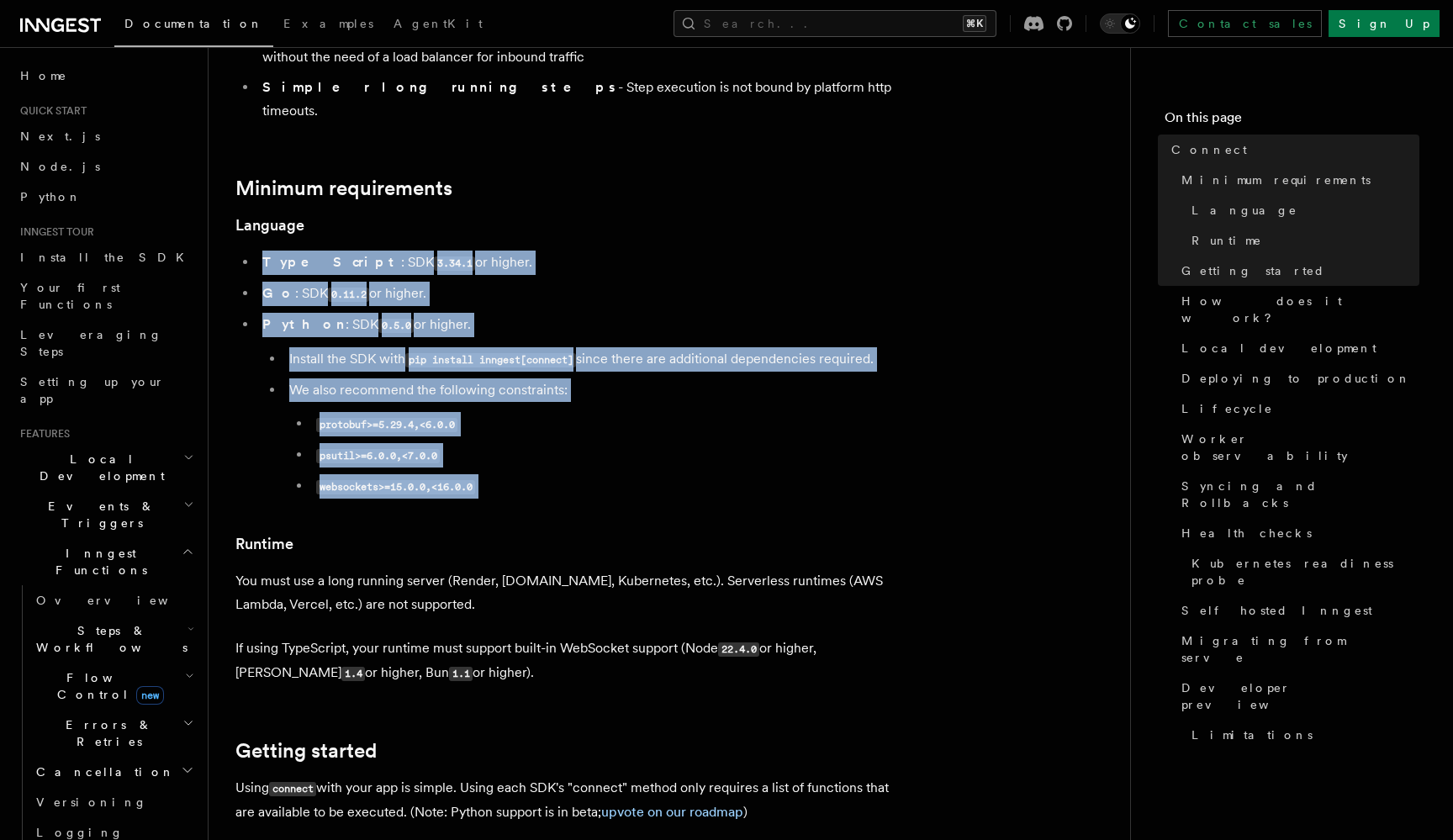
drag, startPoint x: 754, startPoint y: 152, endPoint x: 818, endPoint y: 431, distance: 286.2
